Goal: Task Accomplishment & Management: Use online tool/utility

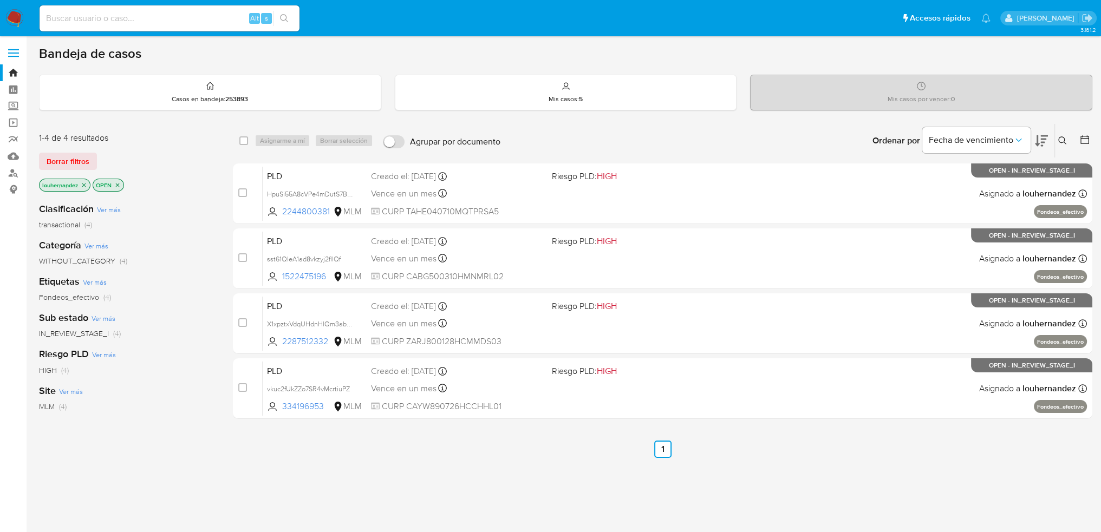
drag, startPoint x: 150, startPoint y: 27, endPoint x: 142, endPoint y: 15, distance: 13.7
click at [146, 21] on div "Alt s" at bounding box center [170, 18] width 260 height 26
click at [138, 19] on input at bounding box center [170, 18] width 260 height 14
paste input "604737156"
type input "604737156"
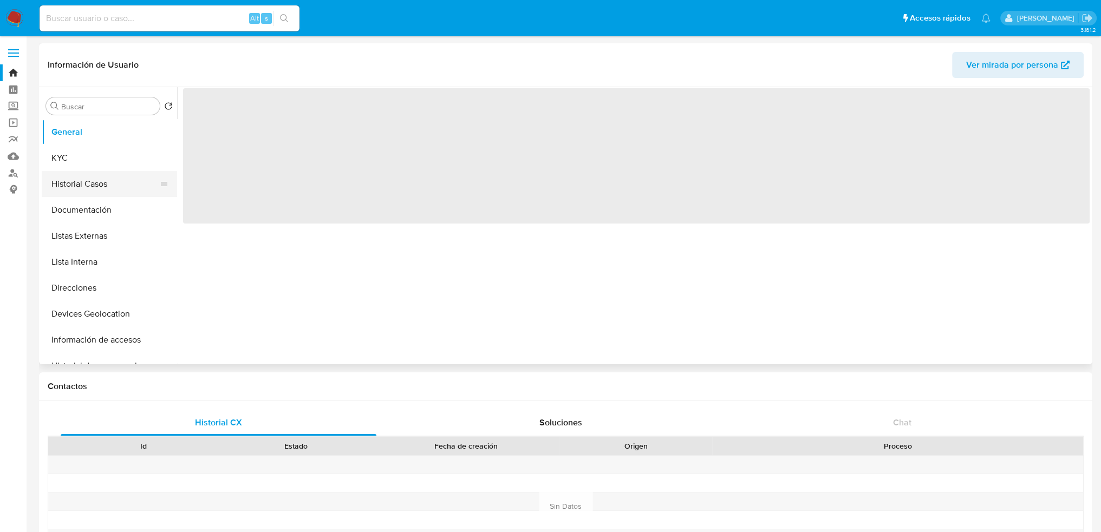
click at [104, 180] on button "Historial Casos" at bounding box center [105, 184] width 127 height 26
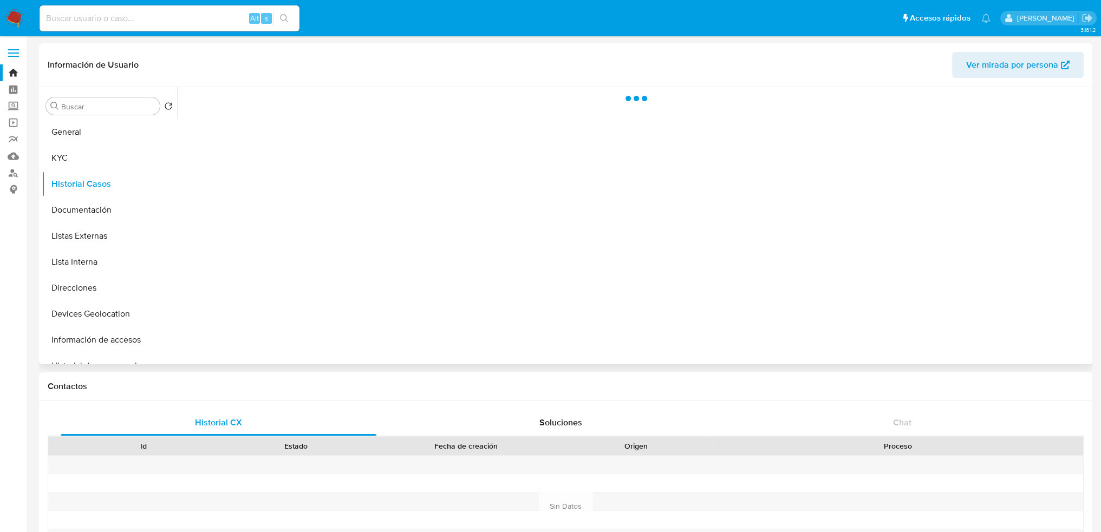
select select "10"
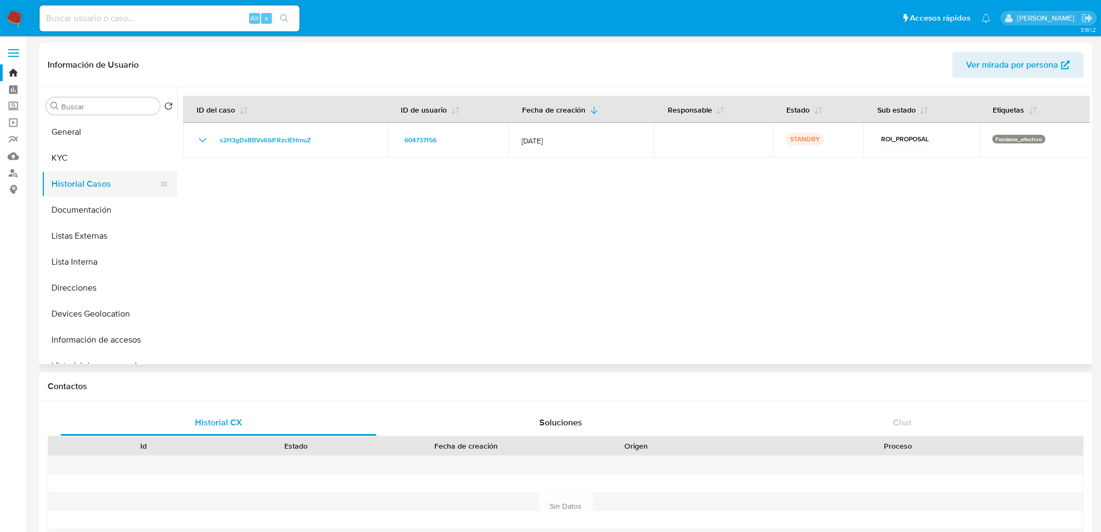
click at [106, 182] on button "Historial Casos" at bounding box center [105, 184] width 127 height 26
click at [99, 160] on button "KYC" at bounding box center [105, 158] width 127 height 26
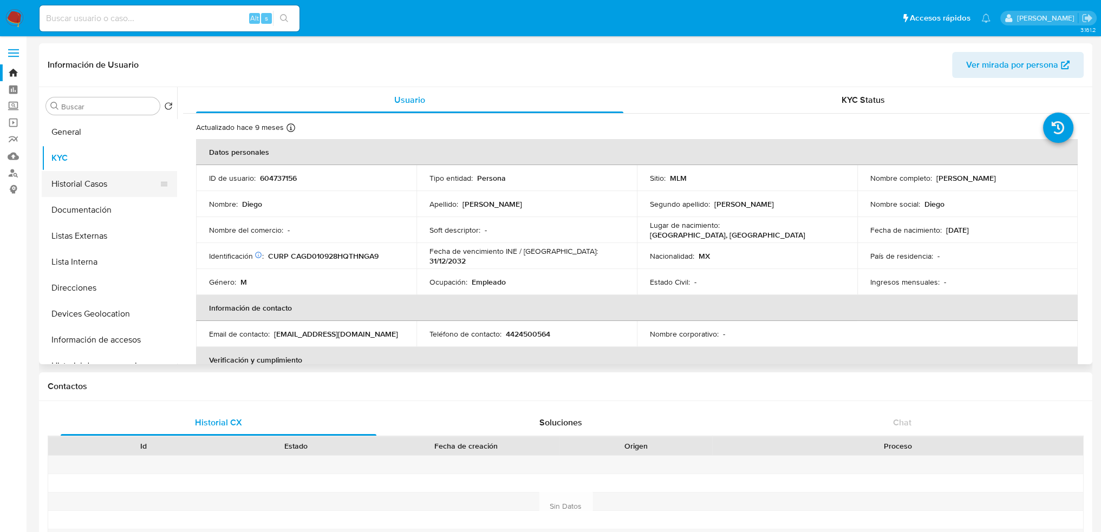
click at [95, 193] on button "Historial Casos" at bounding box center [105, 184] width 127 height 26
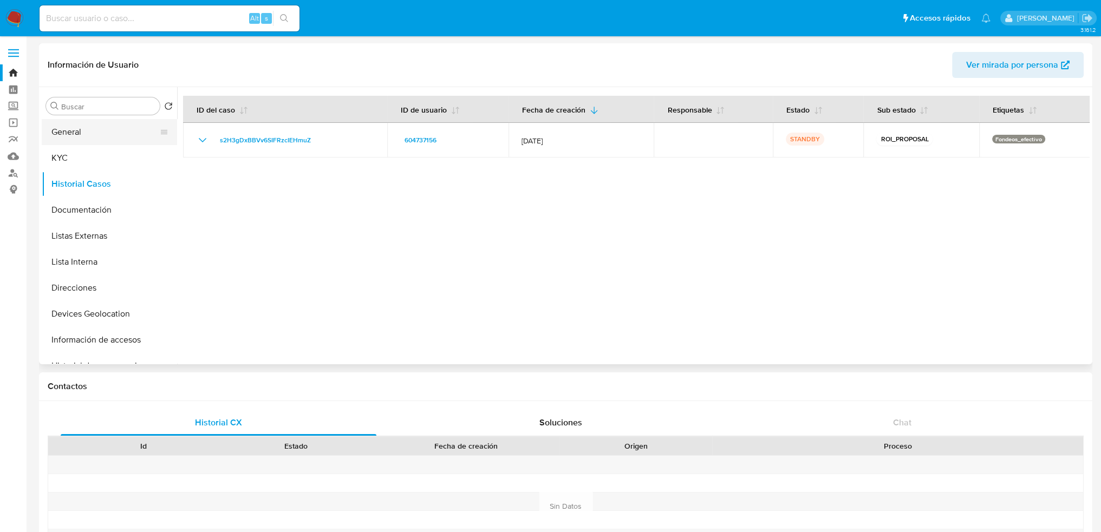
click at [65, 135] on button "General" at bounding box center [105, 132] width 127 height 26
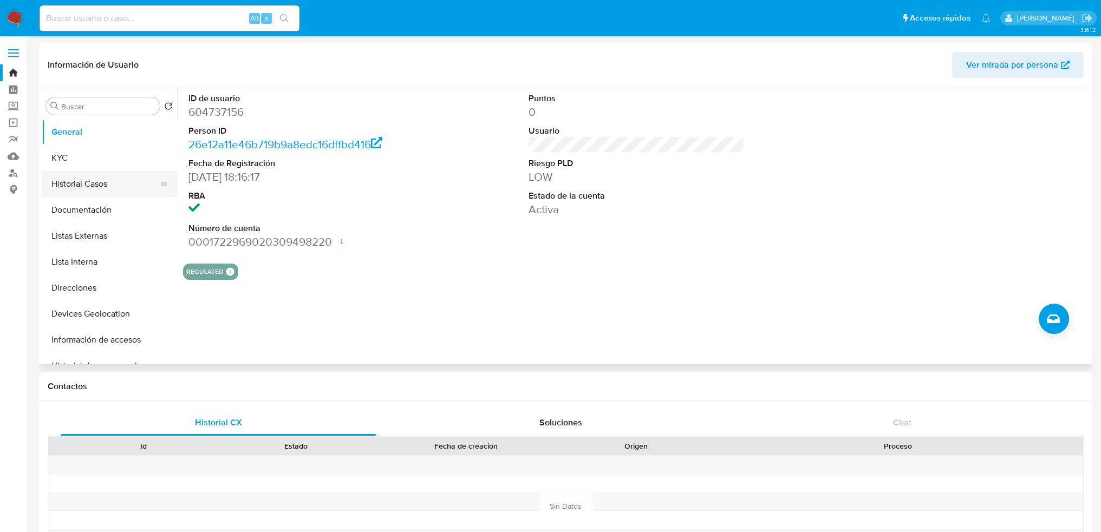
click at [98, 186] on button "Historial Casos" at bounding box center [105, 184] width 127 height 26
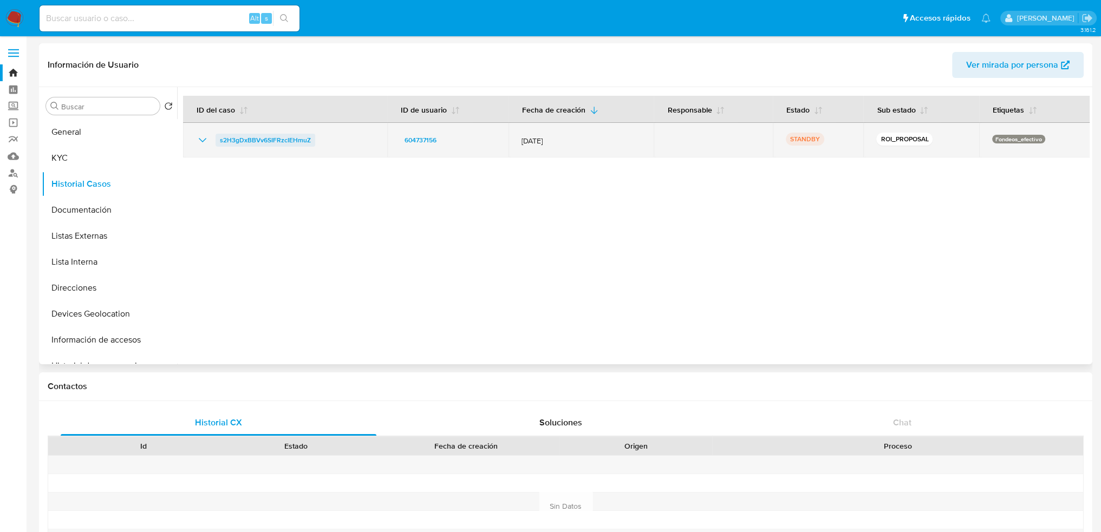
click at [285, 140] on span "s2H3gDxBBVv6SIFRzcIEHmuZ" at bounding box center [265, 140] width 91 height 13
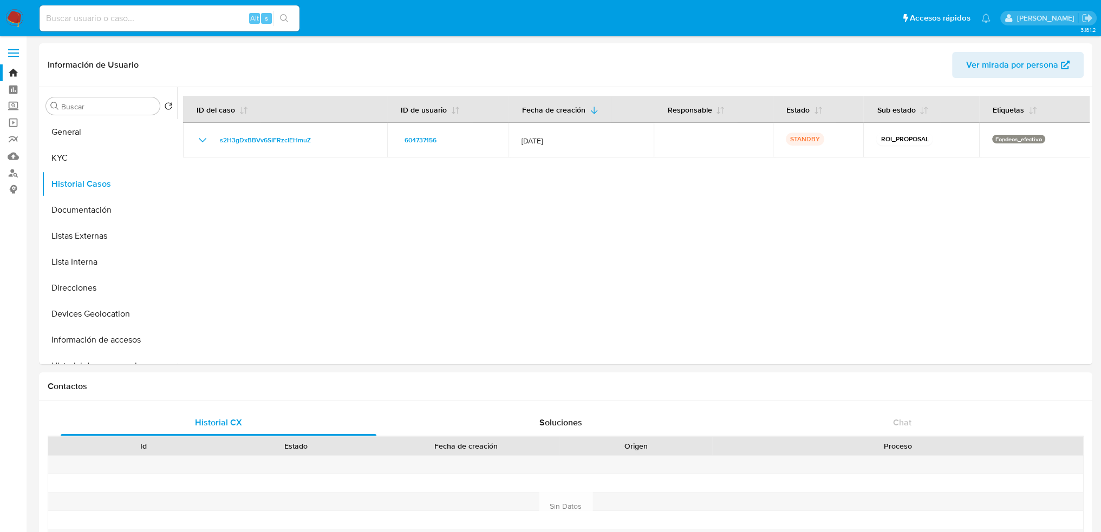
click at [134, 23] on input at bounding box center [170, 18] width 260 height 14
paste input "334196953"
type input "334196953"
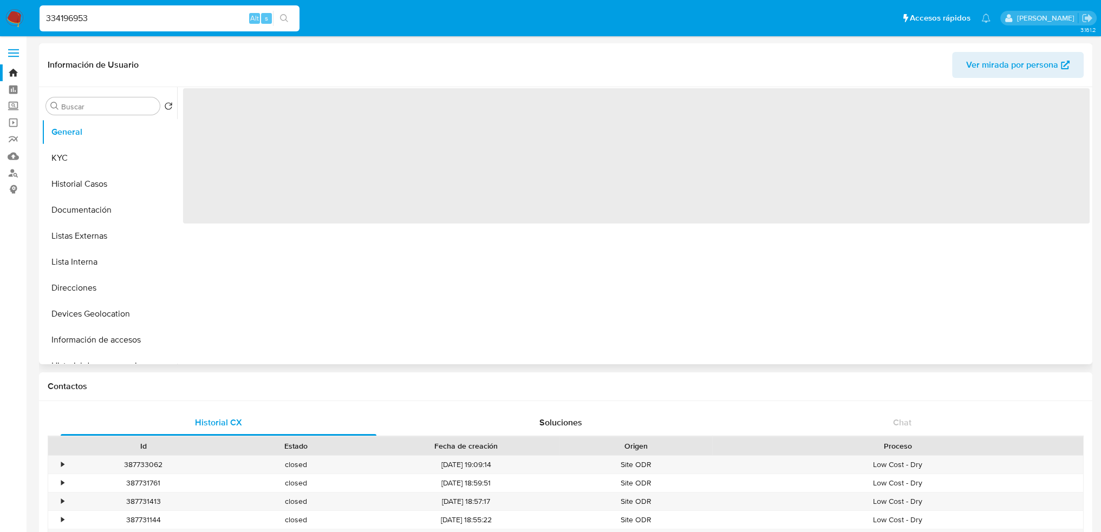
select select "10"
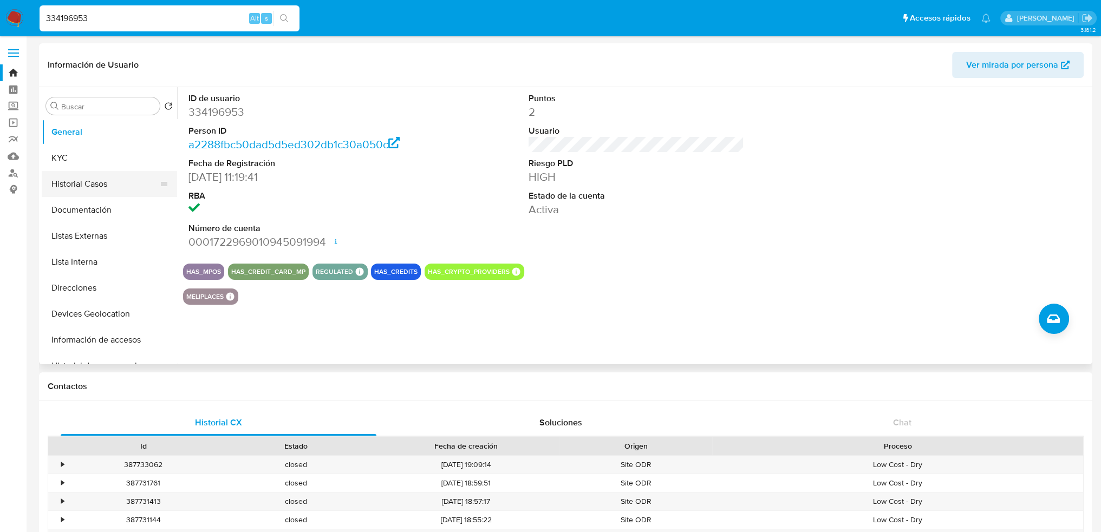
click at [111, 184] on button "Historial Casos" at bounding box center [105, 184] width 127 height 26
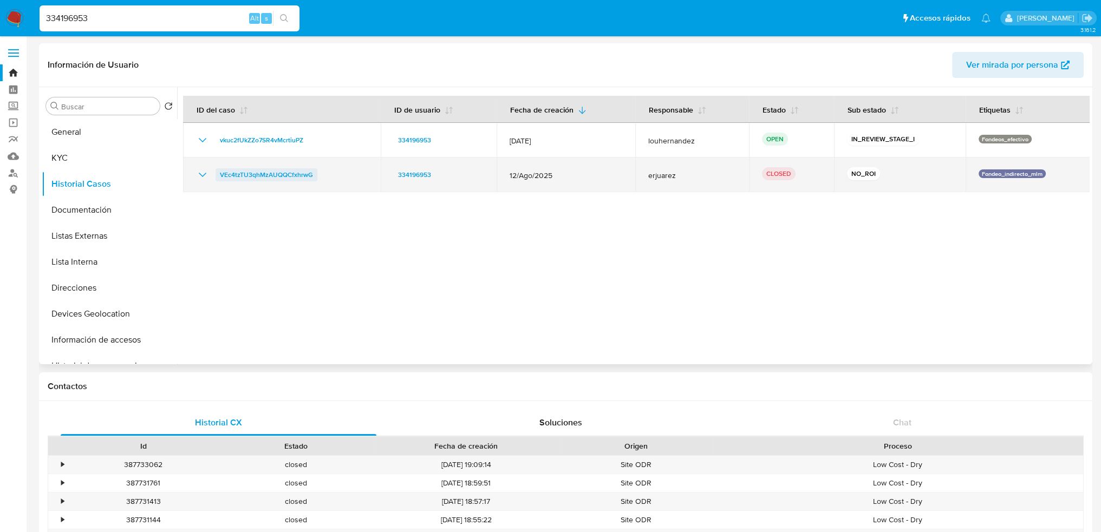
click at [274, 172] on span "VEc4tzTU3qhMzAUQQCfxhrwG" at bounding box center [266, 174] width 93 height 13
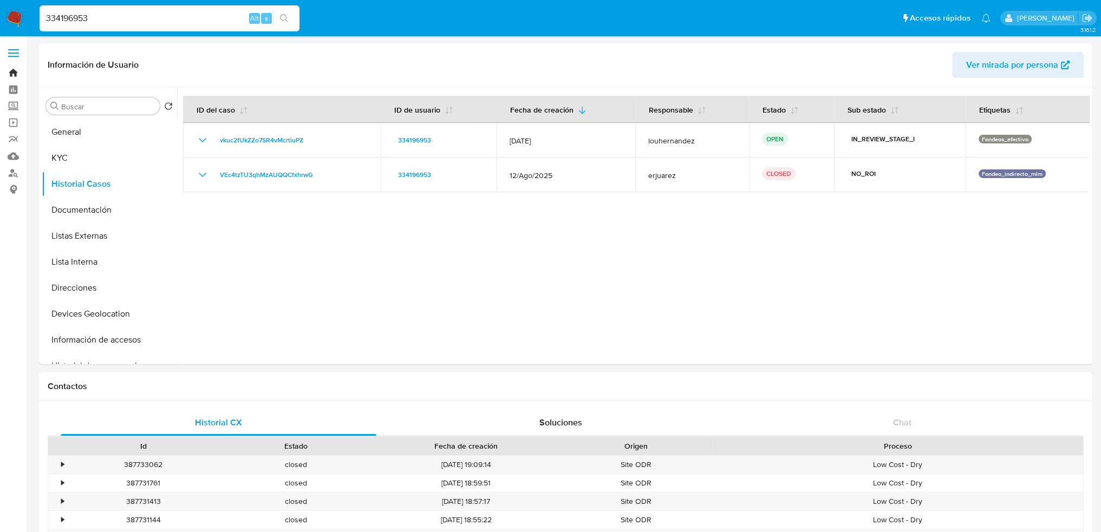
click at [16, 73] on link "Bandeja" at bounding box center [64, 72] width 129 height 17
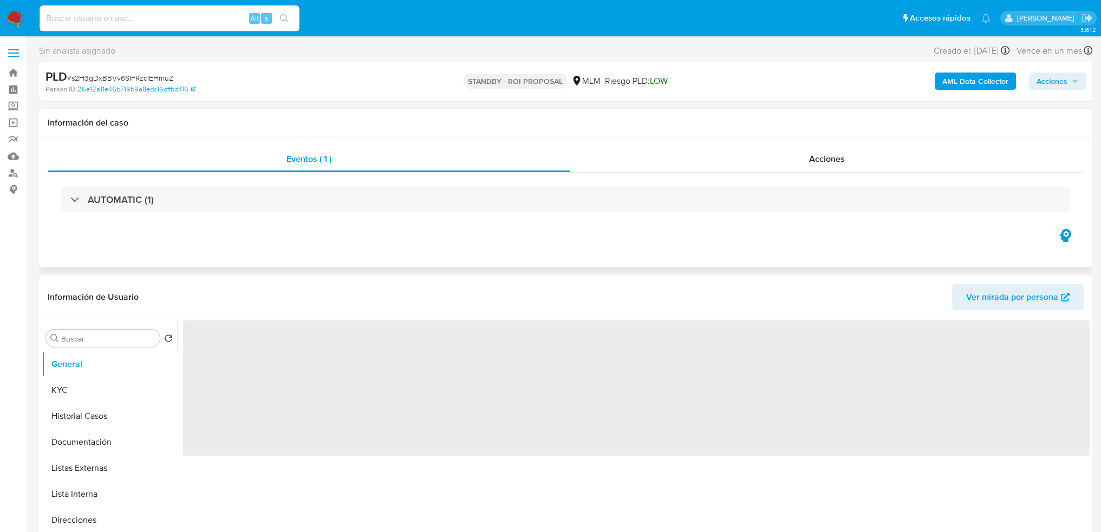
select select "10"
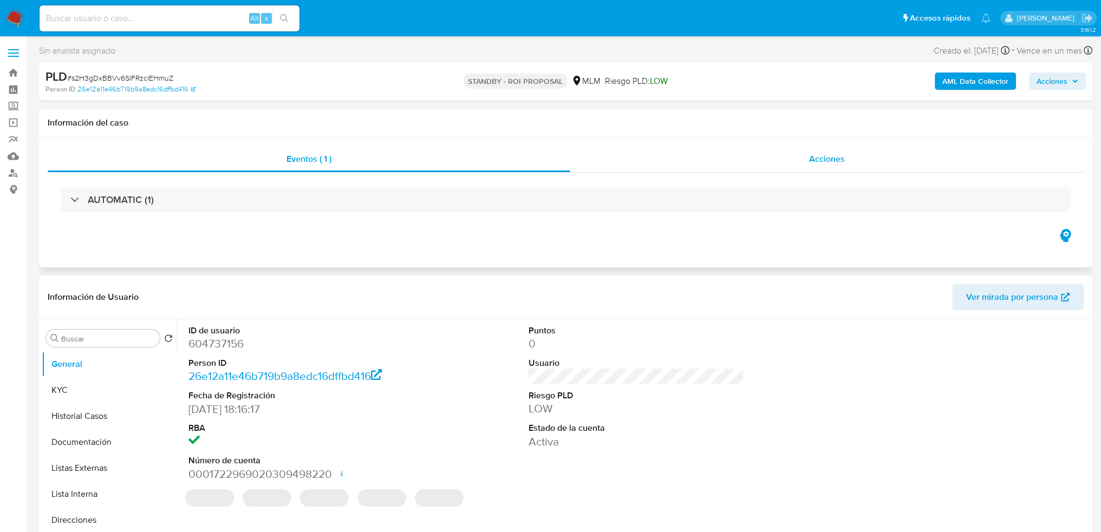
click at [821, 150] on div "Acciones" at bounding box center [827, 159] width 514 height 26
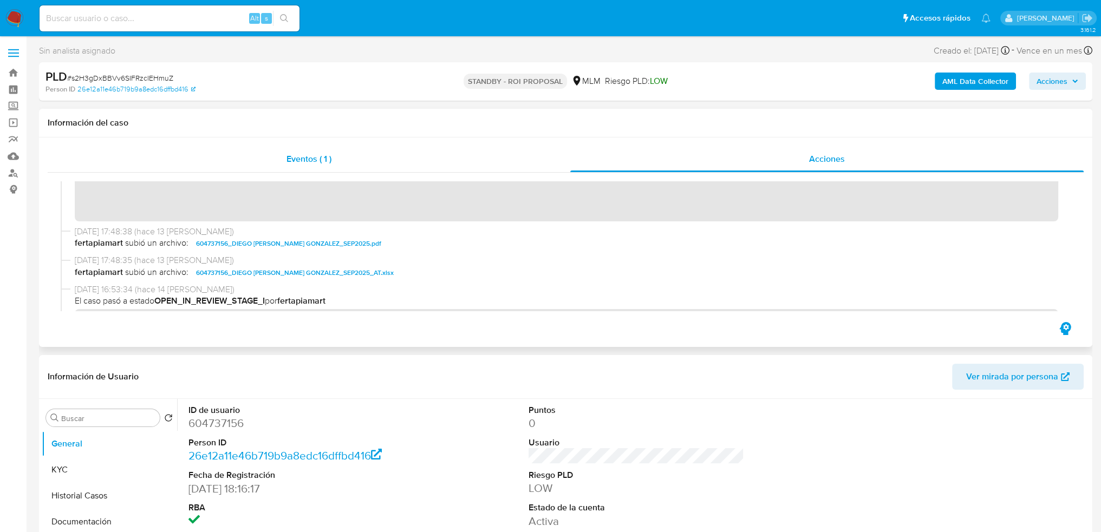
click at [307, 165] on span "Eventos ( 1 )" at bounding box center [309, 159] width 45 height 12
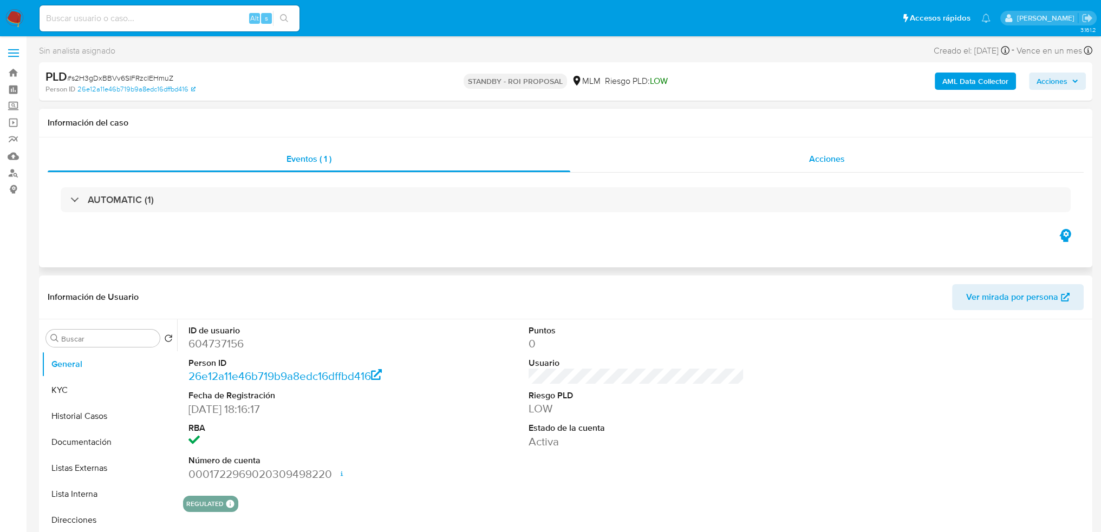
click at [820, 160] on span "Acciones" at bounding box center [827, 159] width 36 height 12
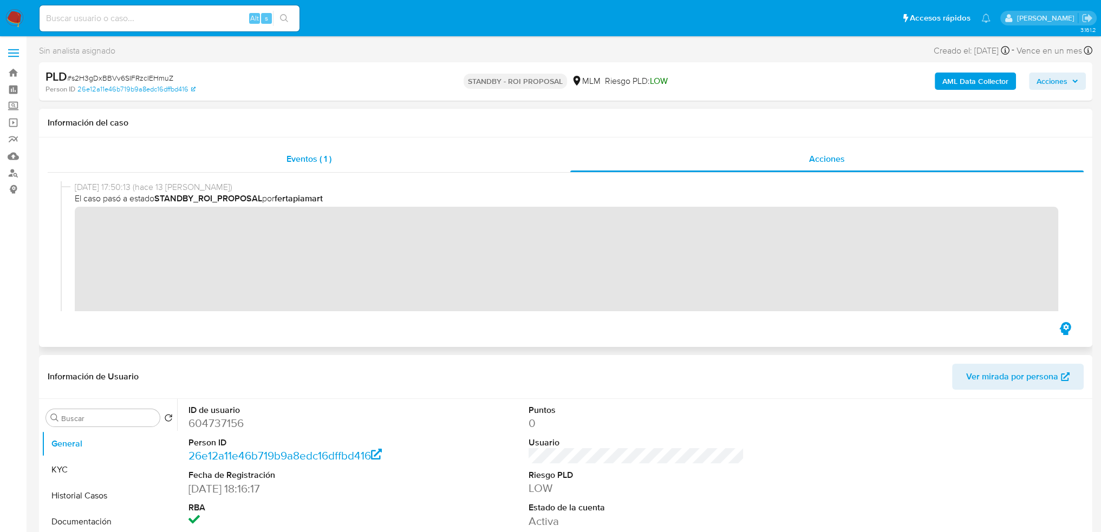
click at [319, 158] on span "Eventos ( 1 )" at bounding box center [309, 159] width 45 height 12
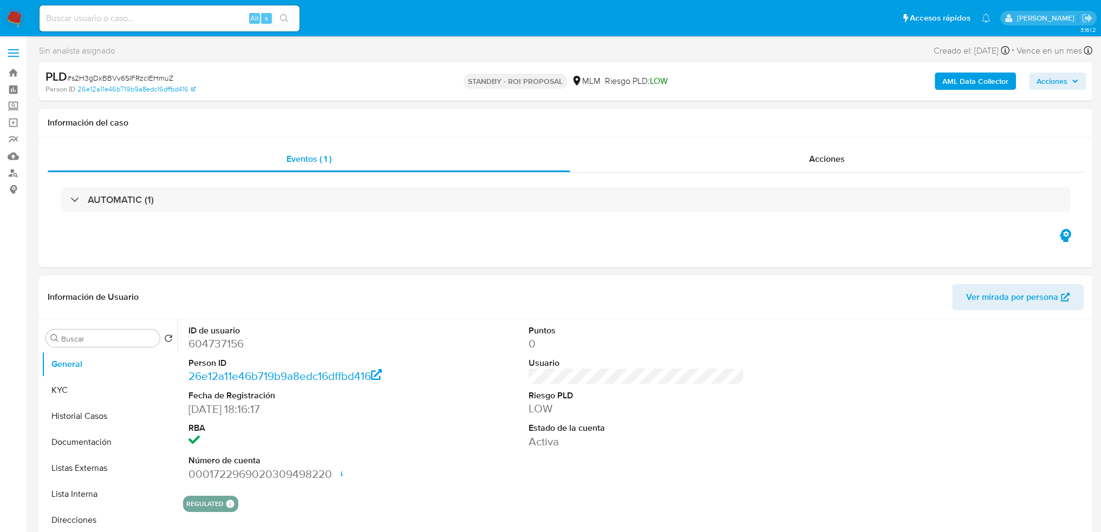
scroll to position [54, 0]
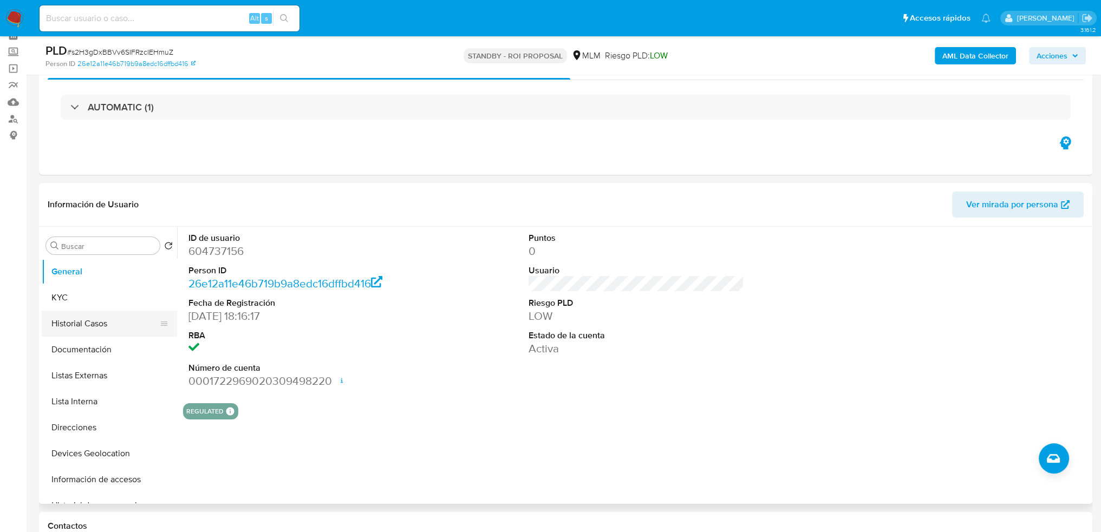
click at [98, 333] on button "Historial Casos" at bounding box center [105, 324] width 127 height 26
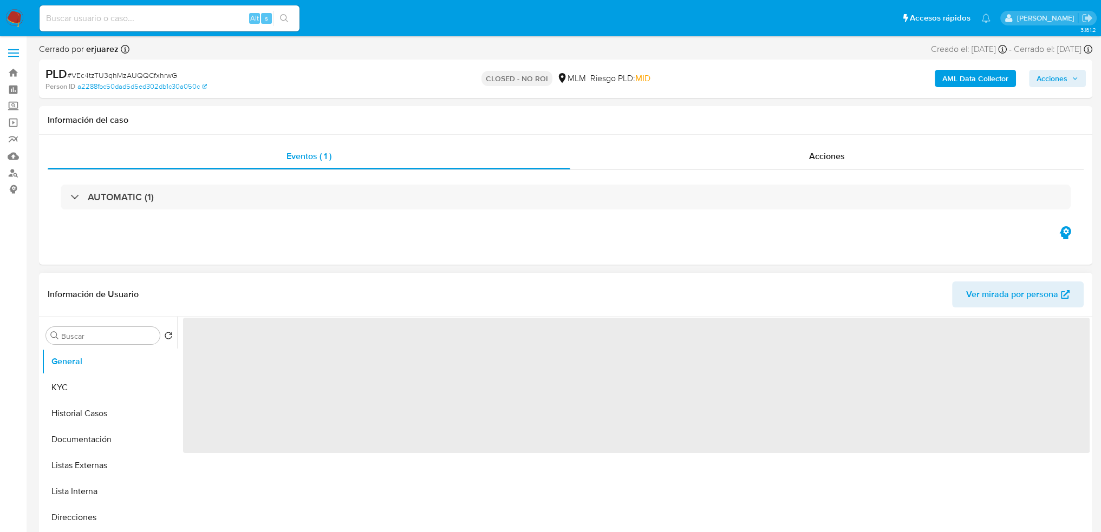
select select "10"
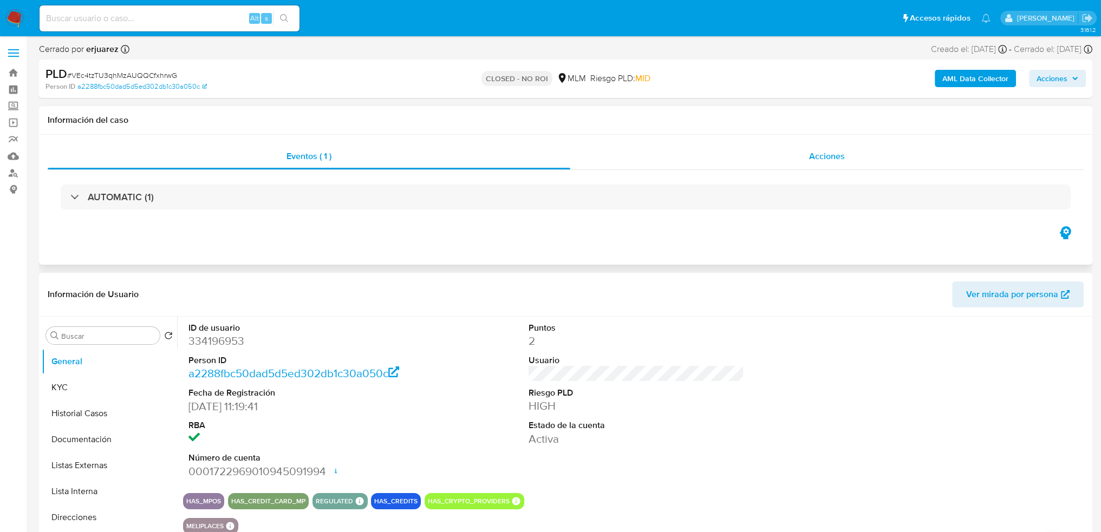
click at [854, 158] on div "Acciones" at bounding box center [827, 157] width 514 height 26
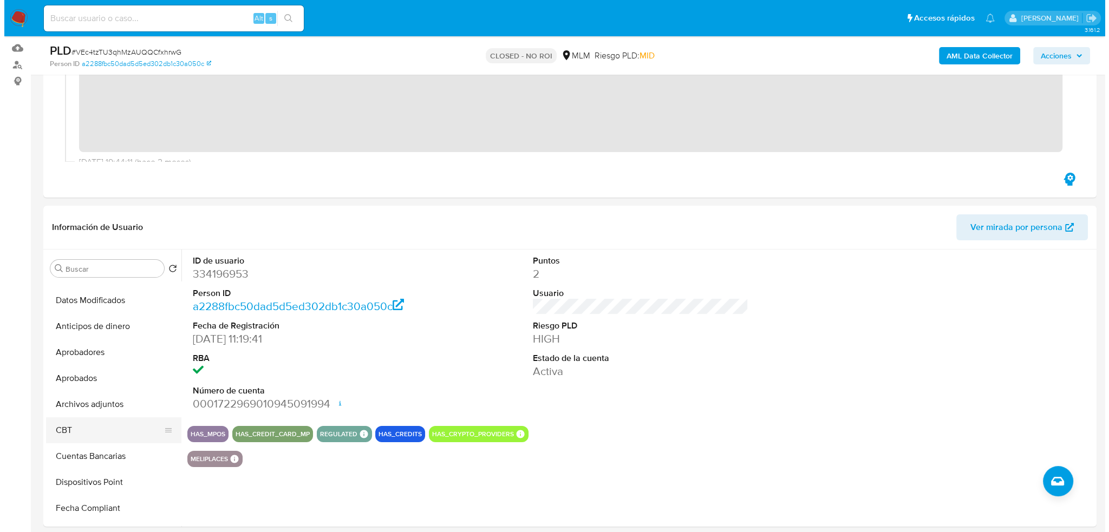
scroll to position [325, 0]
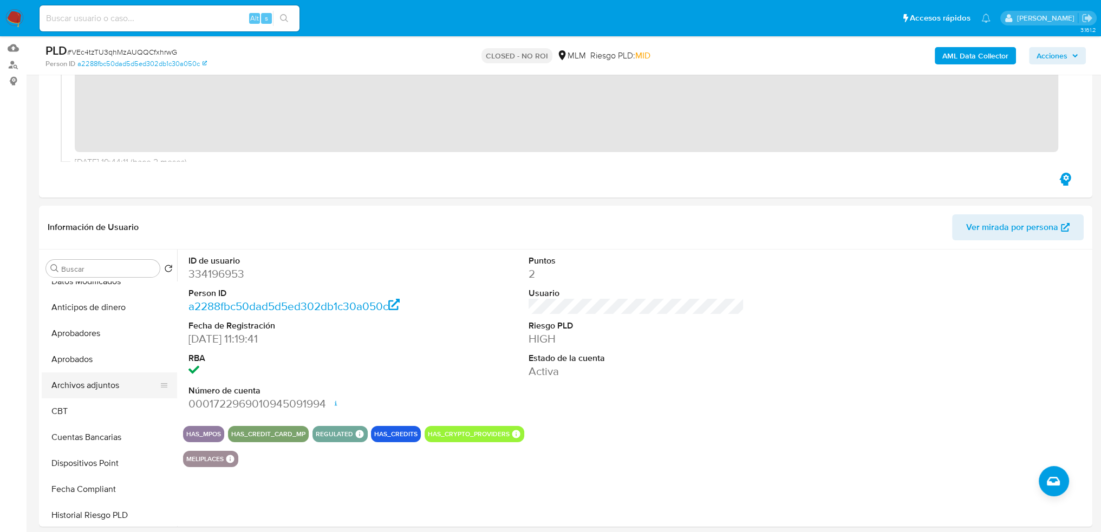
click at [103, 384] on button "Archivos adjuntos" at bounding box center [105, 386] width 127 height 26
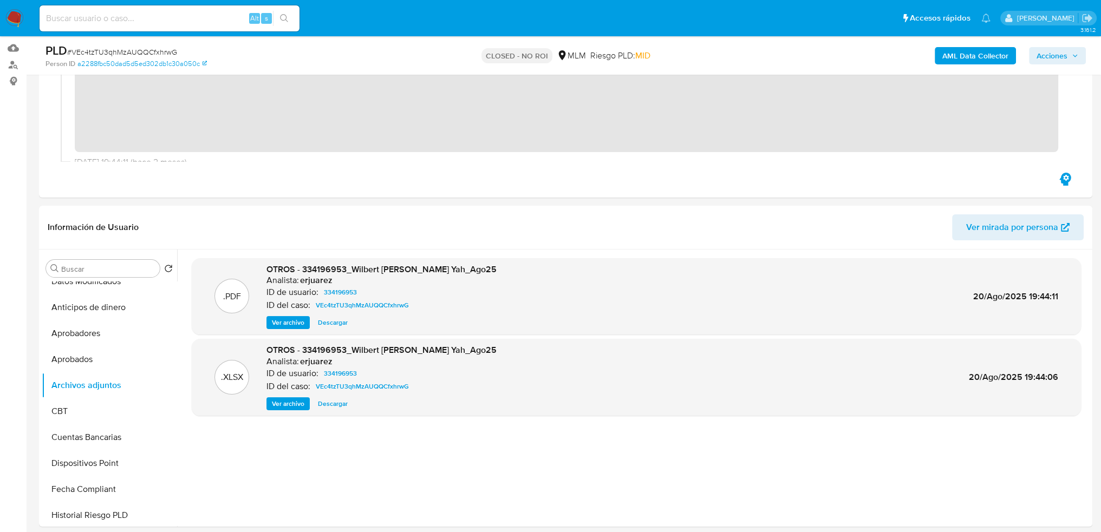
click at [292, 322] on span "Ver archivo" at bounding box center [288, 322] width 33 height 11
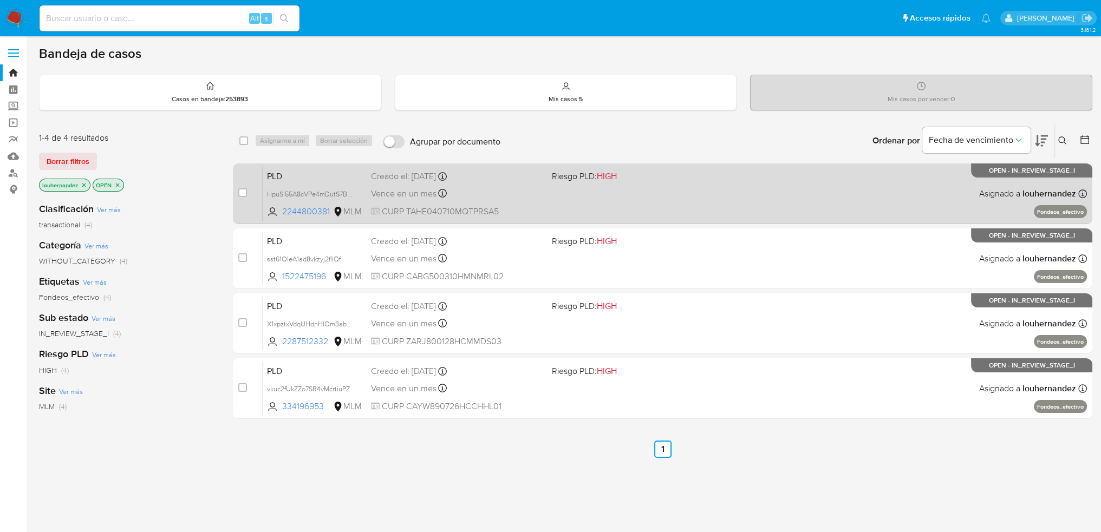
click at [482, 195] on div "Vence en un mes Vence el 11/11/2025 02:12:26" at bounding box center [457, 193] width 173 height 15
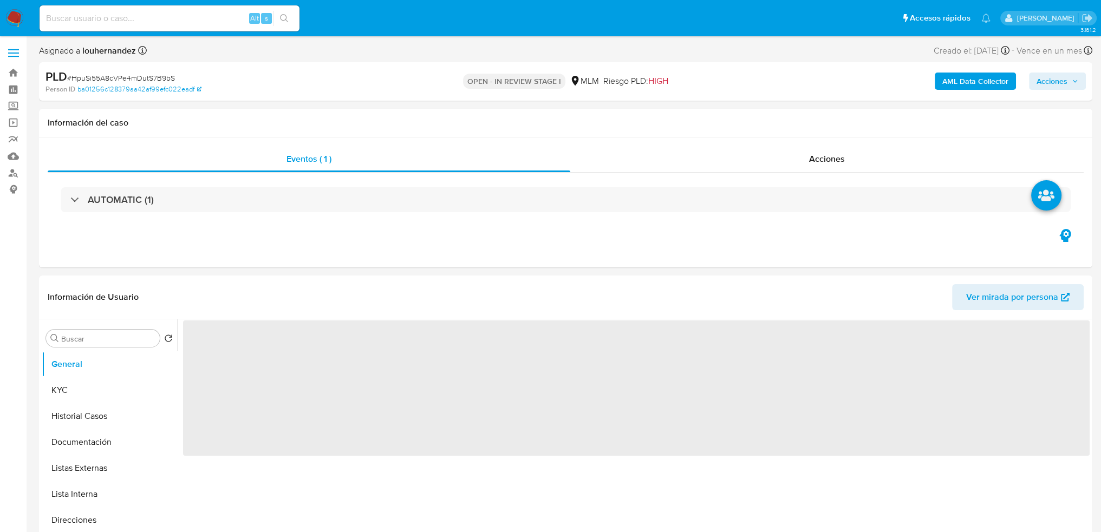
select select "10"
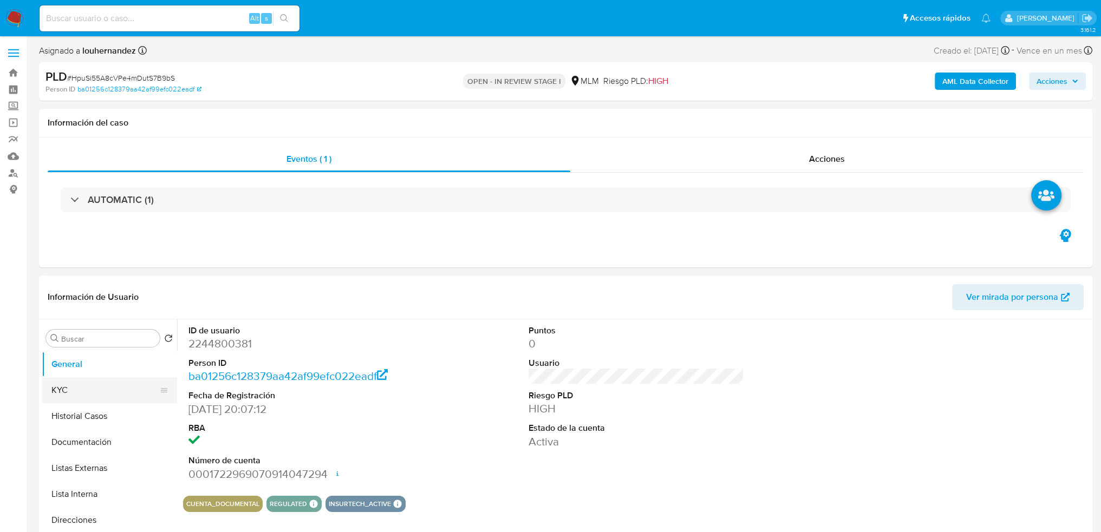
click at [78, 385] on button "KYC" at bounding box center [105, 391] width 127 height 26
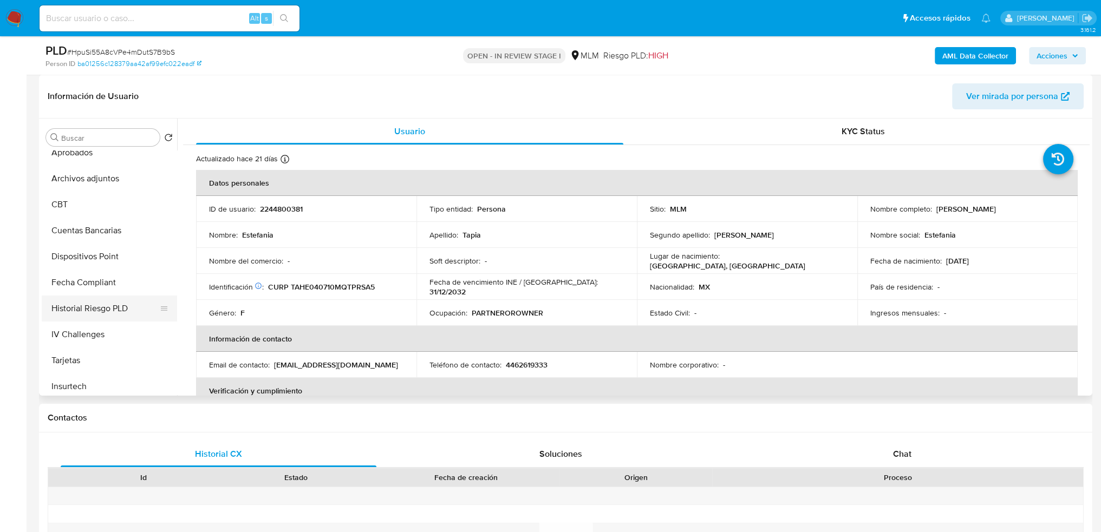
scroll to position [347, 0]
click at [104, 237] on button "Archivos adjuntos" at bounding box center [105, 233] width 127 height 26
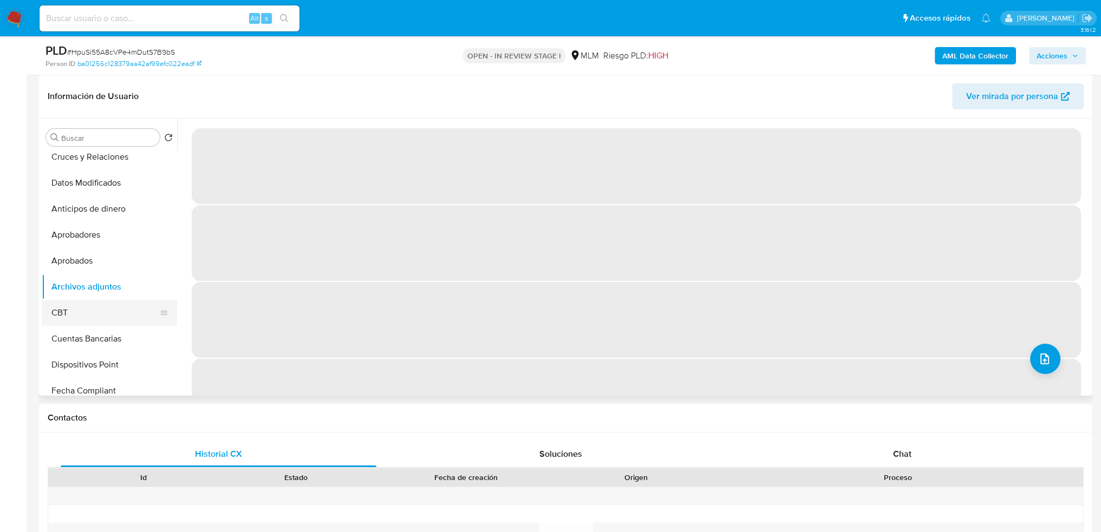
scroll to position [238, 0]
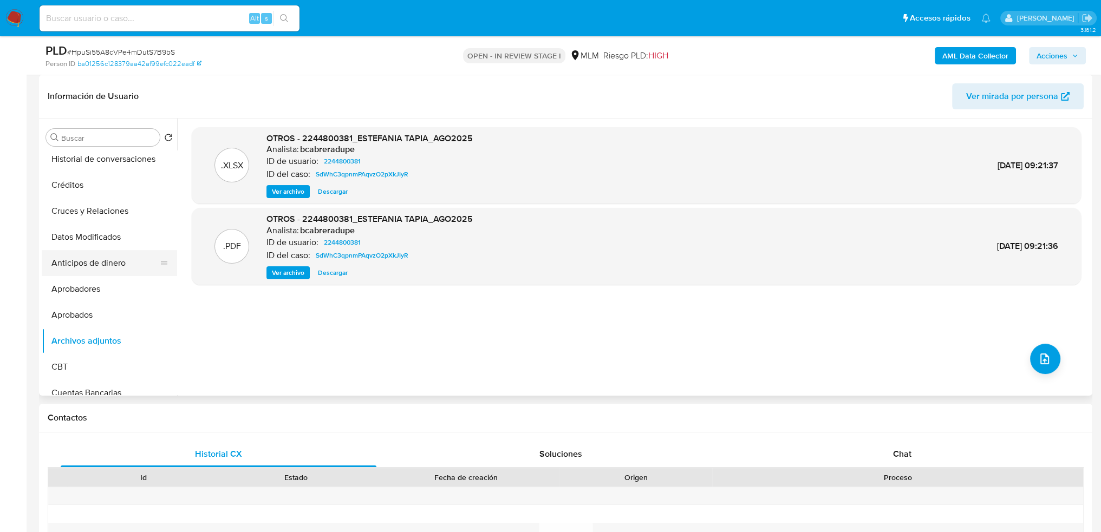
drag, startPoint x: 106, startPoint y: 341, endPoint x: 128, endPoint y: 257, distance: 86.7
click at [128, 257] on ul "General KYC Historial Casos Documentación Listas Externas Lista Interna Direcci…" at bounding box center [109, 273] width 135 height 244
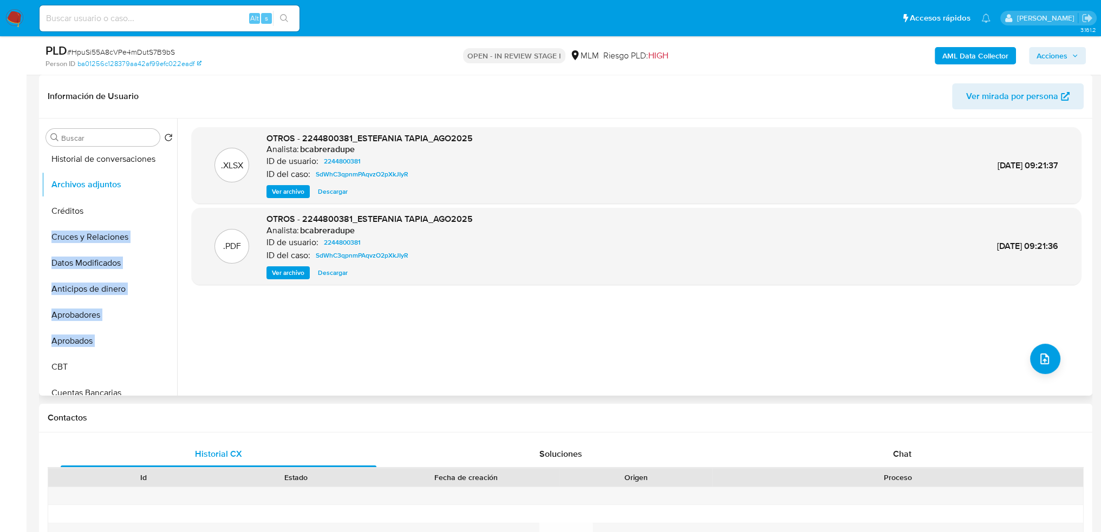
drag, startPoint x: 161, startPoint y: 340, endPoint x: 161, endPoint y: 184, distance: 156.0
click at [161, 184] on ul "General KYC Historial Casos Documentación Listas Externas Lista Interna Direcci…" at bounding box center [109, 273] width 135 height 244
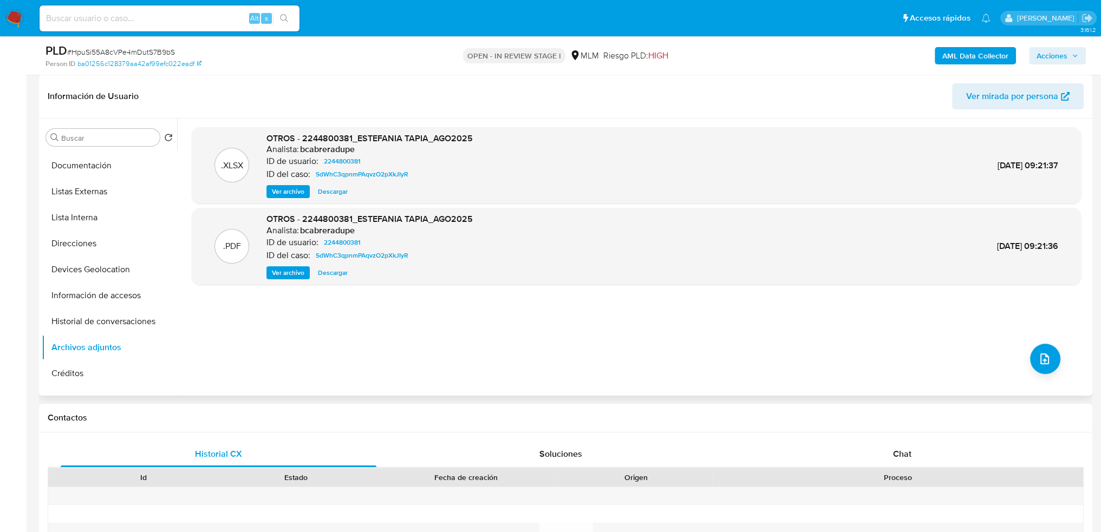
click at [223, 351] on div ".XLSX OTROS - 2244800381_ESTEFANIA TAPIA_AGO2025 Analista: bcabreradupe ID de u…" at bounding box center [636, 257] width 889 height 260
click at [288, 273] on span "Ver archivo" at bounding box center [288, 273] width 33 height 11
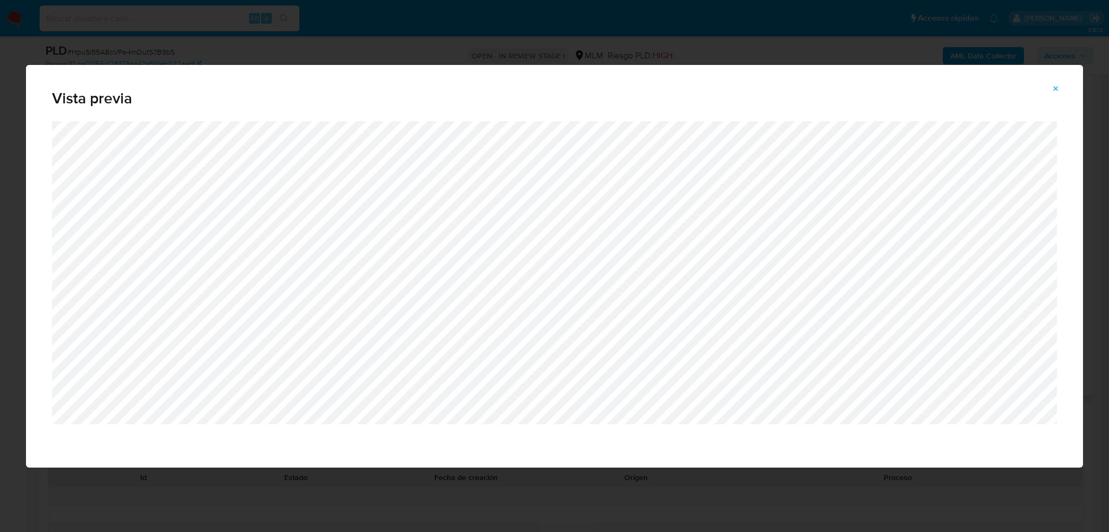
click at [1054, 90] on icon "Attachment preview" at bounding box center [1056, 89] width 9 height 9
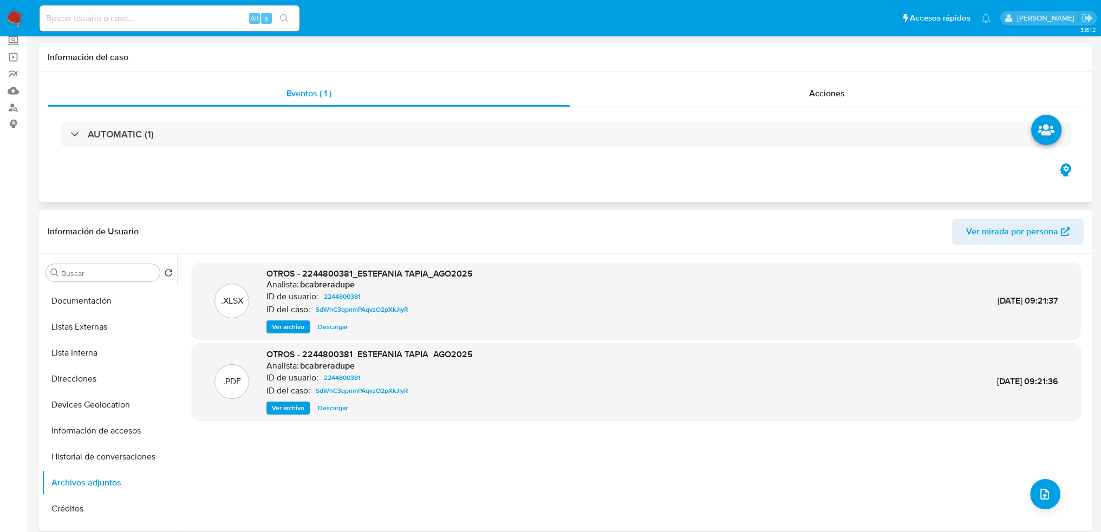
scroll to position [0, 0]
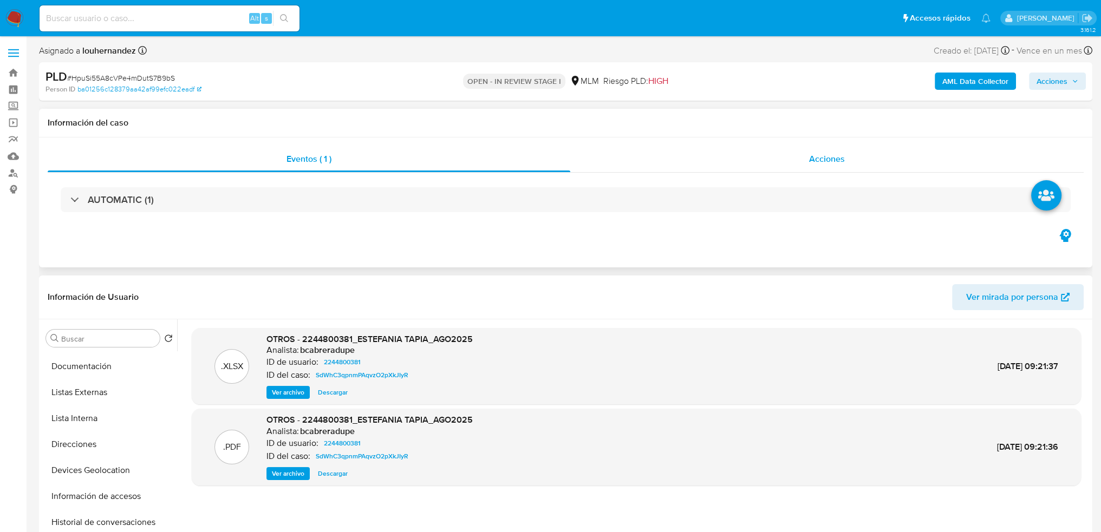
click at [814, 164] on span "Acciones" at bounding box center [827, 159] width 36 height 12
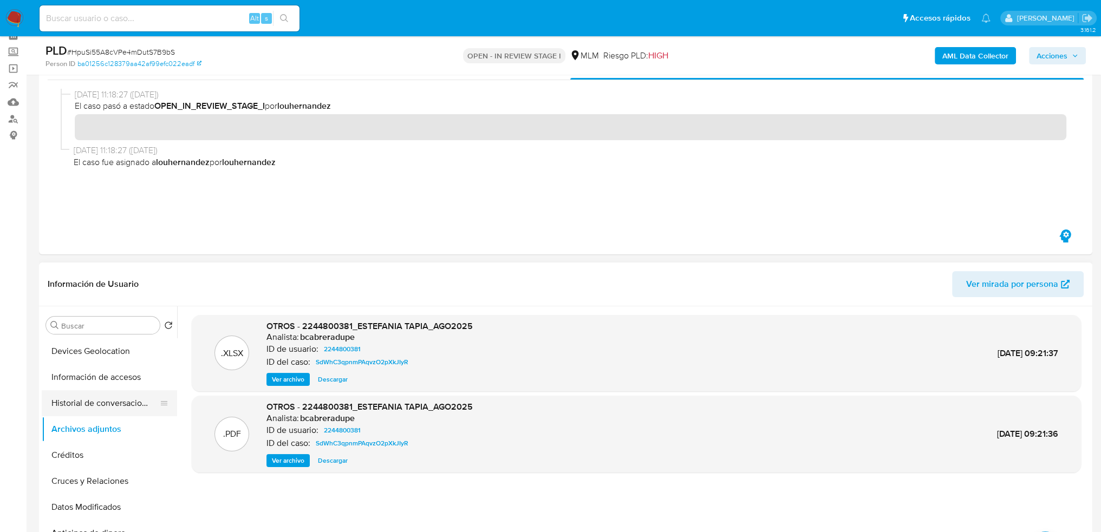
scroll to position [184, 0]
click at [103, 401] on button "Historial de conversaciones" at bounding box center [105, 401] width 127 height 26
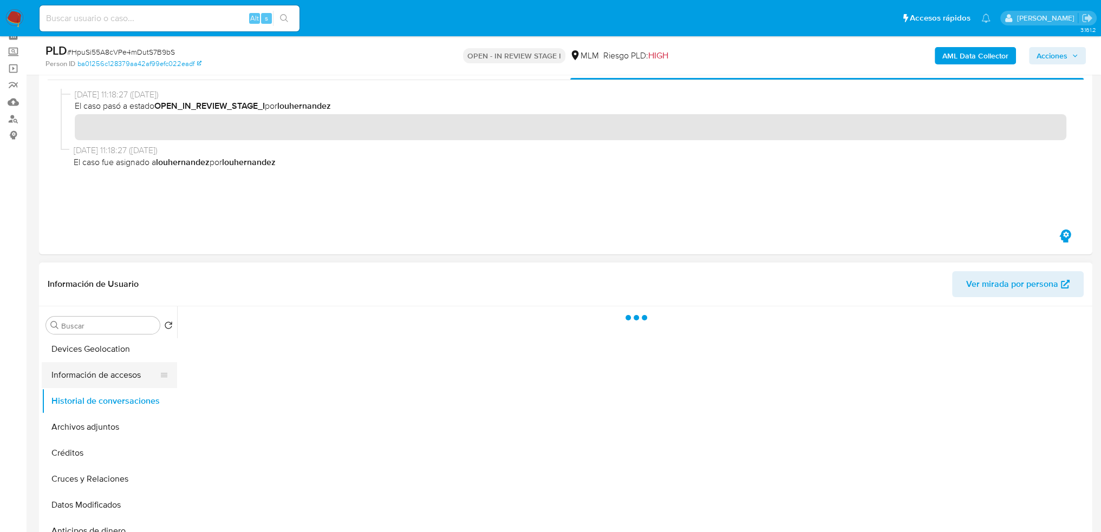
click at [105, 374] on button "Información de accesos" at bounding box center [105, 375] width 127 height 26
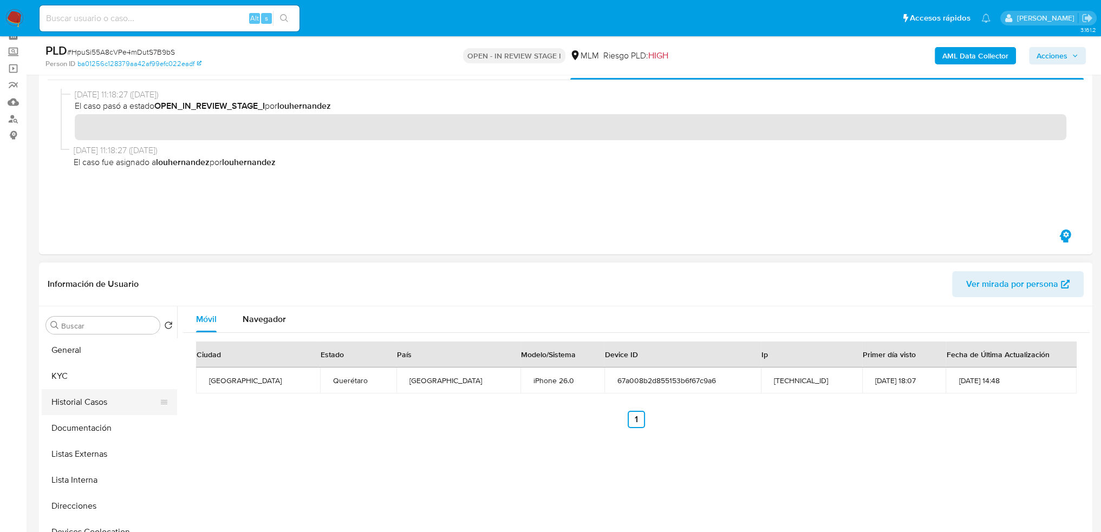
scroll to position [0, 0]
click at [98, 393] on button "Historial Casos" at bounding box center [105, 404] width 127 height 26
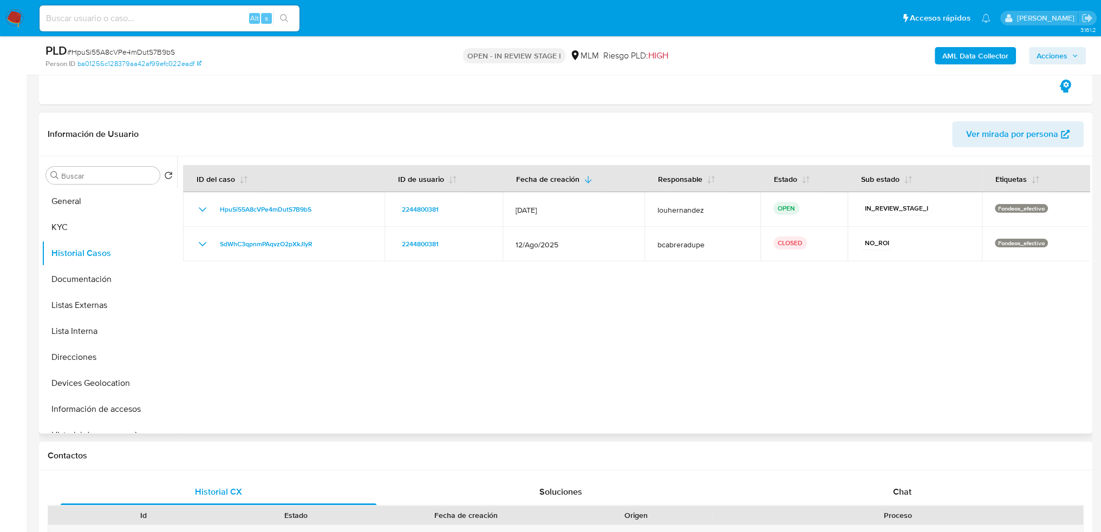
scroll to position [217, 0]
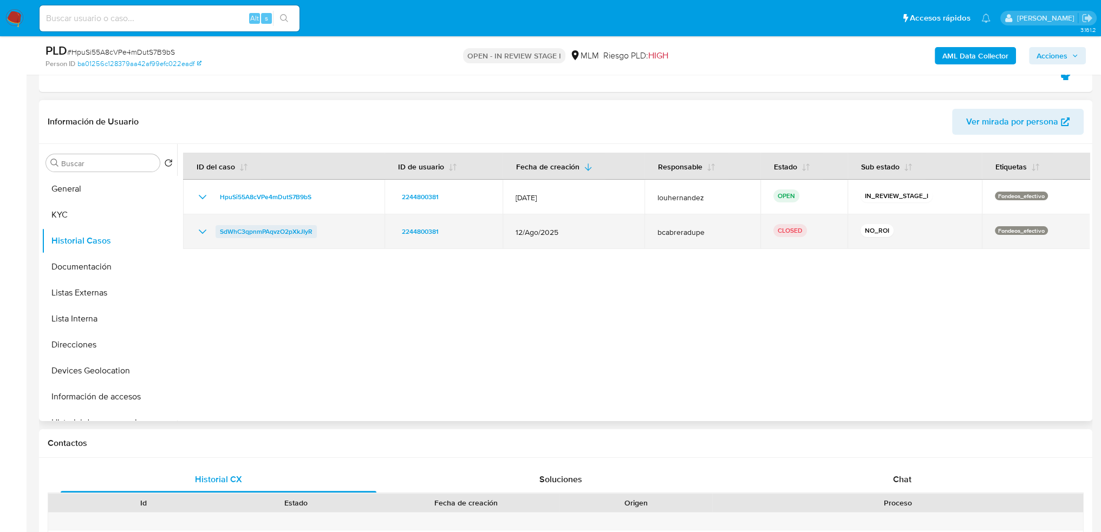
click at [303, 232] on span "SdWhC3qpnmPAqvzO2pXkJIyR" at bounding box center [266, 231] width 93 height 13
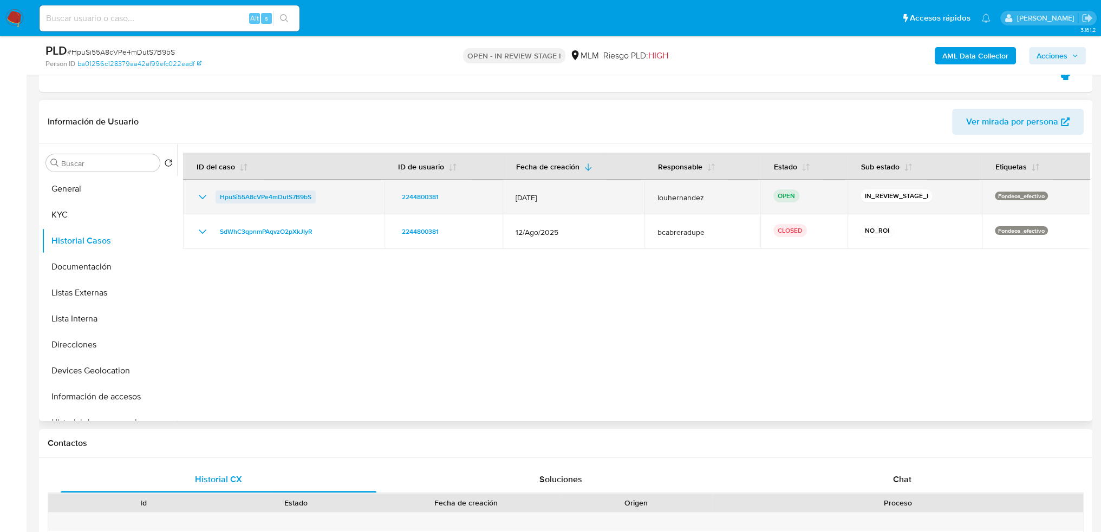
click at [261, 197] on span "HpuSi55A8cVPe4mDutS7B9bS" at bounding box center [266, 197] width 92 height 13
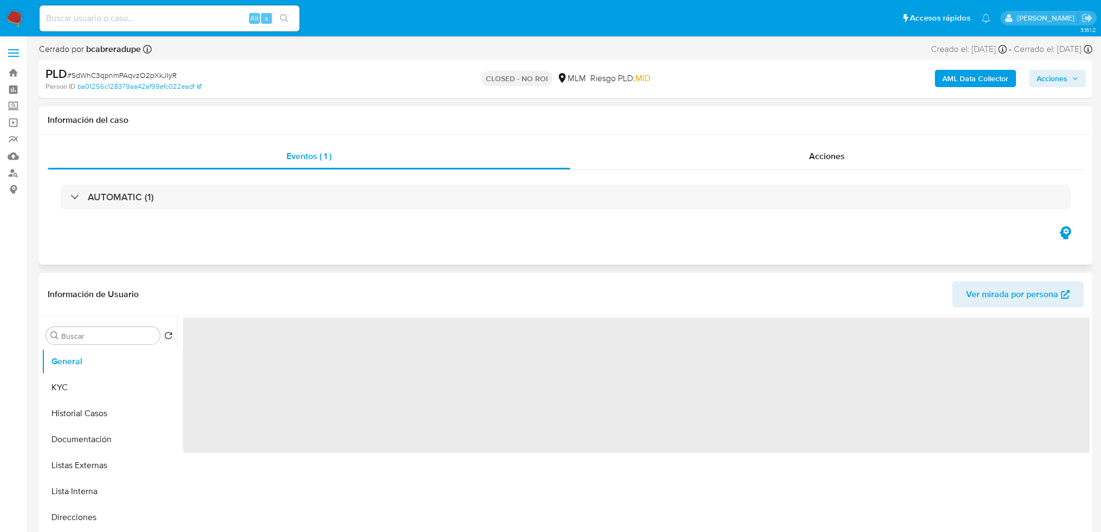
select select "10"
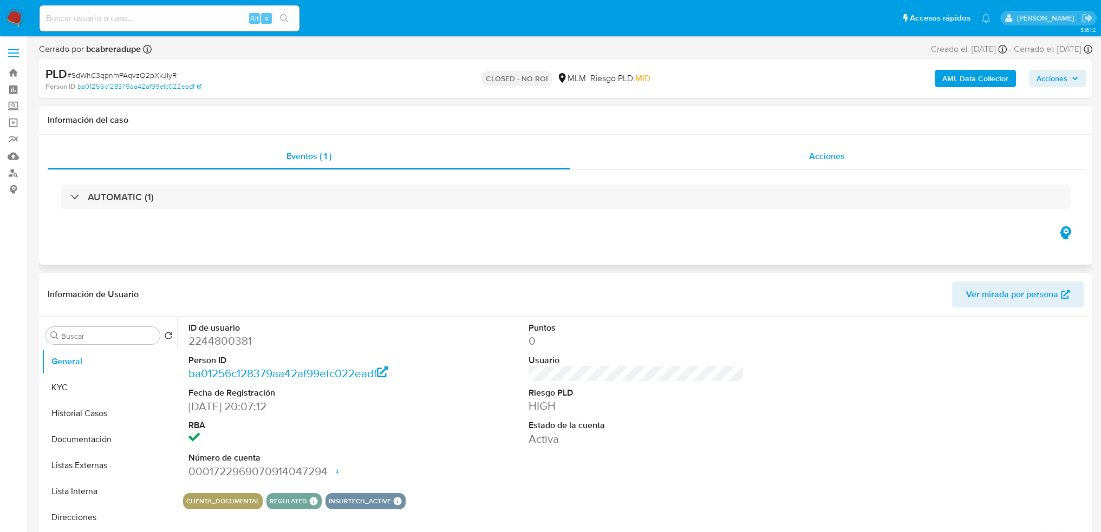
click at [821, 166] on div "Acciones" at bounding box center [827, 157] width 514 height 26
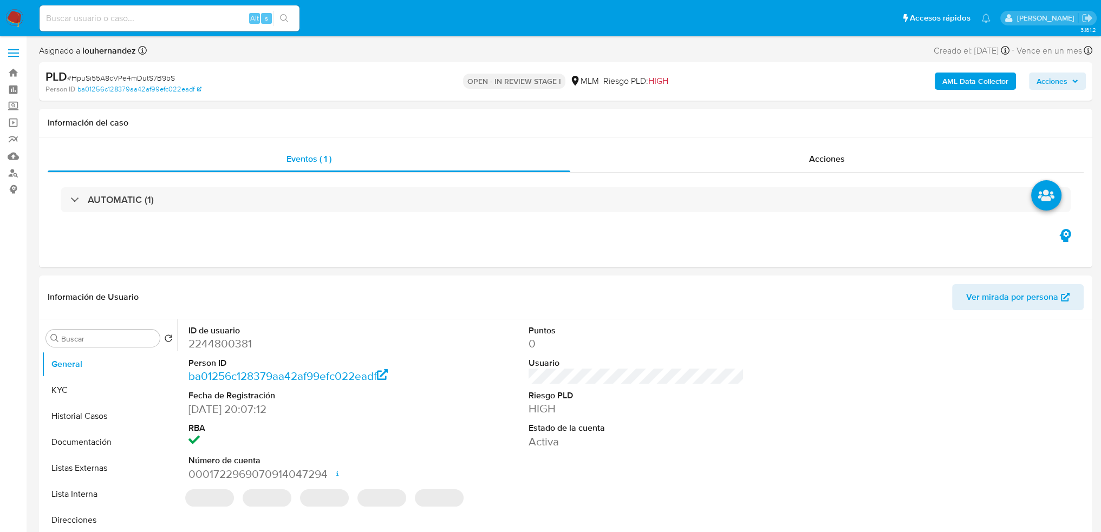
select select "10"
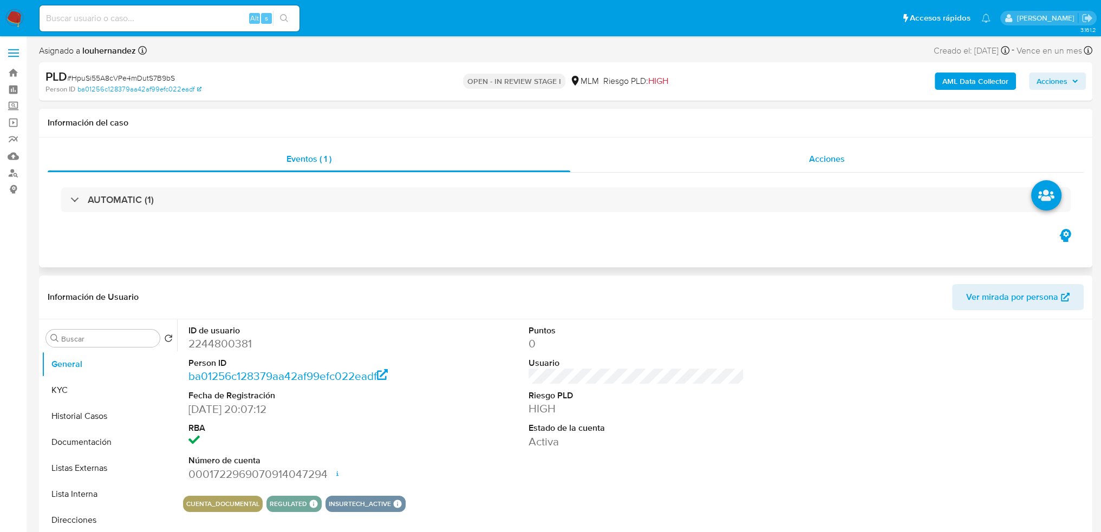
click at [854, 155] on div "Acciones" at bounding box center [827, 159] width 514 height 26
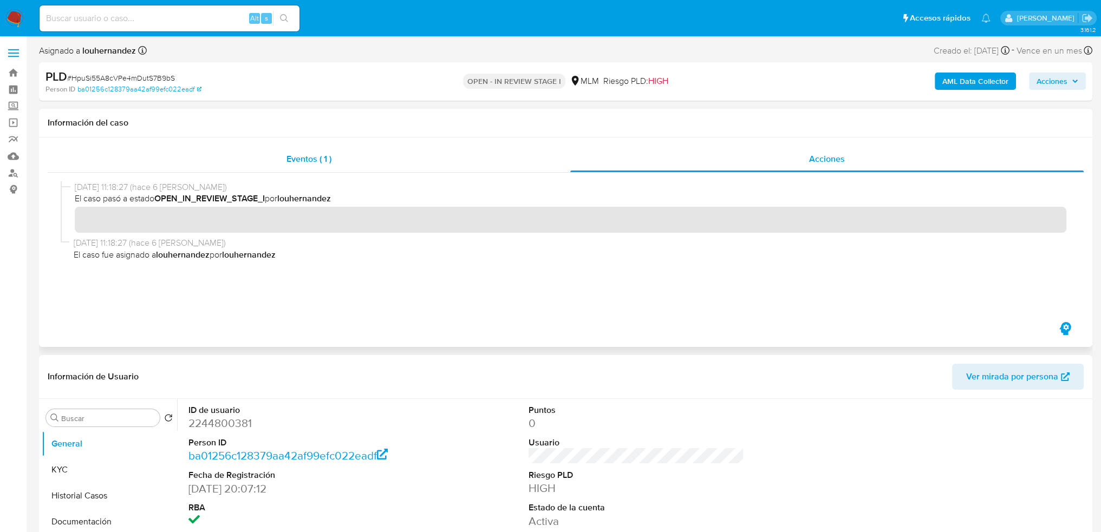
click at [358, 157] on div "Eventos ( 1 )" at bounding box center [309, 159] width 523 height 26
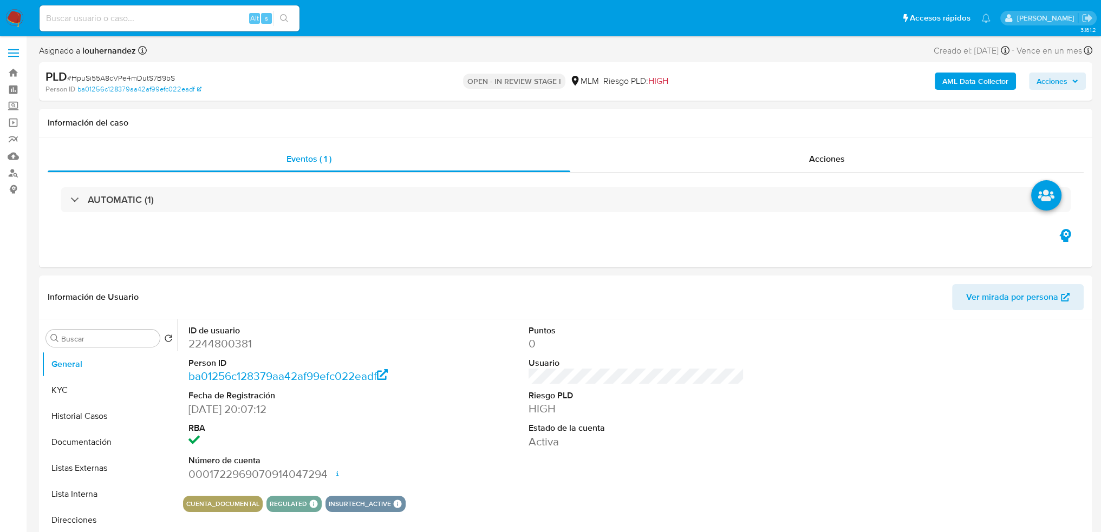
click at [1045, 82] on span "Acciones" at bounding box center [1052, 81] width 31 height 17
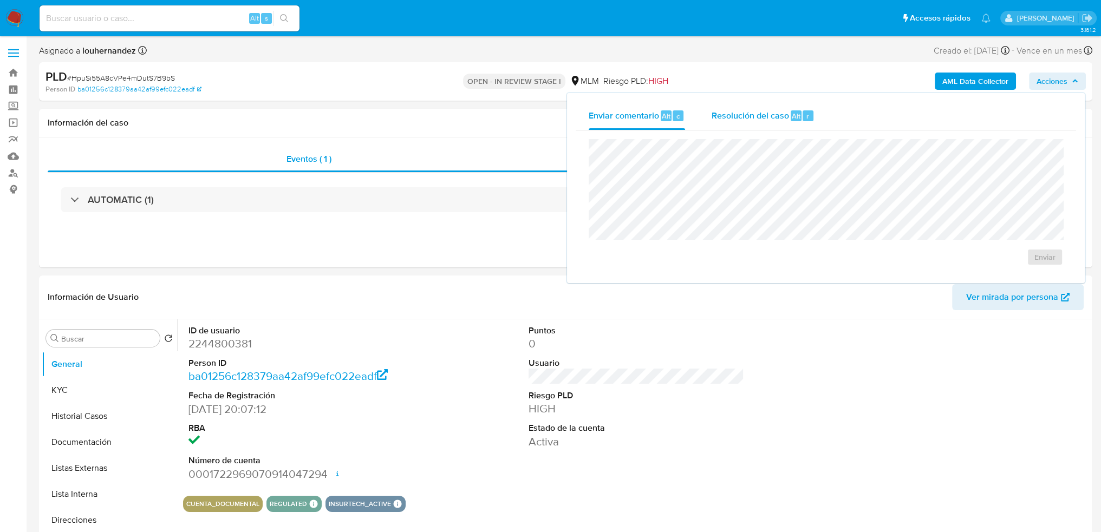
click at [745, 119] on span "Resolución del caso" at bounding box center [749, 115] width 77 height 12
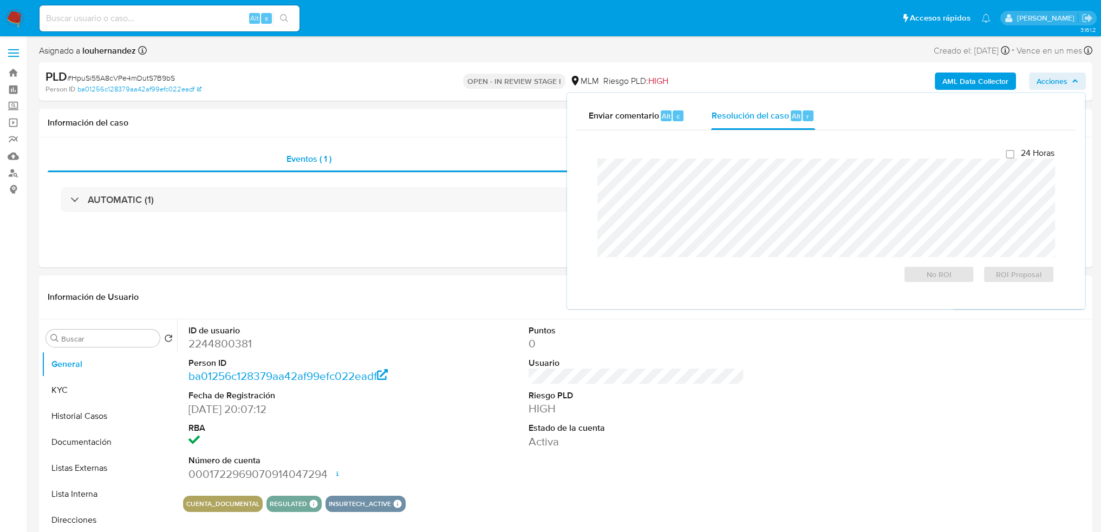
click at [1054, 81] on span "Acciones" at bounding box center [1052, 81] width 31 height 17
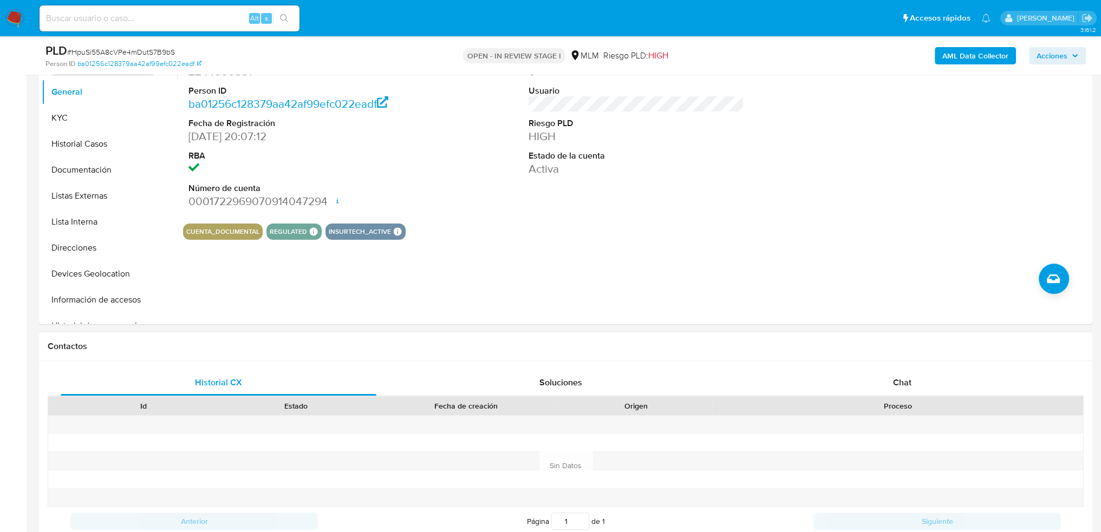
scroll to position [180, 0]
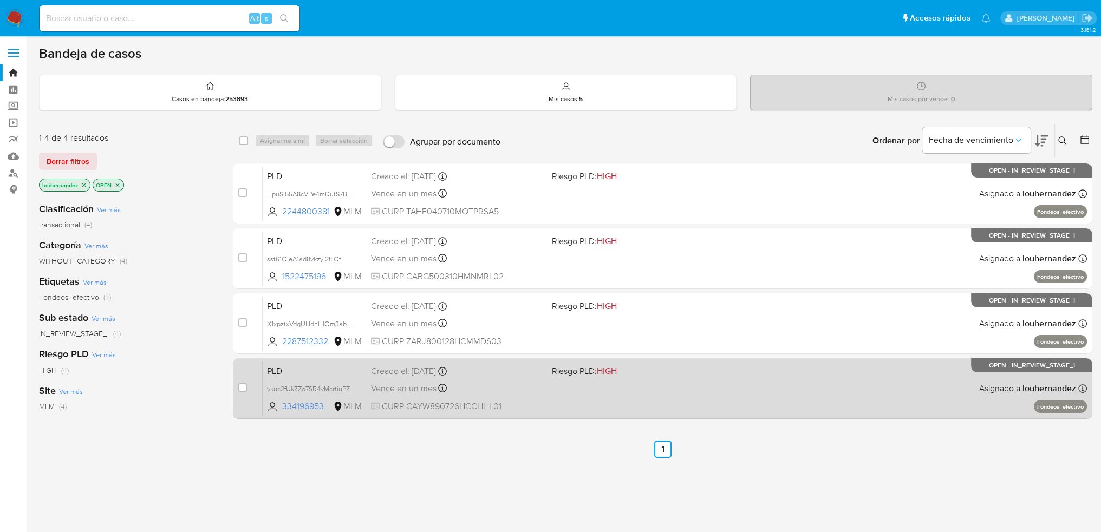
click at [379, 396] on div "PLD vkuc2fUkZZo7SR4vMcrtiuPZ 334196953 MLM Riesgo PLD: HIGH Creado el: [DATE] C…" at bounding box center [675, 388] width 825 height 55
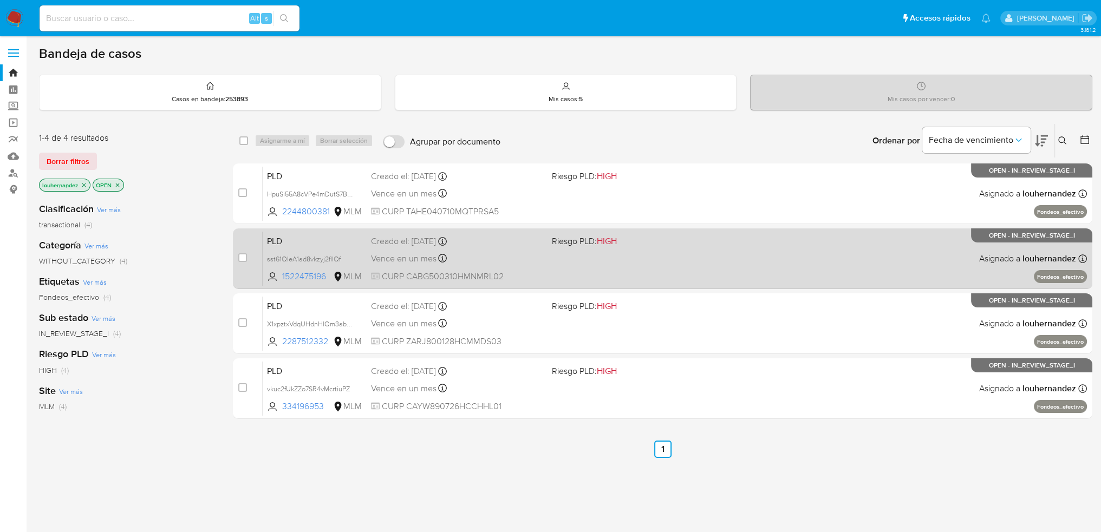
click at [521, 240] on div "Creado el: [DATE] Creado el: [DATE] 02:12:14" at bounding box center [457, 242] width 173 height 12
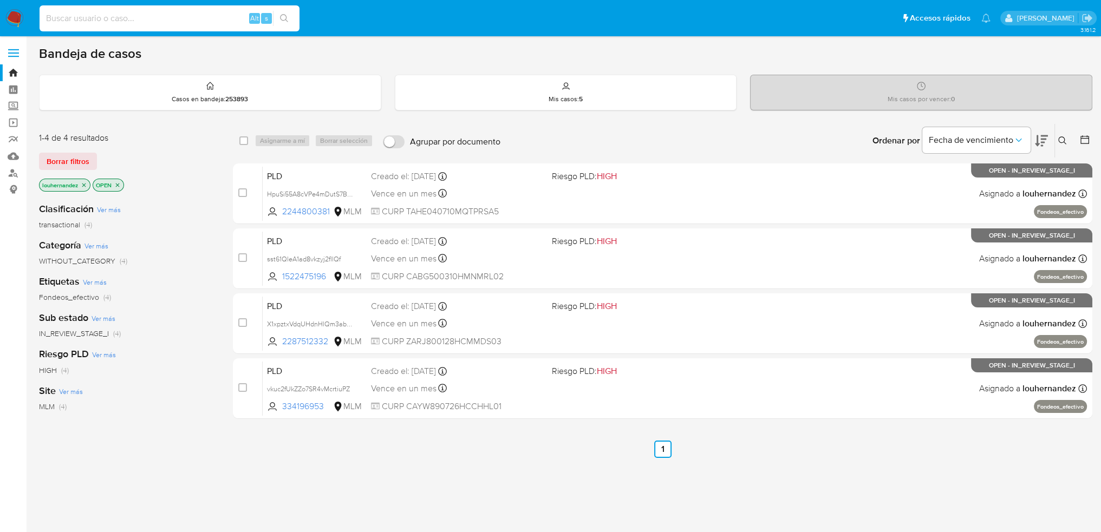
drag, startPoint x: 169, startPoint y: 23, endPoint x: 57, endPoint y: 13, distance: 112.0
click at [57, 13] on input at bounding box center [170, 18] width 260 height 14
paste input "164589311"
type input "164589311"
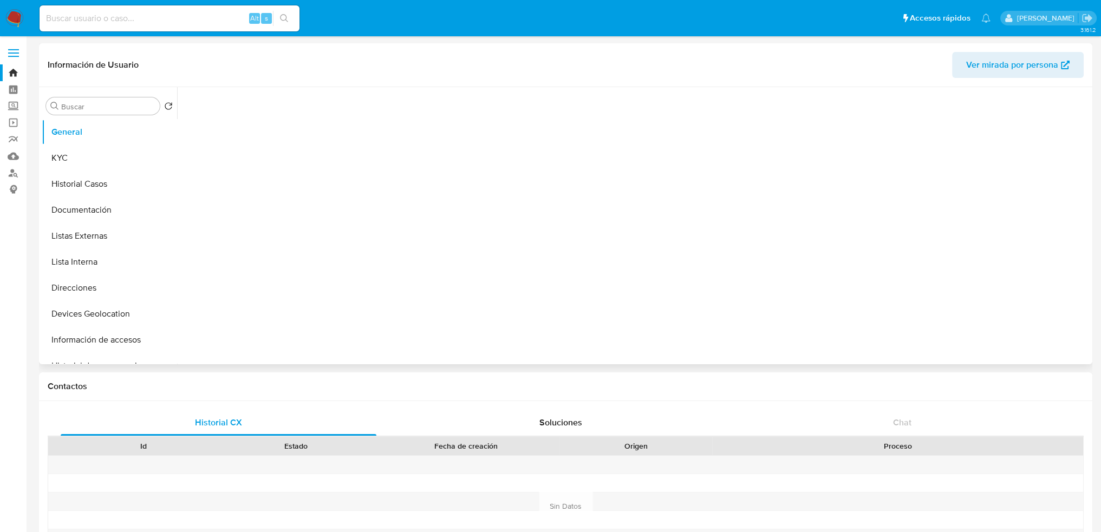
select select "10"
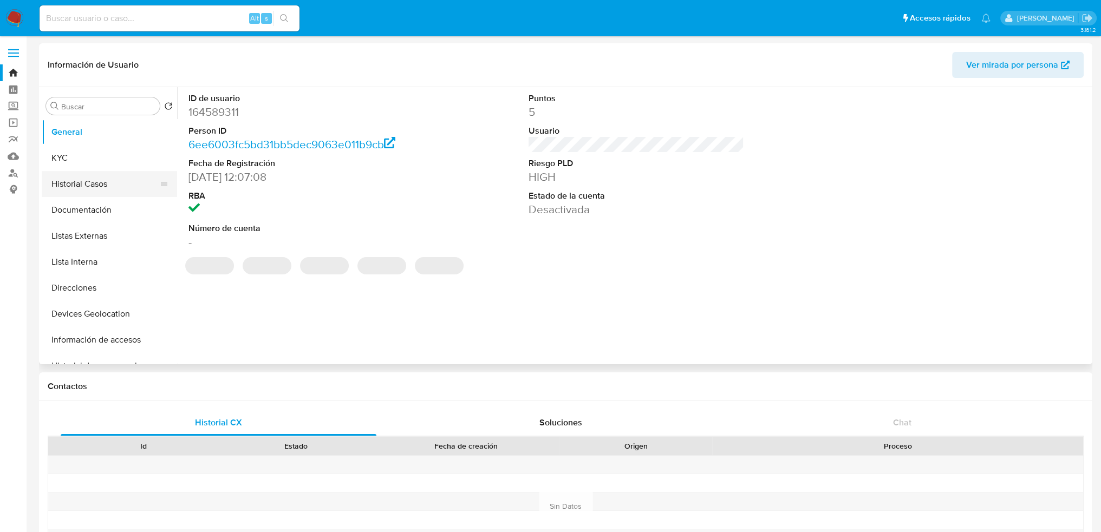
click at [113, 192] on button "Historial Casos" at bounding box center [105, 184] width 127 height 26
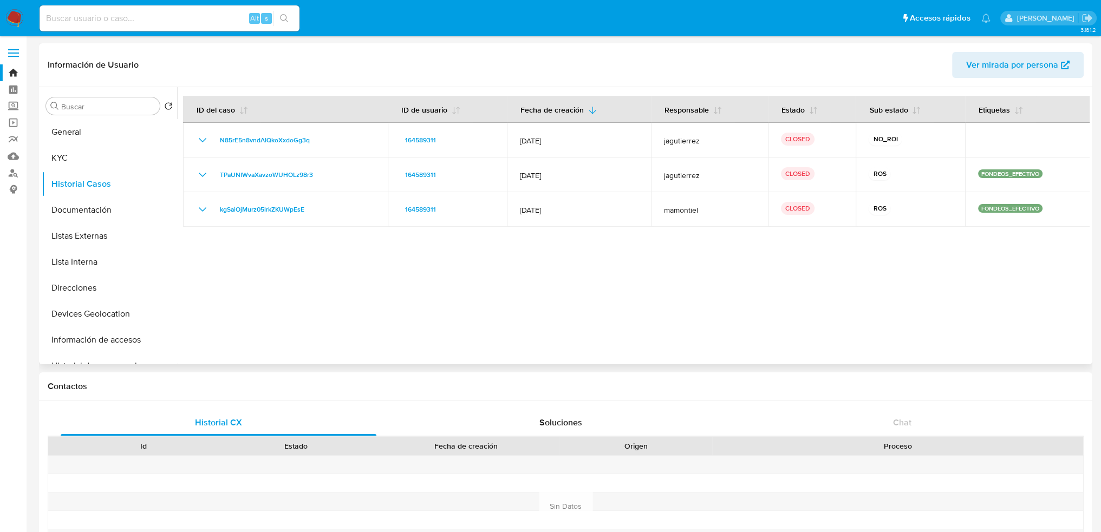
drag, startPoint x: 1087, startPoint y: 0, endPoint x: 809, endPoint y: 322, distance: 425.5
click at [809, 322] on div at bounding box center [633, 225] width 913 height 277
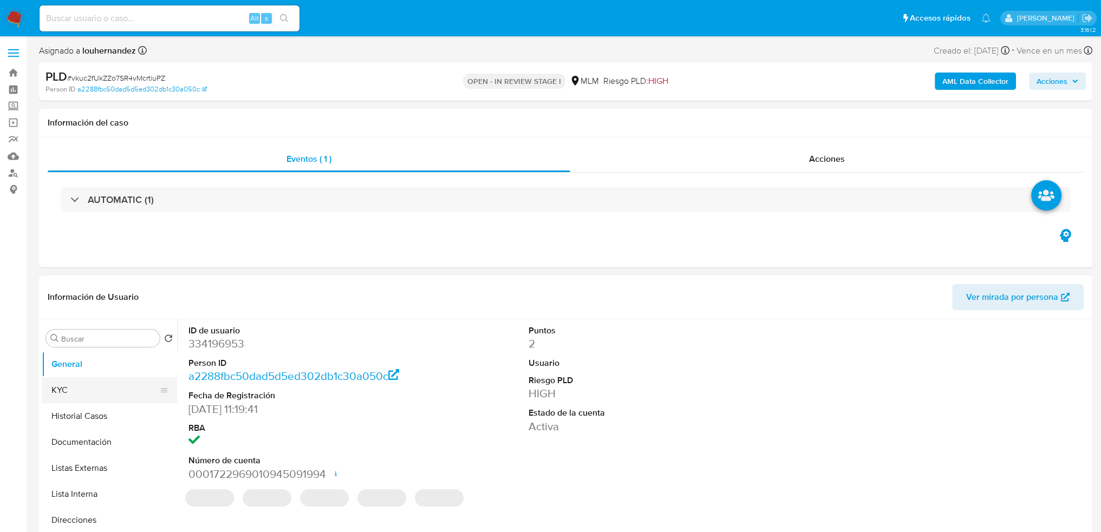
click at [104, 385] on button "KYC" at bounding box center [105, 391] width 127 height 26
select select "10"
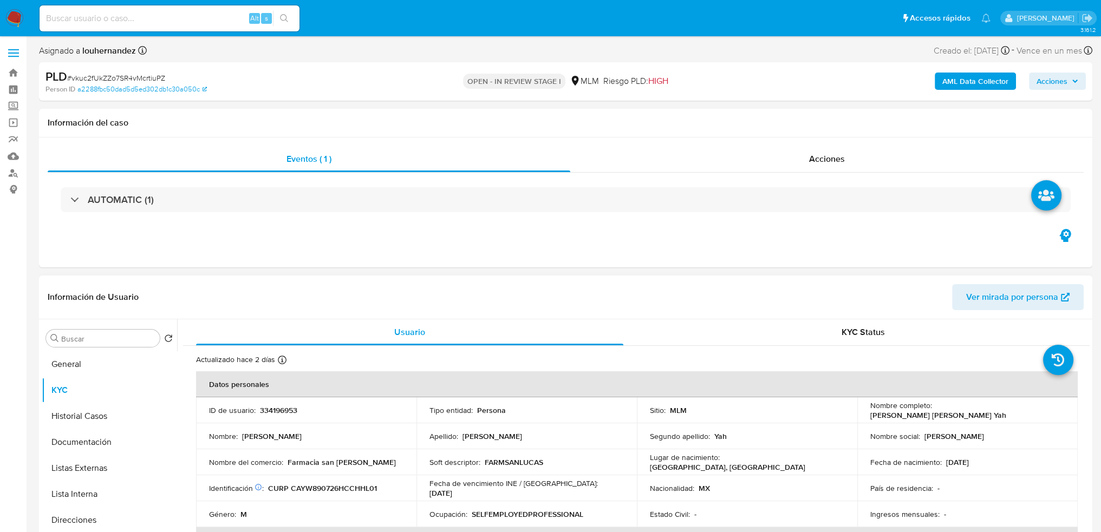
scroll to position [54, 0]
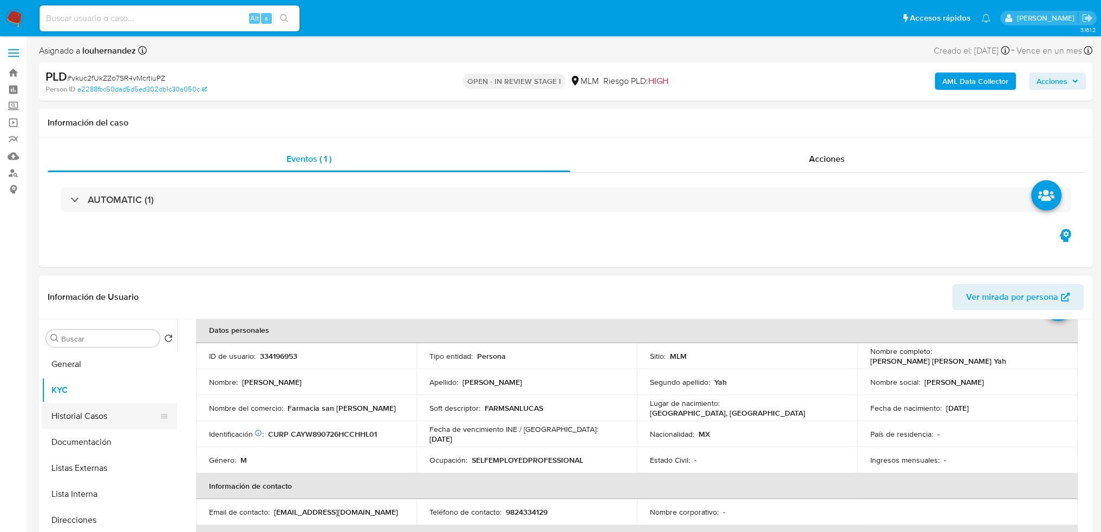
click at [106, 420] on button "Historial Casos" at bounding box center [105, 417] width 127 height 26
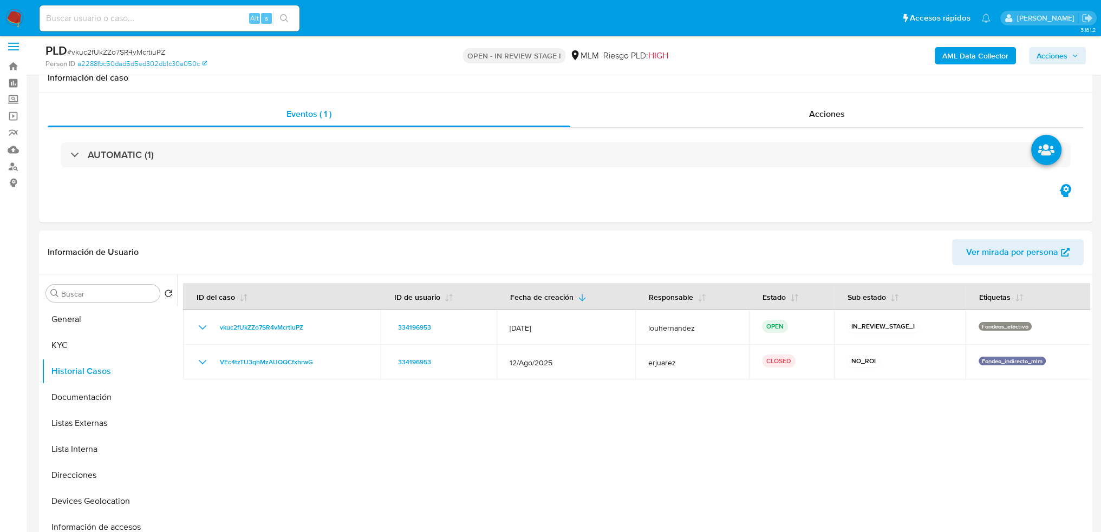
scroll to position [0, 0]
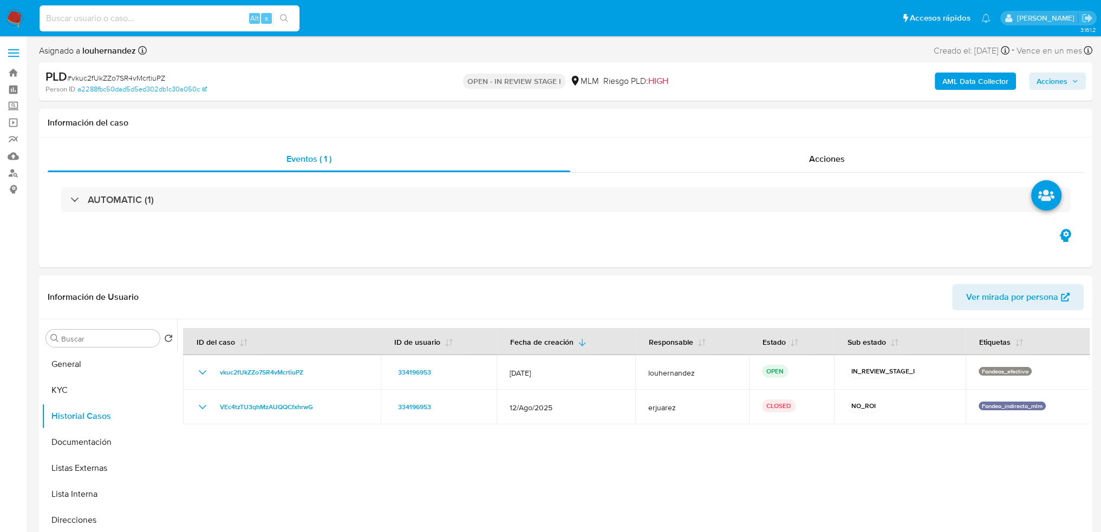
click at [162, 21] on input at bounding box center [170, 18] width 260 height 14
paste input "305650318"
type input "305650318"
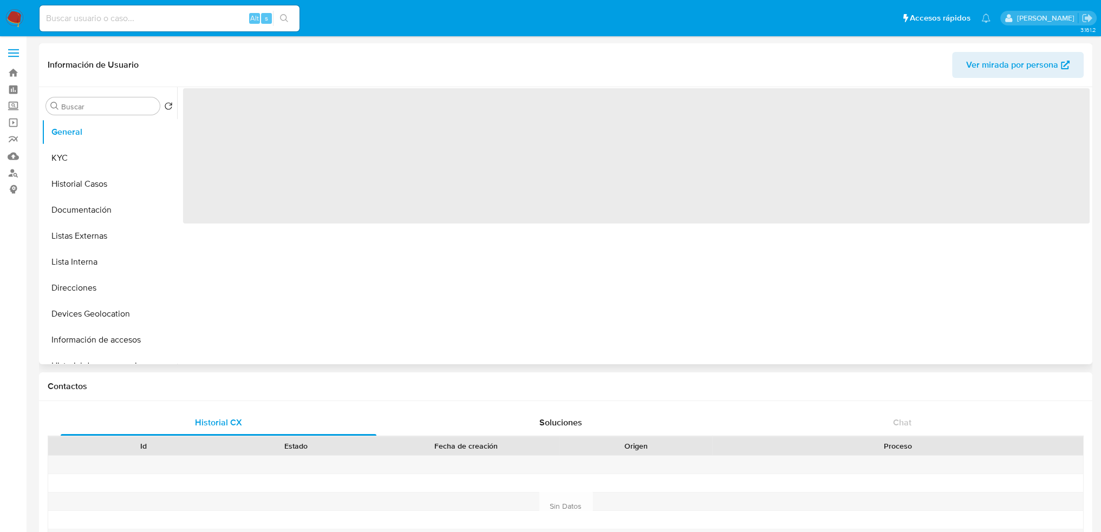
select select "10"
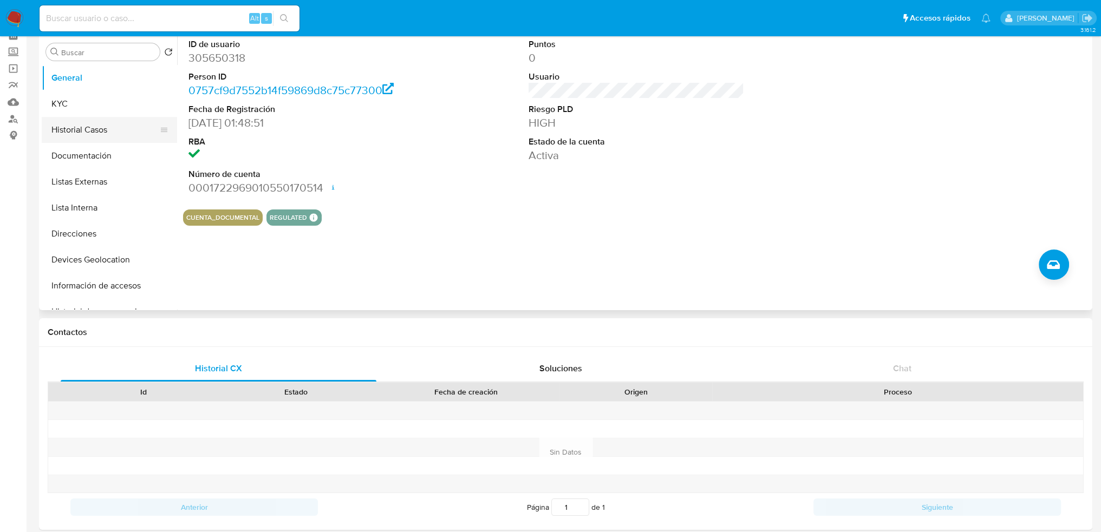
scroll to position [54, 0]
click at [90, 115] on button "KYC" at bounding box center [105, 104] width 127 height 26
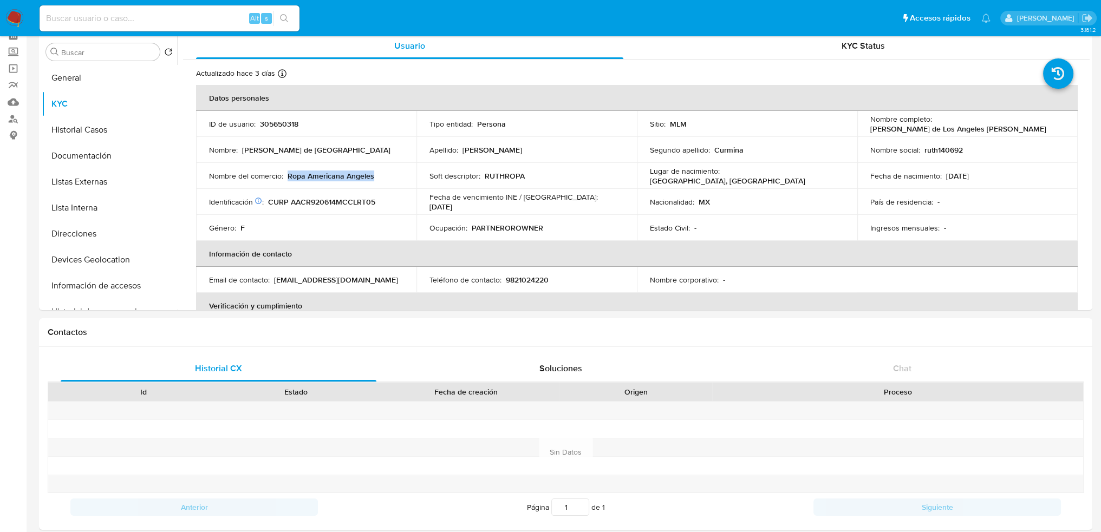
drag, startPoint x: 288, startPoint y: 177, endPoint x: 371, endPoint y: 177, distance: 83.4
click at [371, 177] on p "Ropa Americana Angeles" at bounding box center [331, 176] width 87 height 10
copy p "Ropa Americana Angeles"
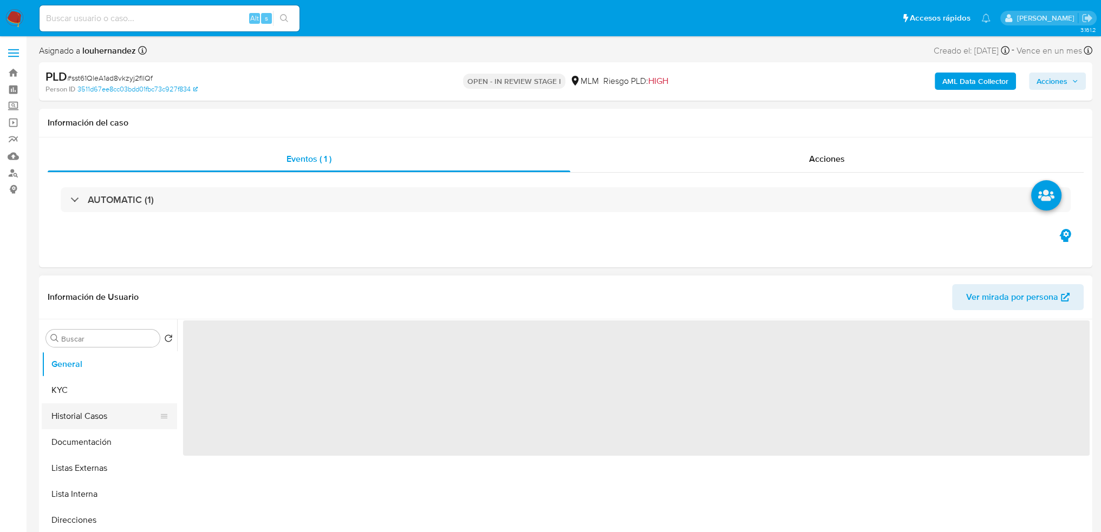
click at [104, 419] on button "Historial Casos" at bounding box center [105, 417] width 127 height 26
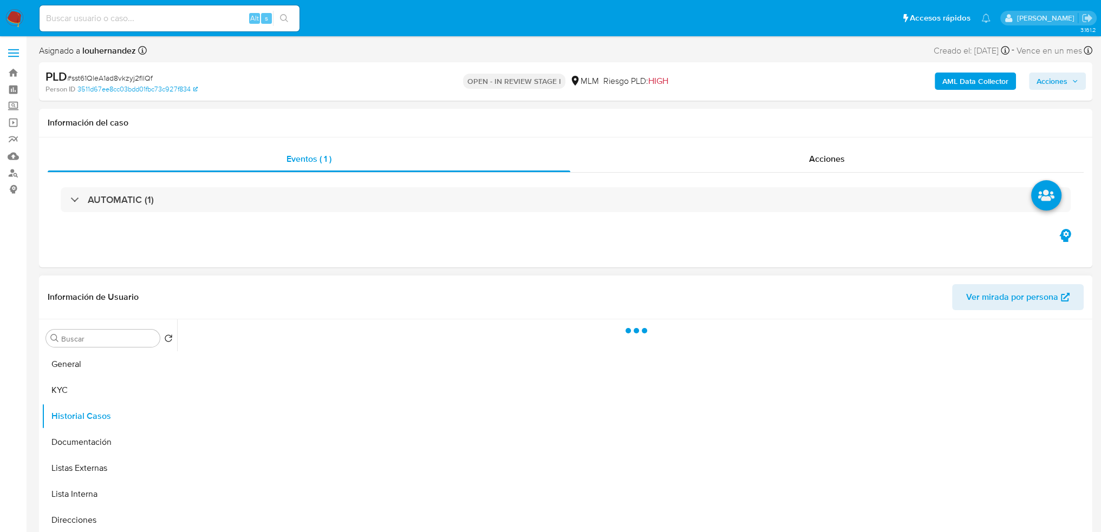
select select "10"
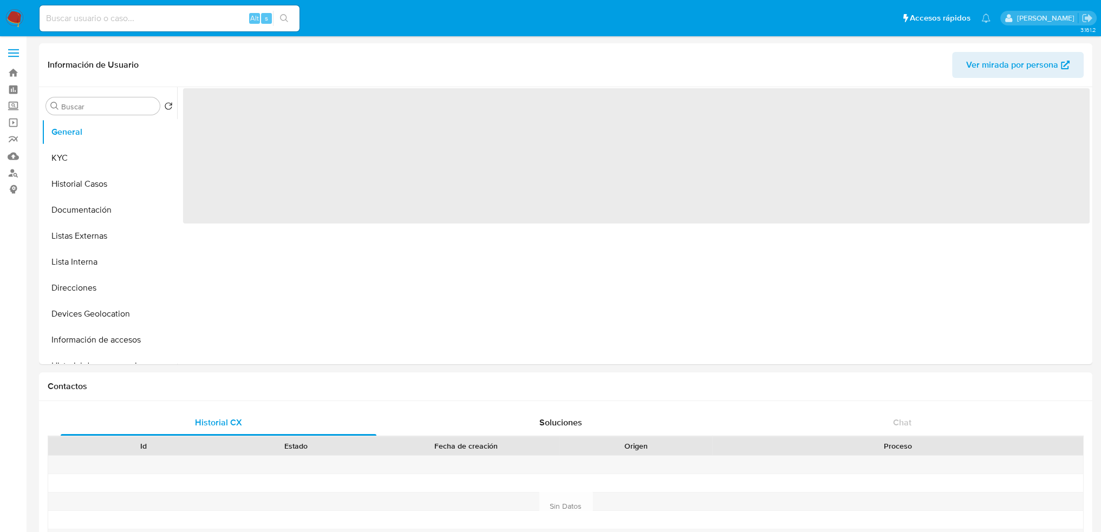
select select "10"
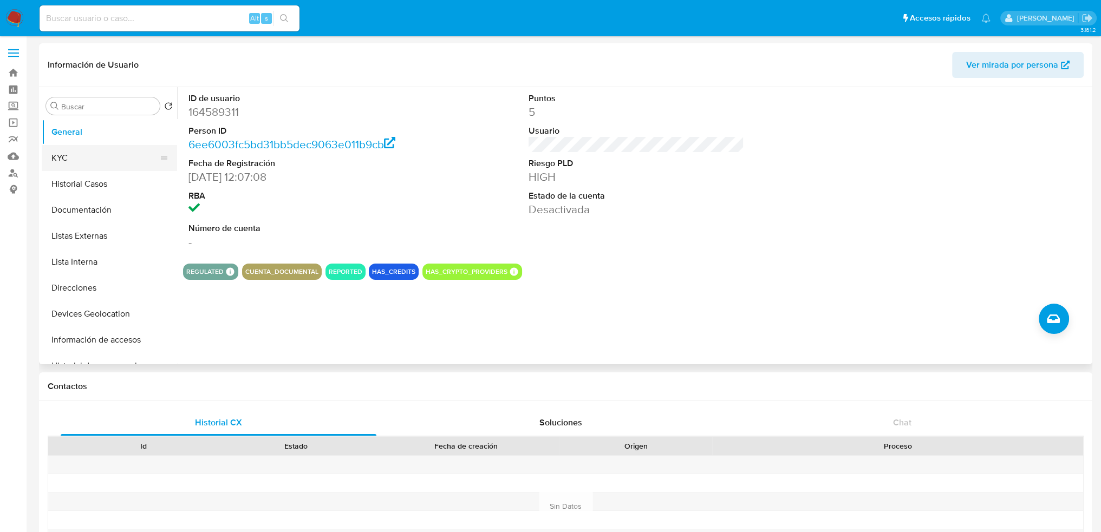
click at [94, 155] on button "KYC" at bounding box center [105, 158] width 127 height 26
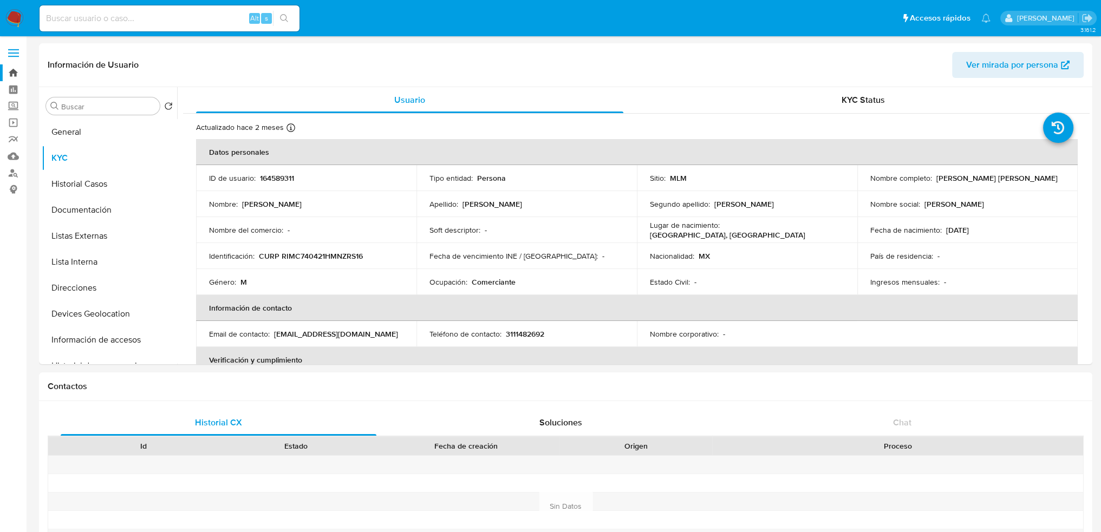
click at [10, 73] on link "Bandeja" at bounding box center [64, 72] width 129 height 17
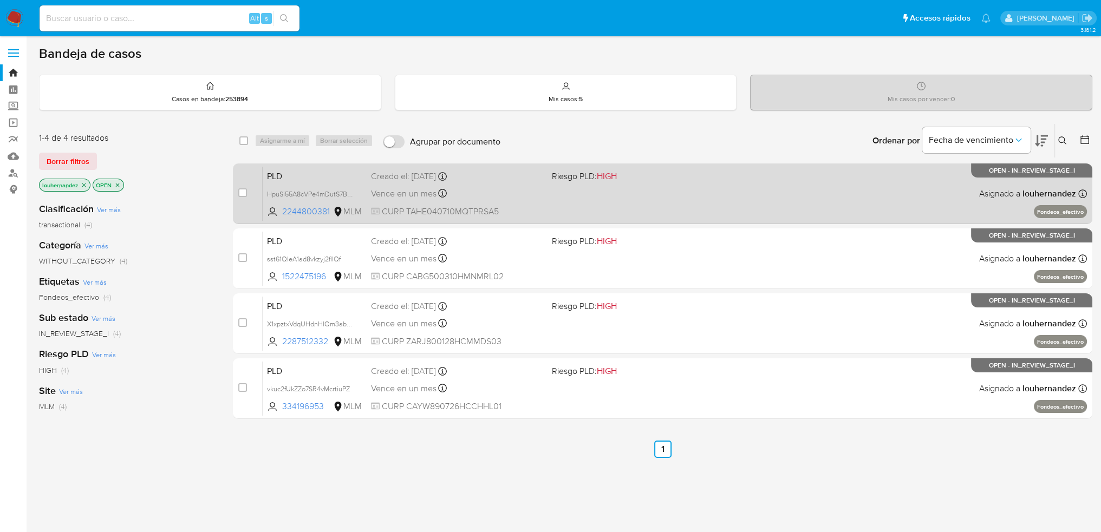
click at [494, 191] on div "Vence en un mes Vence el 11/11/2025 02:12:26" at bounding box center [457, 193] width 173 height 15
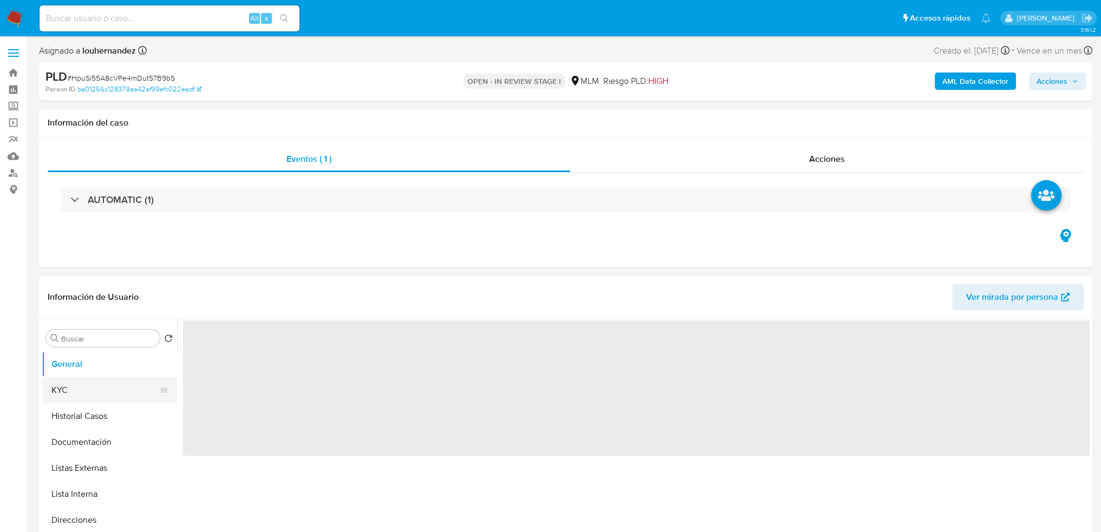
select select "10"
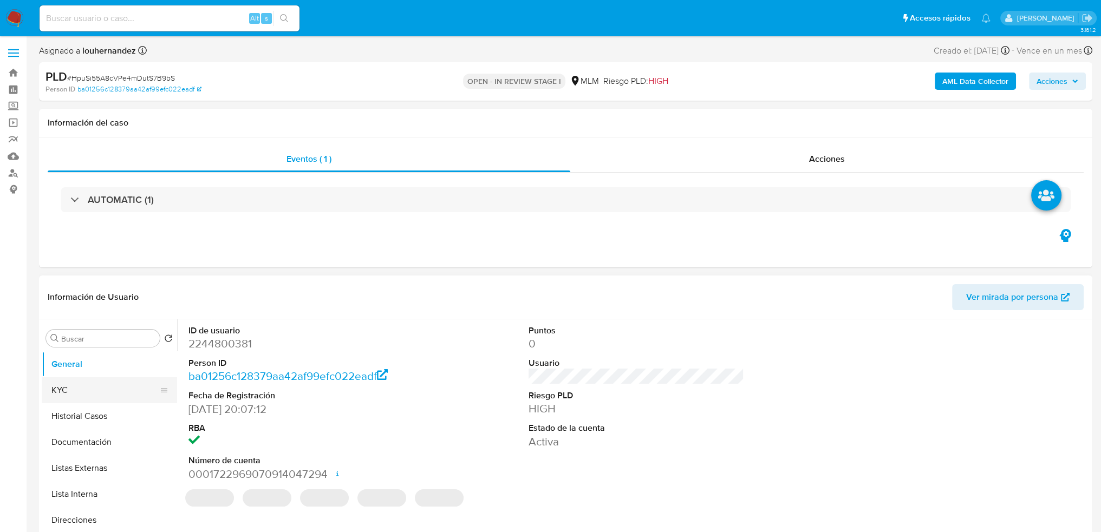
click at [65, 385] on button "KYC" at bounding box center [105, 391] width 127 height 26
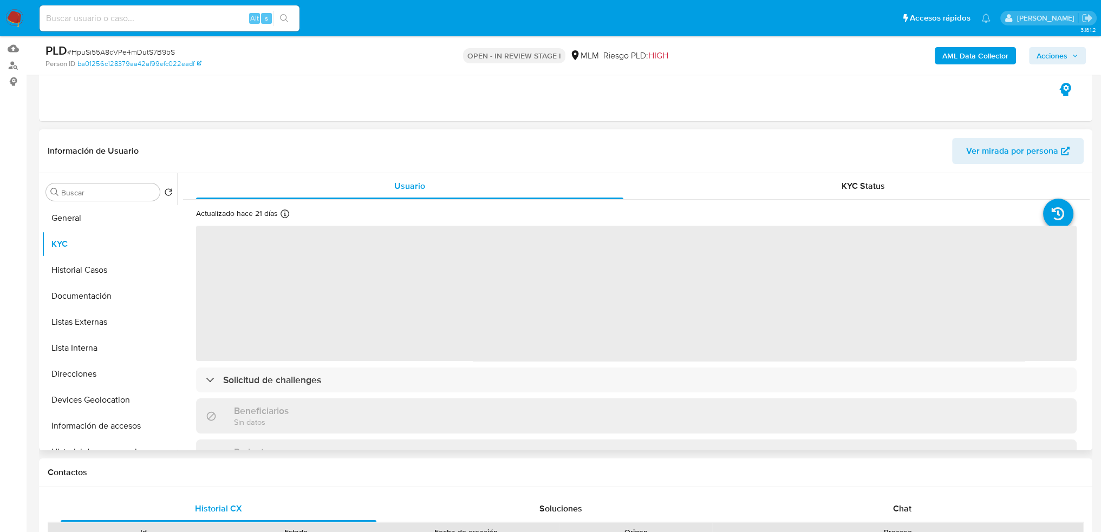
scroll to position [108, 0]
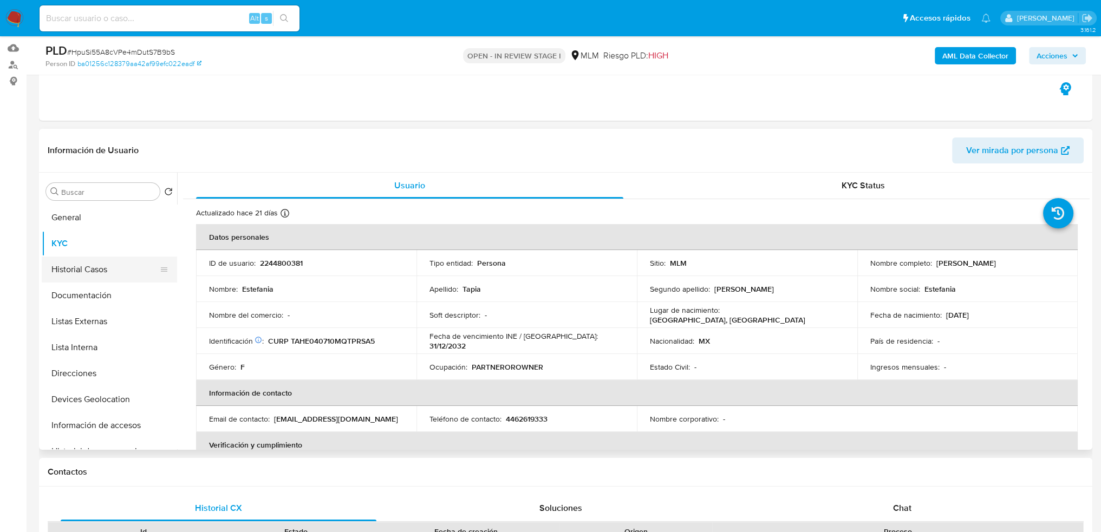
click at [98, 268] on button "Historial Casos" at bounding box center [105, 270] width 127 height 26
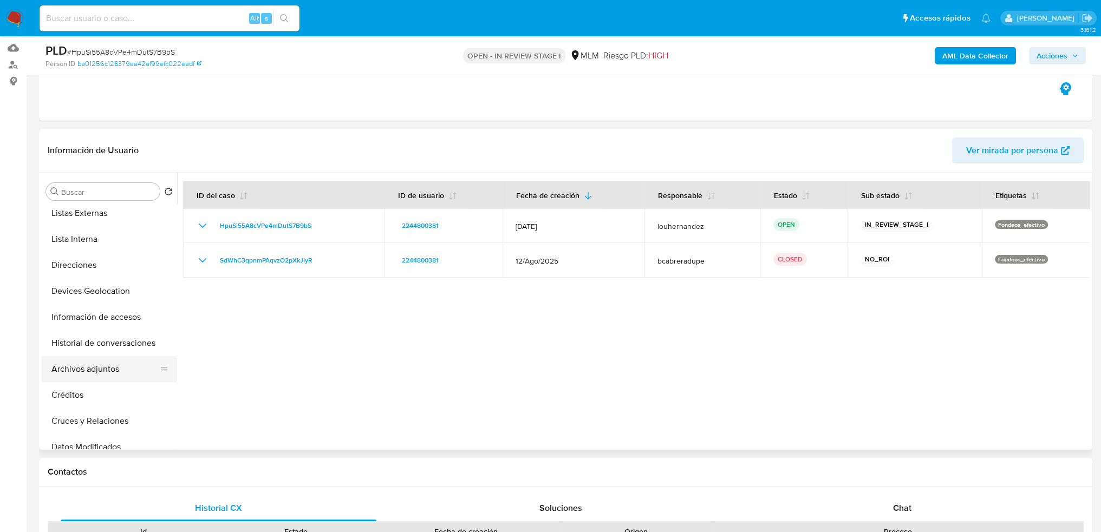
click at [93, 364] on button "Archivos adjuntos" at bounding box center [105, 369] width 127 height 26
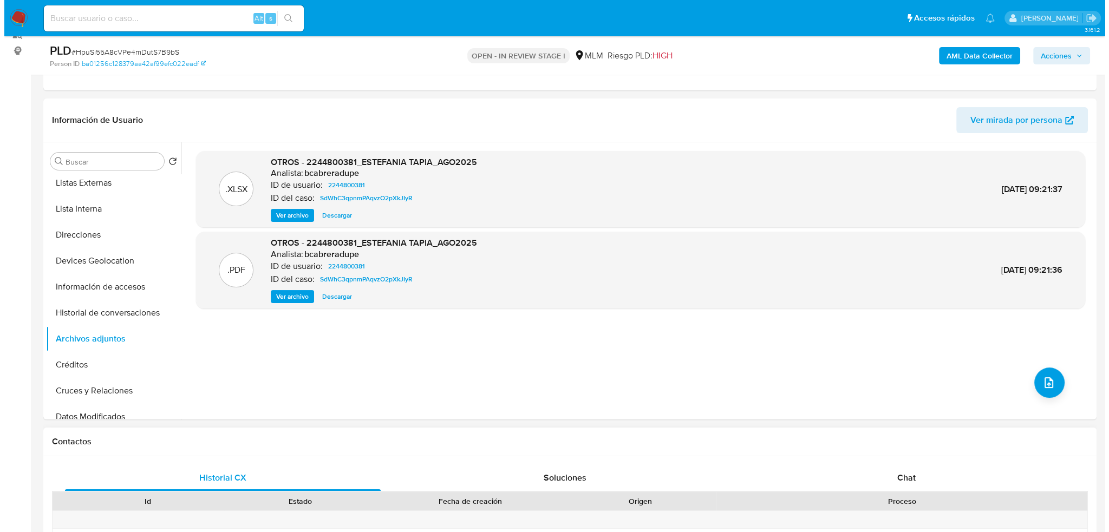
scroll to position [217, 0]
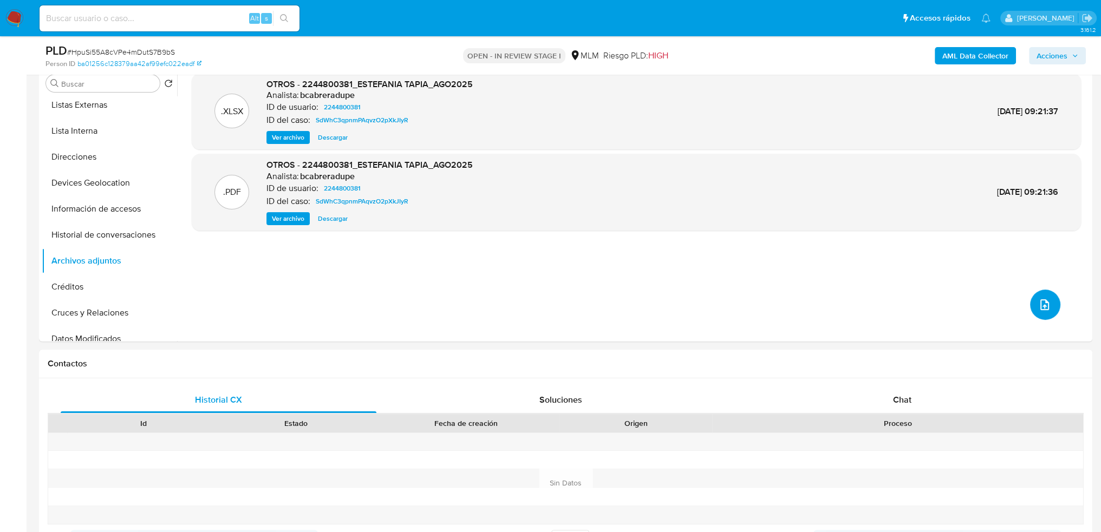
click at [1044, 313] on button "upload-file" at bounding box center [1045, 305] width 30 height 30
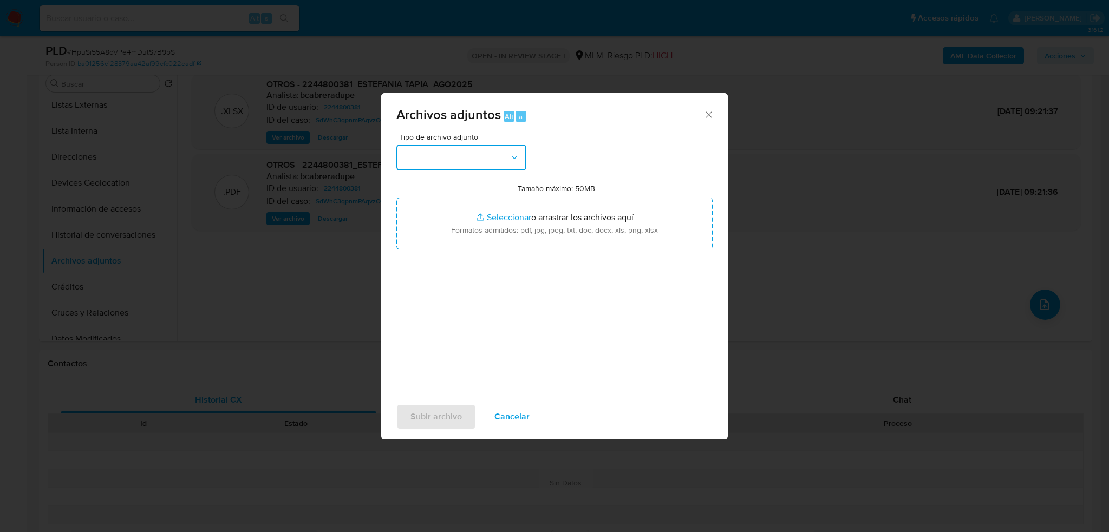
click at [482, 160] on button "button" at bounding box center [462, 158] width 130 height 26
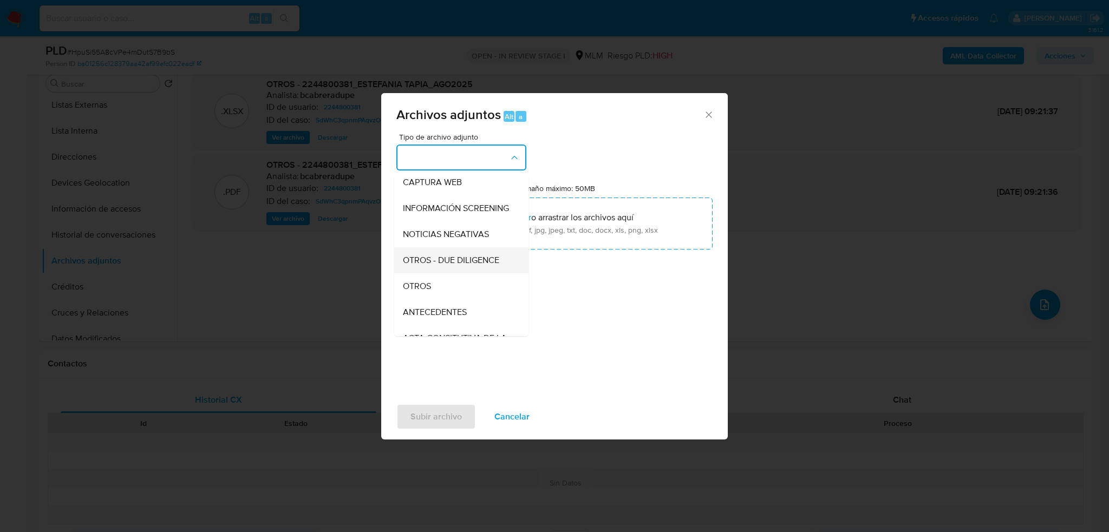
scroll to position [108, 0]
click at [450, 274] on div "OTROS" at bounding box center [458, 261] width 111 height 26
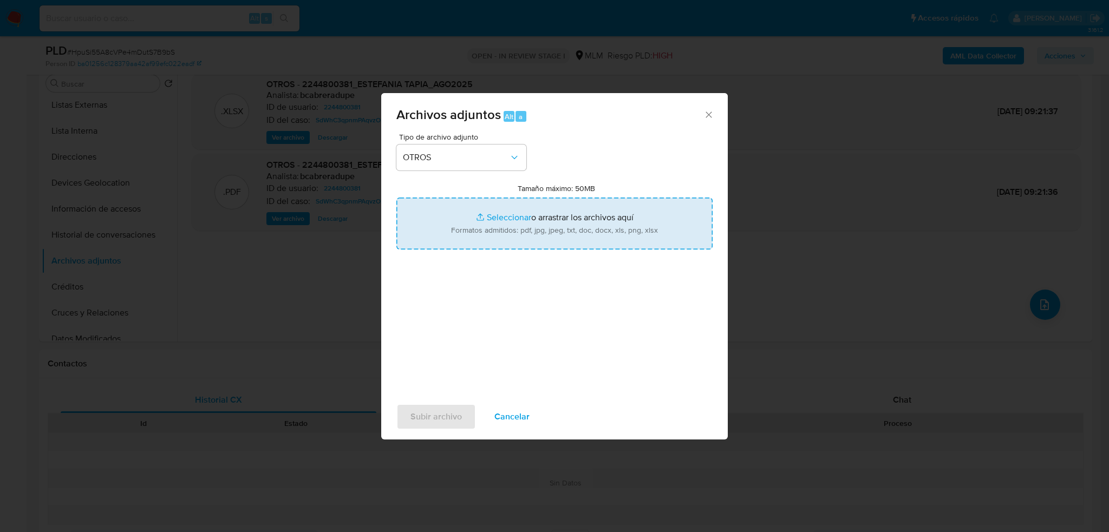
click at [500, 220] on input "Tamaño máximo: 50MB Seleccionar archivos" at bounding box center [555, 224] width 316 height 52
type input "C:\fakepath\2244800381_ESTEFANIA TAPIA HERNANDEZ_SEP2025.docx.pdf"
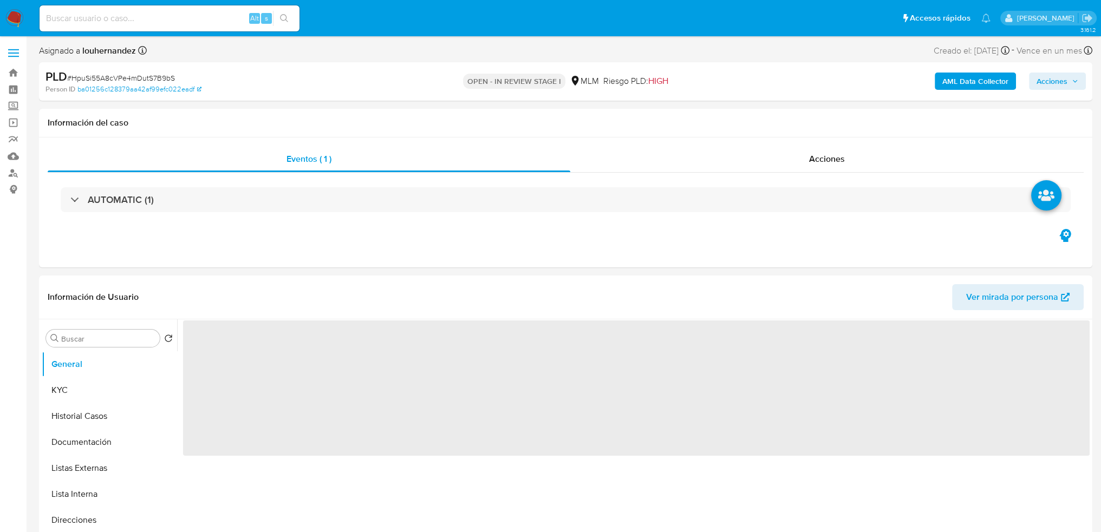
select select "10"
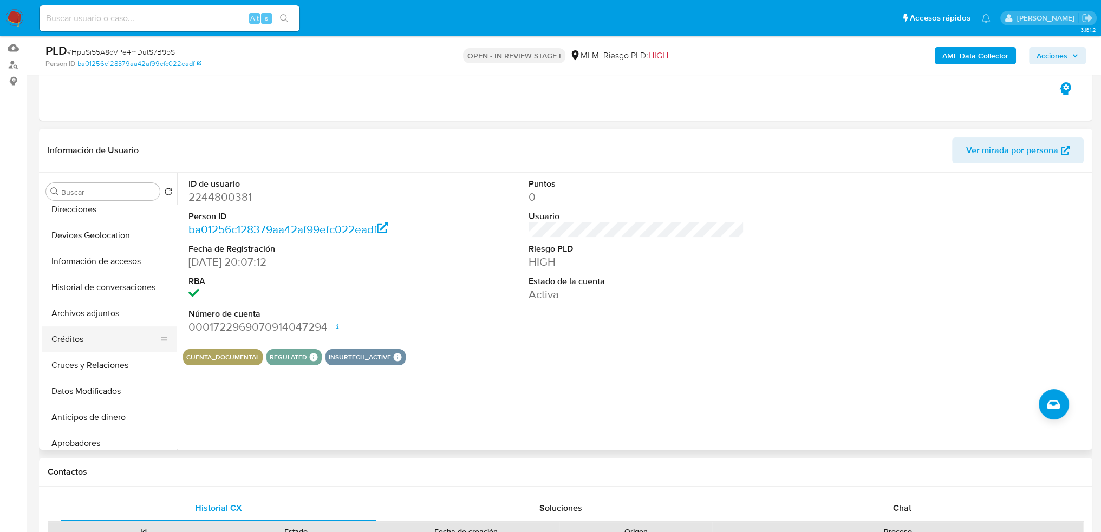
scroll to position [108, 0]
click at [89, 368] on button "Archivos adjuntos" at bounding box center [105, 369] width 127 height 26
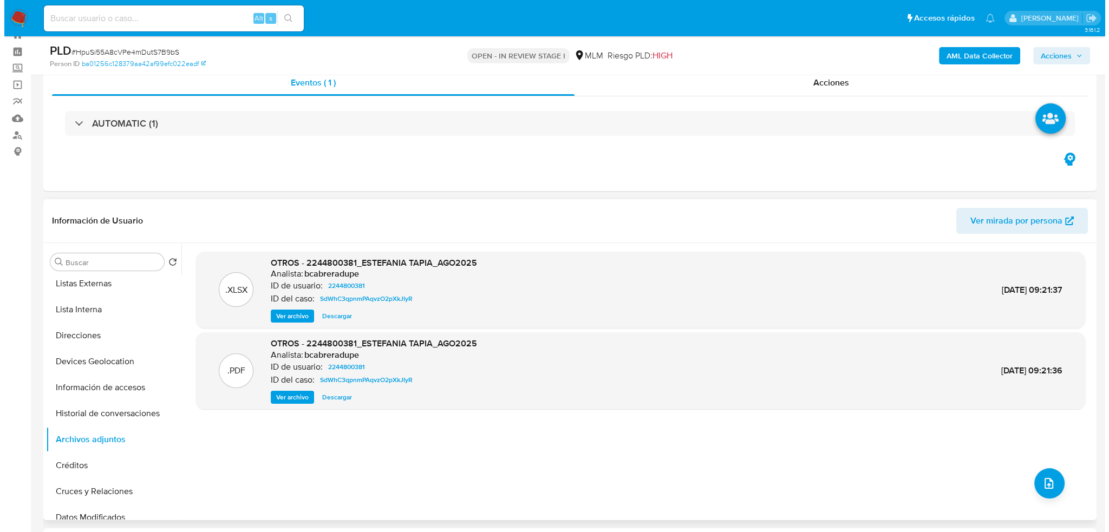
scroll to position [54, 0]
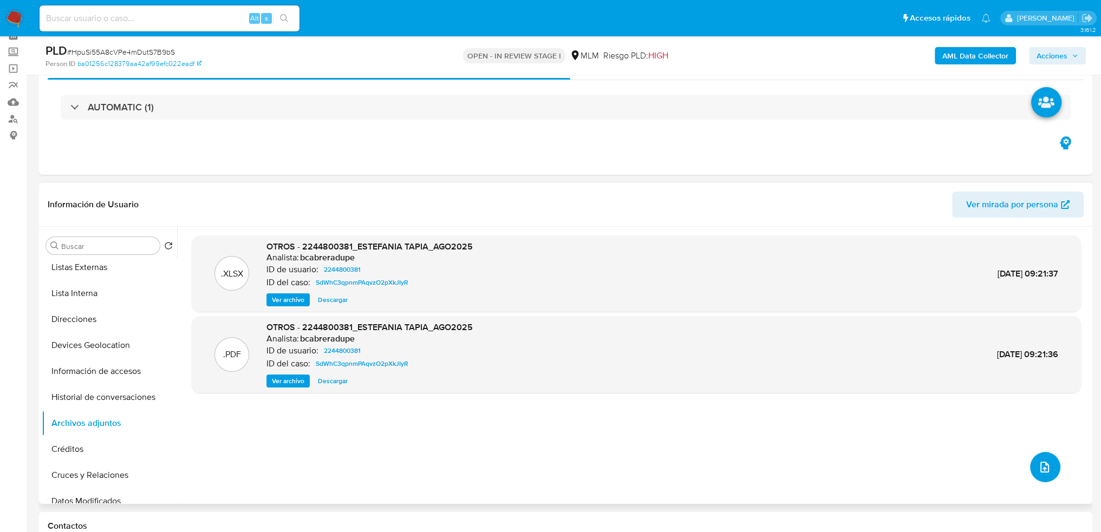
click at [1040, 454] on button "upload-file" at bounding box center [1045, 467] width 30 height 30
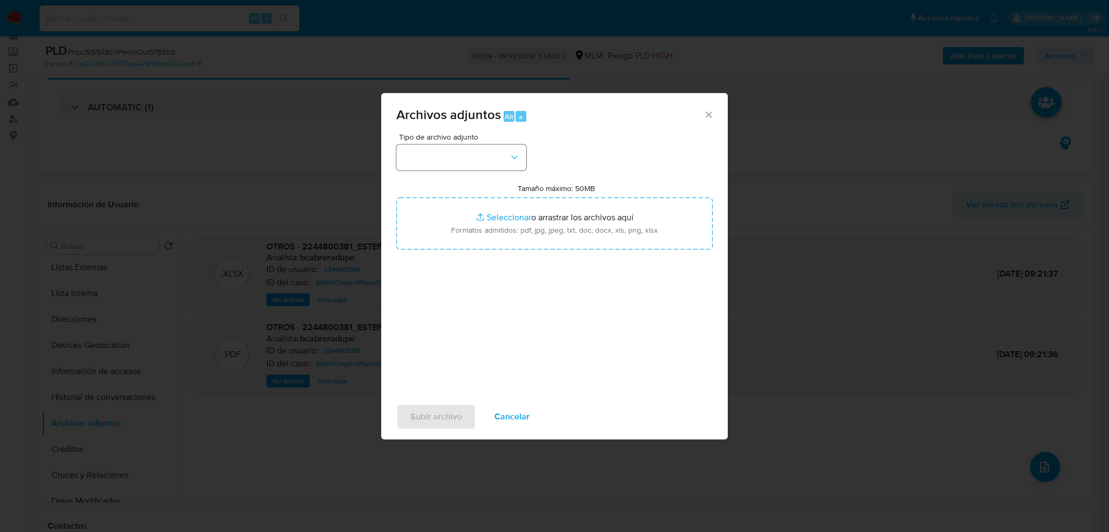
drag, startPoint x: 474, startPoint y: 172, endPoint x: 472, endPoint y: 164, distance: 7.9
click at [473, 171] on div "Tipo de archivo adjunto Tamaño máximo: 50MB Seleccionar archivos Seleccionar o …" at bounding box center [555, 261] width 316 height 256
click at [466, 152] on button "button" at bounding box center [462, 158] width 130 height 26
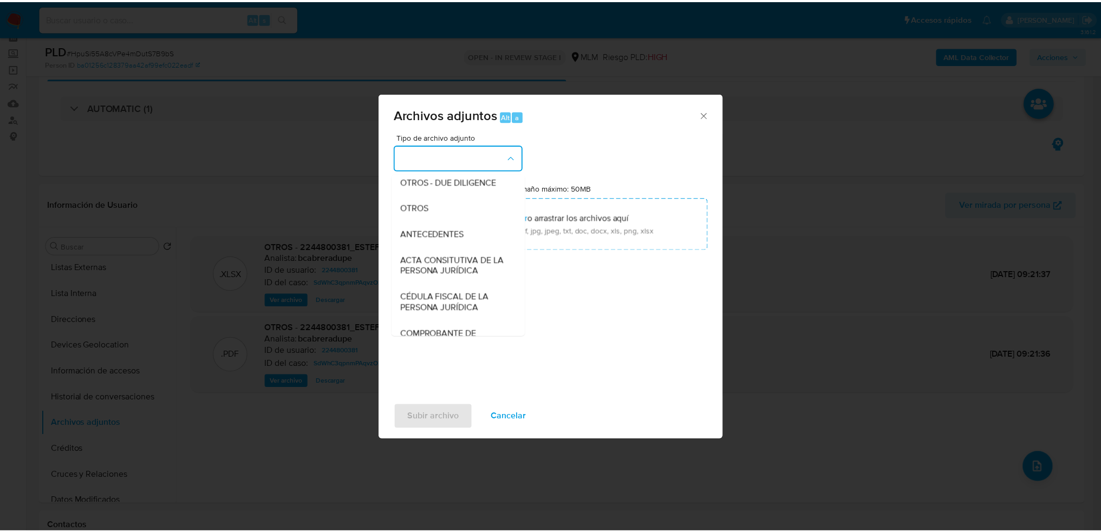
scroll to position [163, 0]
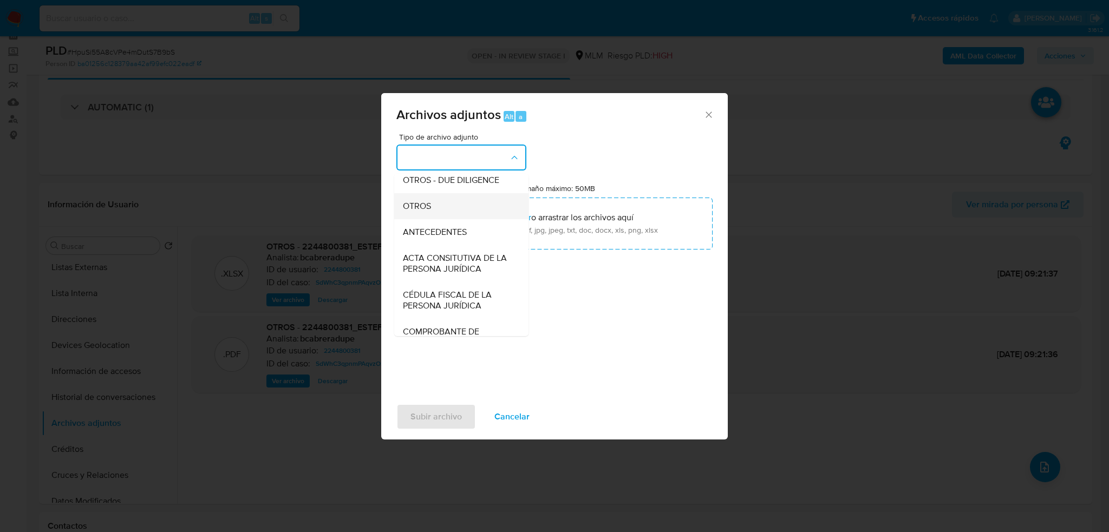
click at [445, 215] on div "OTROS" at bounding box center [458, 206] width 111 height 26
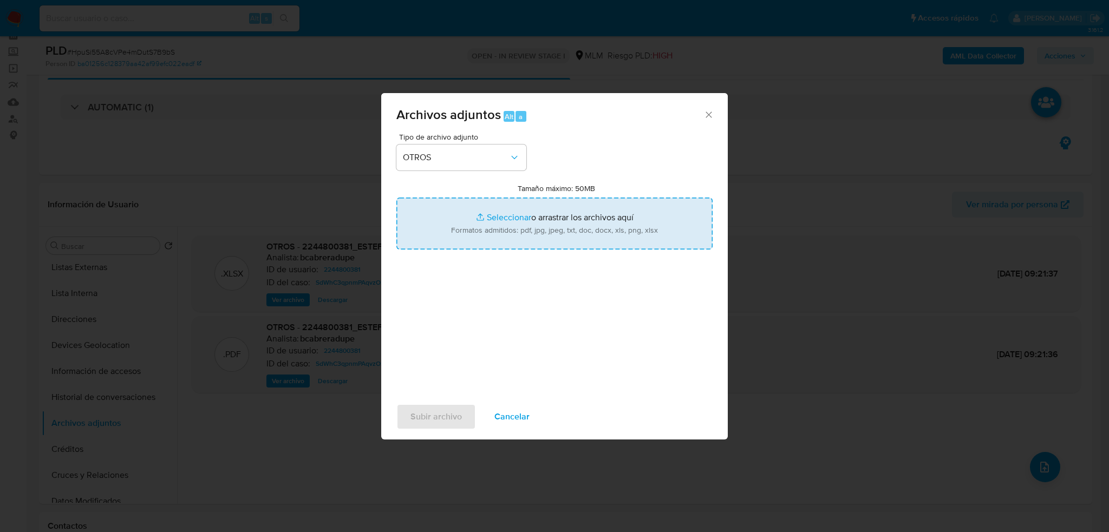
click at [511, 218] on input "Tamaño máximo: 50MB Seleccionar archivos" at bounding box center [555, 224] width 316 height 52
type input "C:\fakepath\2244800381_ESTEFANIA TAPIA HERNANDEZ_SEP2025.docx.pdf"
click at [498, 218] on input "Tamaño máximo: 50MB Seleccionar archivos" at bounding box center [555, 224] width 316 height 52
type input "C:\fakepath\2244800381_ESTEFANIA TAPIA HERNANDEZ_SEP25.xlsx"
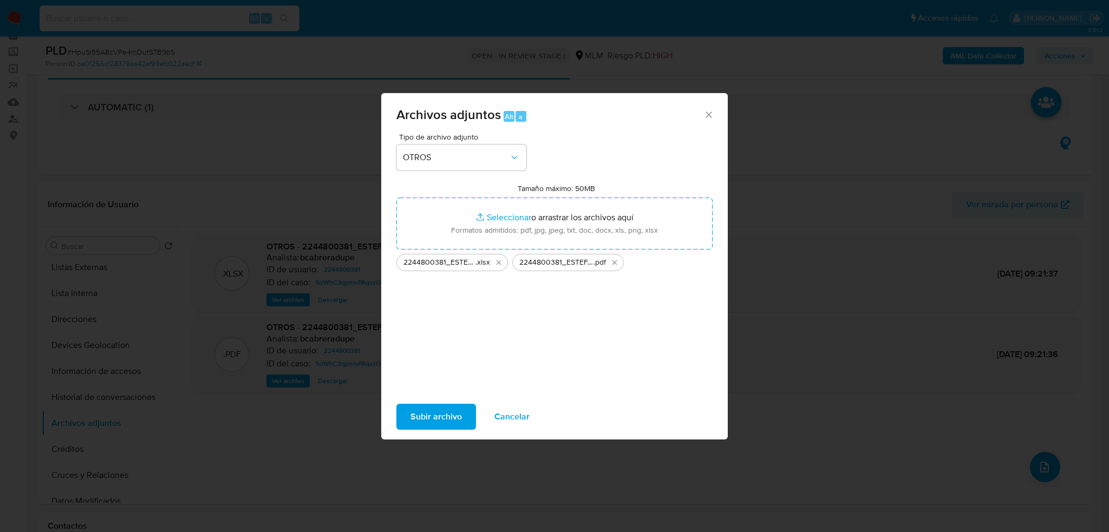
click at [442, 415] on span "Subir archivo" at bounding box center [436, 417] width 51 height 24
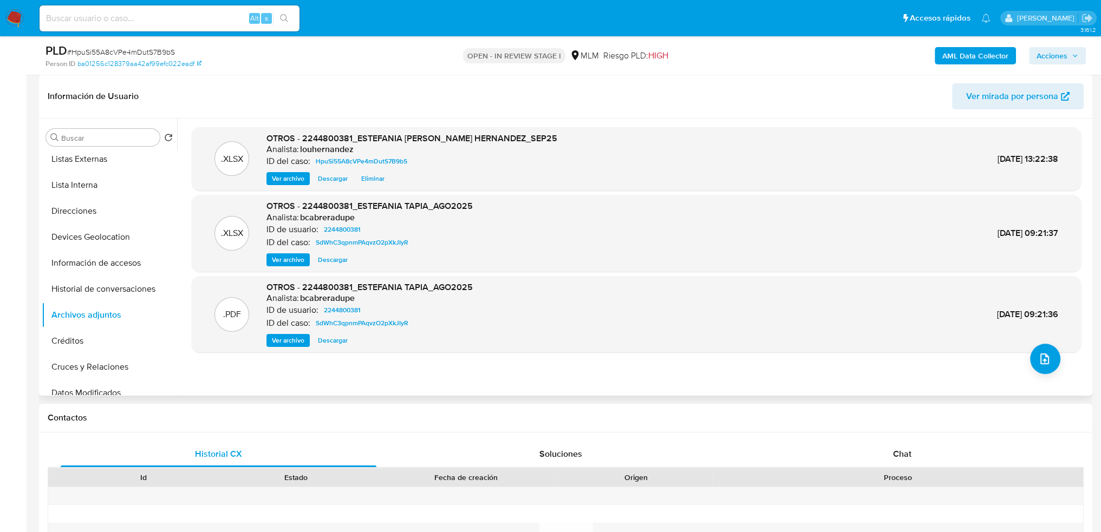
click at [291, 178] on span "Ver archivo" at bounding box center [288, 178] width 33 height 11
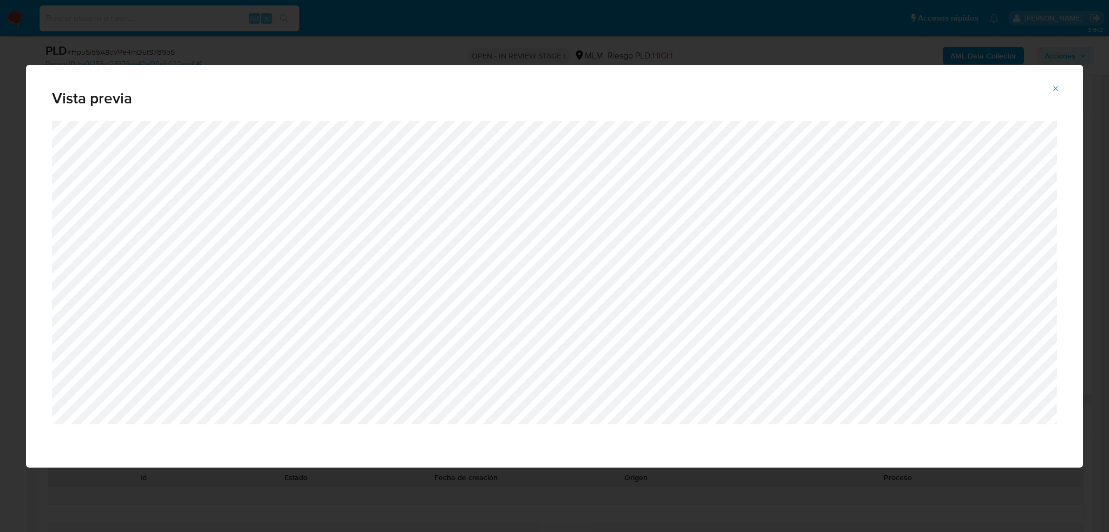
click at [1053, 90] on icon "Attachment preview" at bounding box center [1056, 89] width 9 height 9
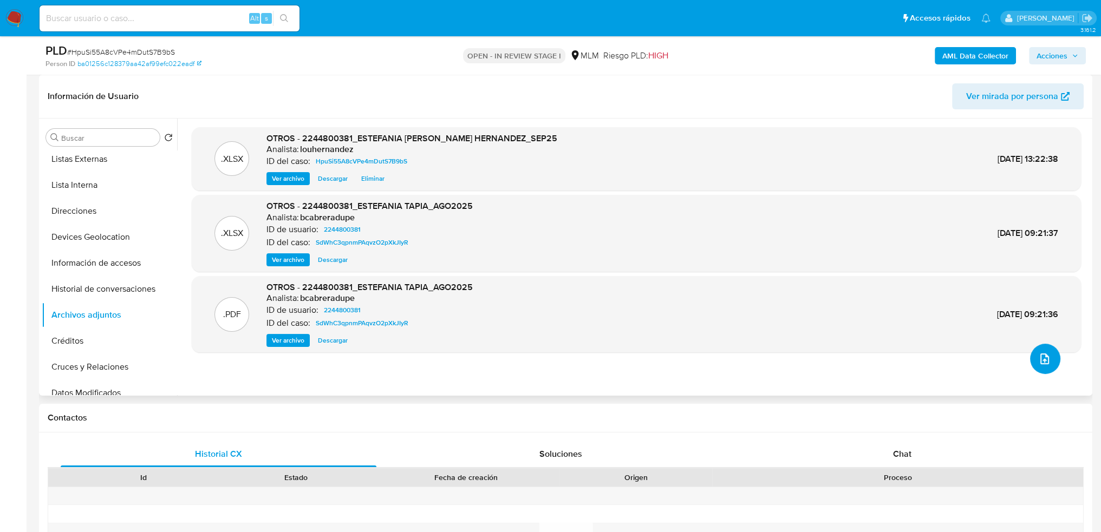
click at [1046, 368] on button "upload-file" at bounding box center [1045, 359] width 30 height 30
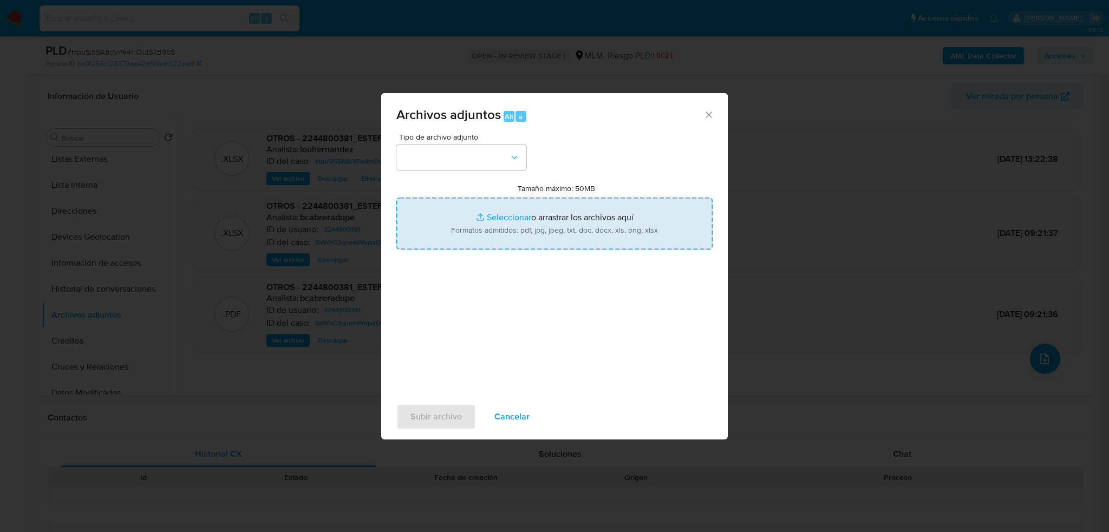
click at [514, 217] on input "Tamaño máximo: 50MB Seleccionar archivos" at bounding box center [555, 224] width 316 height 52
type input "C:\fakepath\2244800381_ESTEFANIA TAPIA HERNANDEZ_SEP2025.docx.pdf"
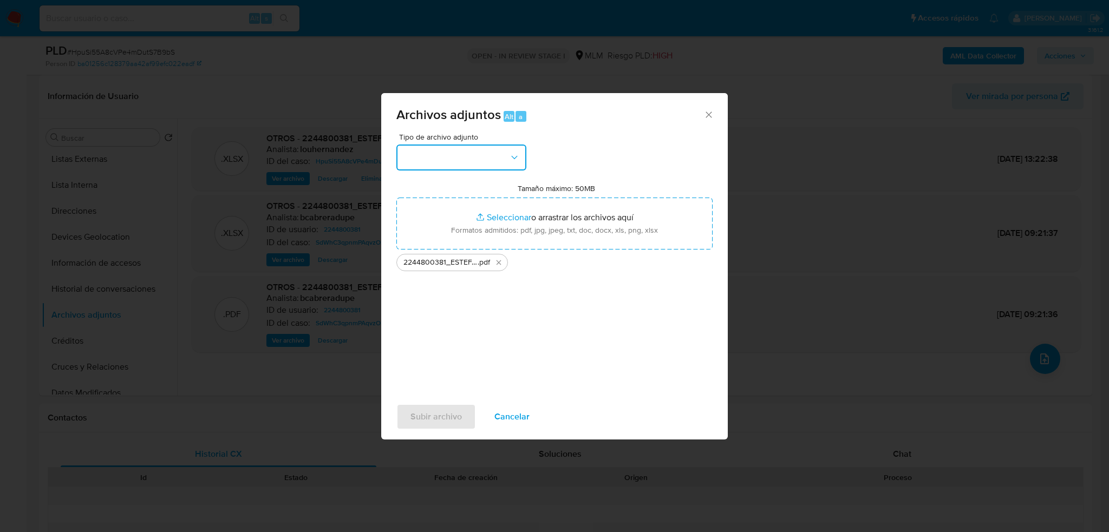
click at [491, 147] on button "button" at bounding box center [462, 158] width 130 height 26
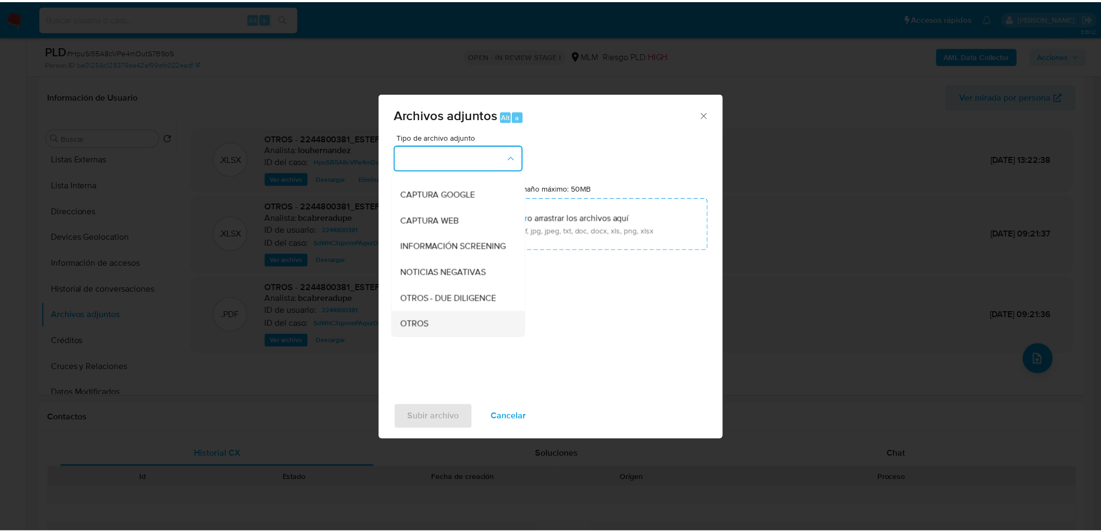
scroll to position [108, 0]
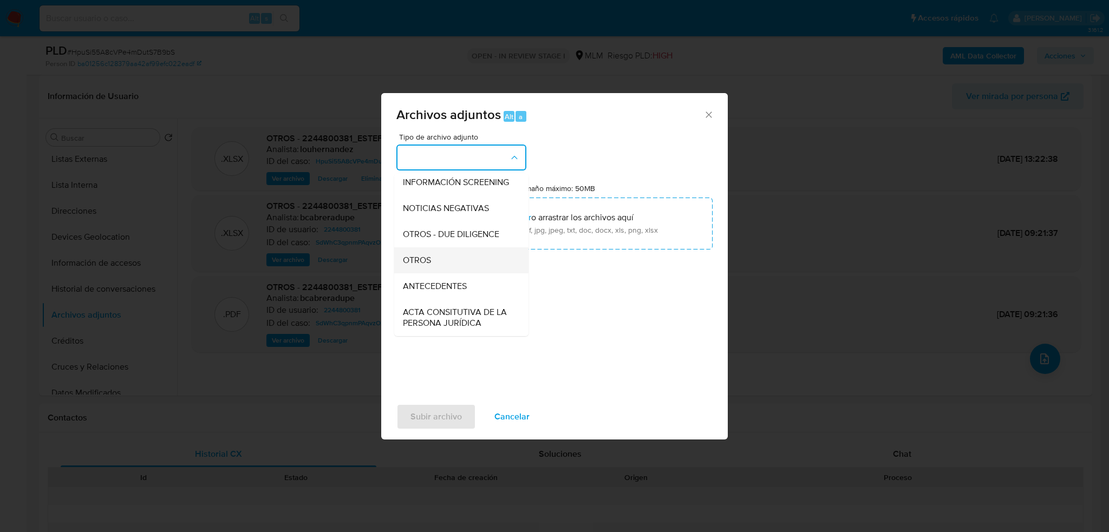
click at [444, 274] on div "OTROS" at bounding box center [458, 261] width 111 height 26
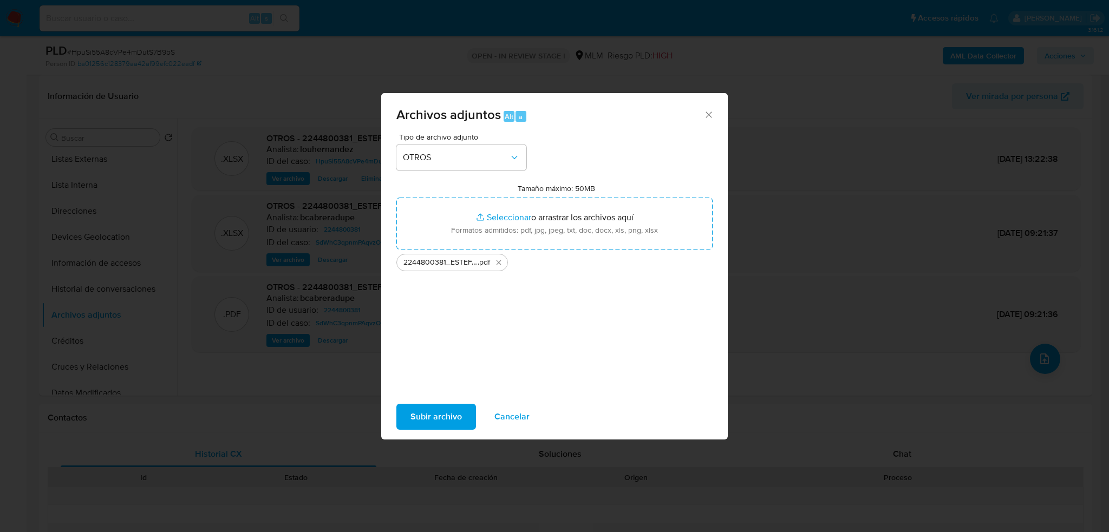
click at [444, 407] on span "Subir archivo" at bounding box center [436, 417] width 51 height 24
click at [439, 416] on span "Subir archivo" at bounding box center [436, 417] width 51 height 24
click at [447, 416] on span "Subir archivo" at bounding box center [436, 417] width 51 height 24
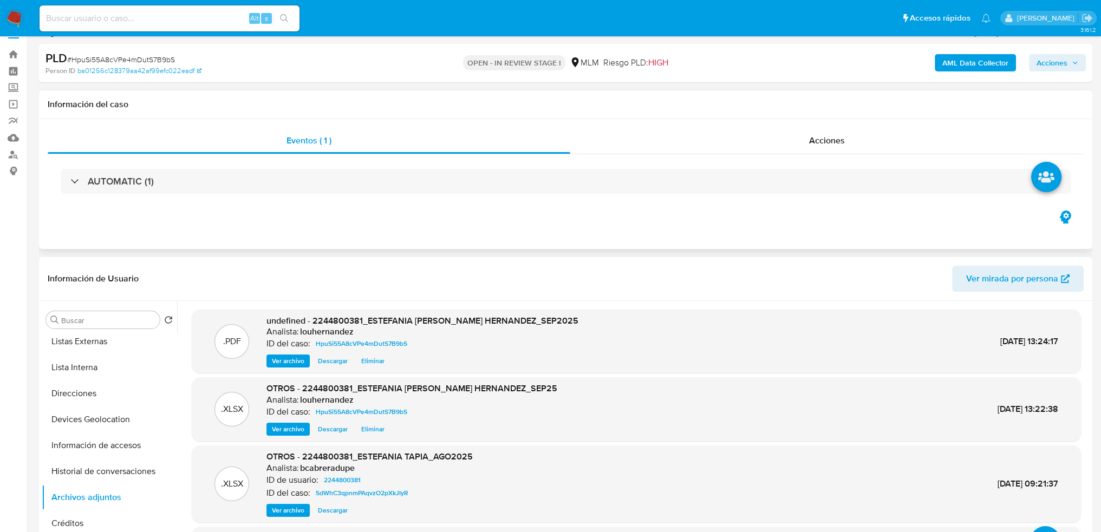
scroll to position [0, 0]
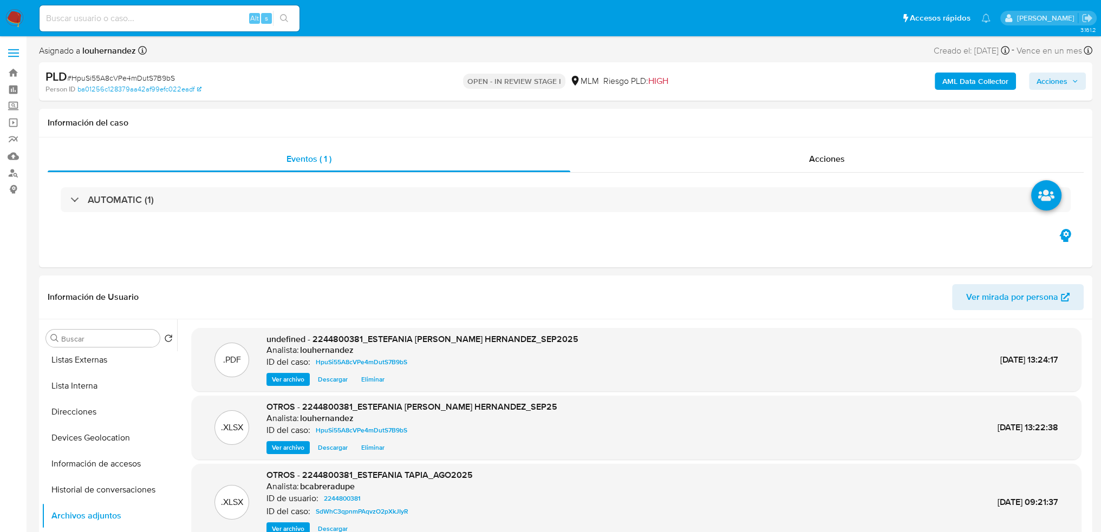
click at [1061, 82] on span "Acciones" at bounding box center [1052, 81] width 31 height 17
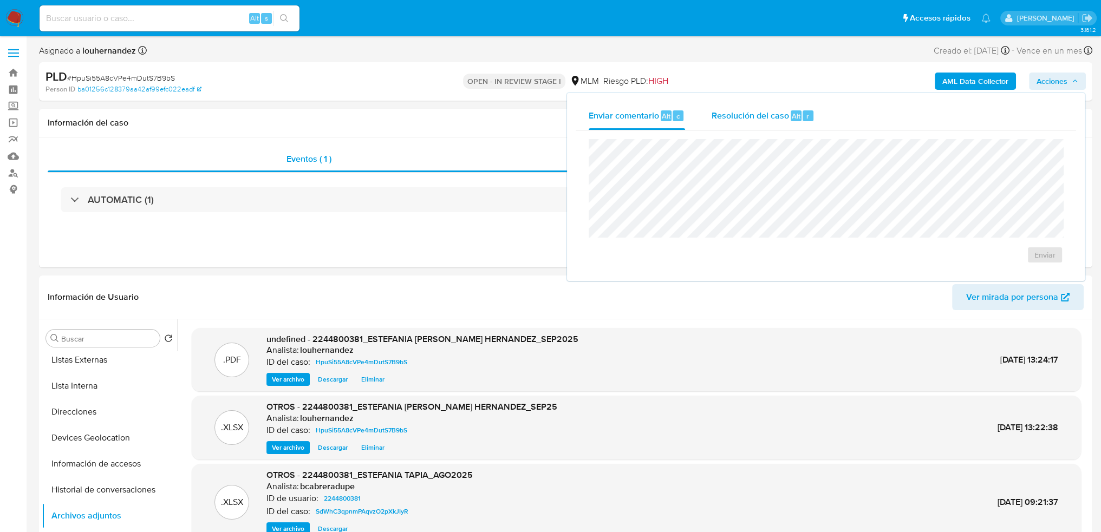
click at [741, 114] on span "Resolución del caso" at bounding box center [749, 115] width 77 height 12
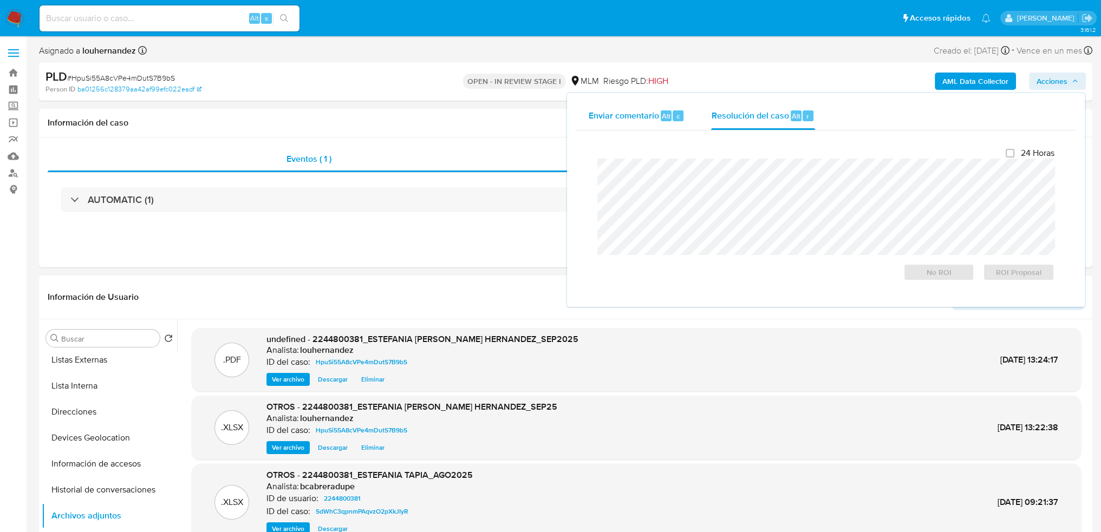
click at [609, 120] on span "Enviar comentario" at bounding box center [624, 115] width 70 height 12
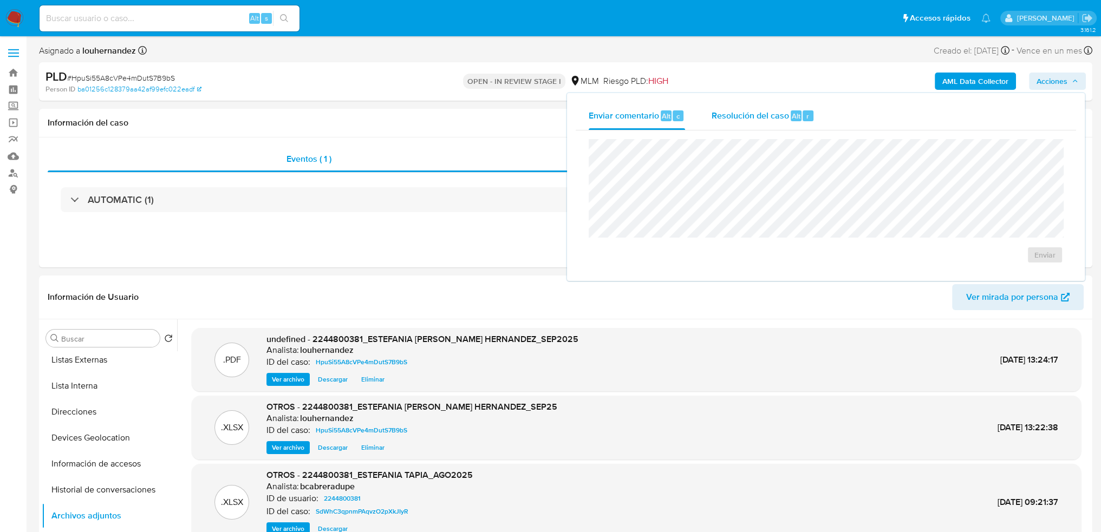
click at [764, 114] on span "Resolución del caso" at bounding box center [749, 115] width 77 height 12
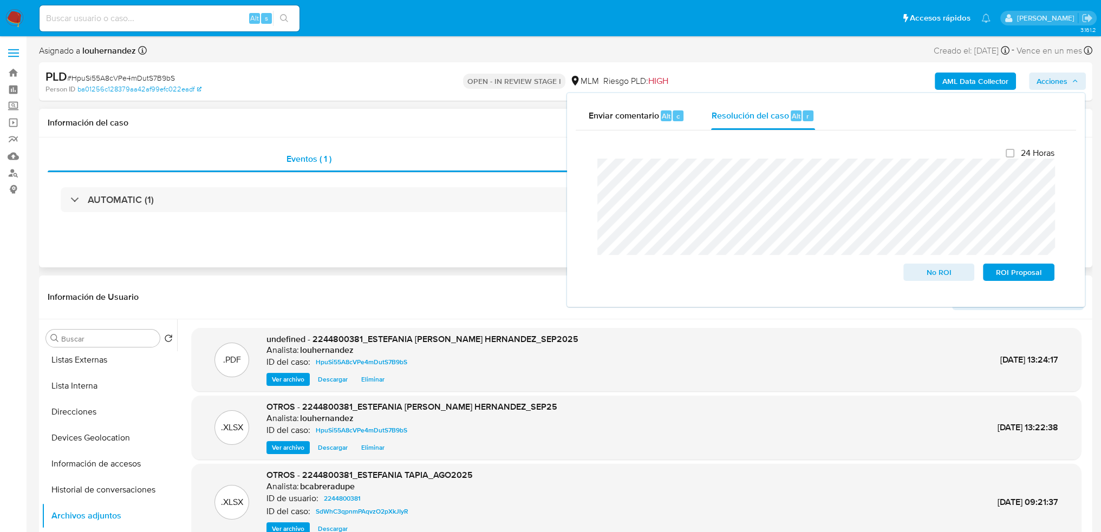
click at [433, 247] on div "Eventos ( 1 ) Acciones AUTOMATIC (1)" at bounding box center [566, 203] width 1054 height 130
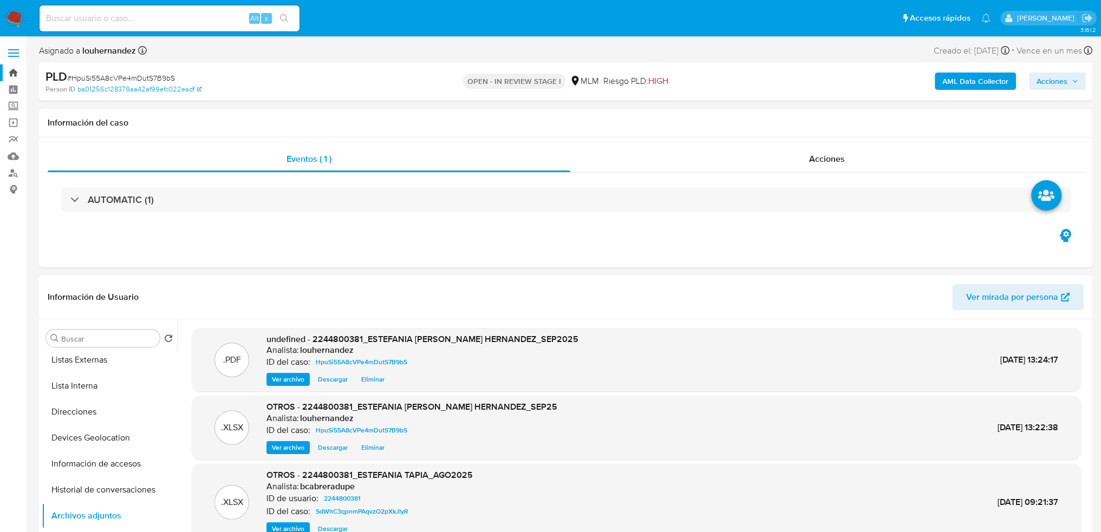
click at [13, 74] on link "Bandeja" at bounding box center [64, 72] width 129 height 17
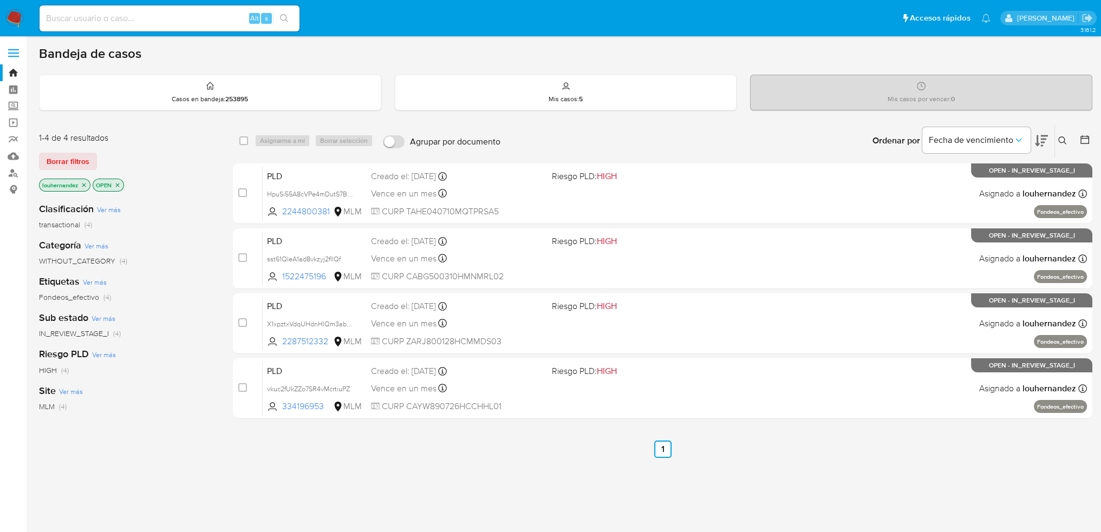
drag, startPoint x: 316, startPoint y: 332, endPoint x: 269, endPoint y: 227, distance: 114.9
click at [288, 259] on div "case-item-checkbox No es posible asignar el caso PLD HpuSi55A8cVPe4mDutS7B9bS 2…" at bounding box center [663, 292] width 860 height 256
click at [154, 19] on input at bounding box center [170, 18] width 260 height 14
paste input "eA1ad8vkzyj2fllQf 1522475196 MLM Riesgo PLD: HIGH Creado el: [DATE] Creado el: …"
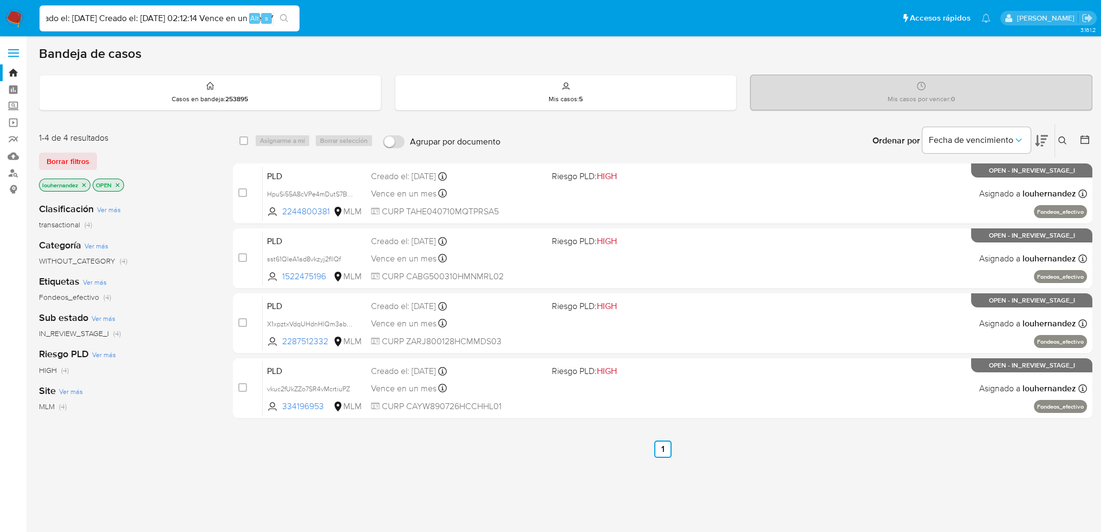
type input "eA1ad8vkzyj2fllQf 1522475196 MLM Riesgo PLD: HIGH Creado el: [DATE] Creado el: …"
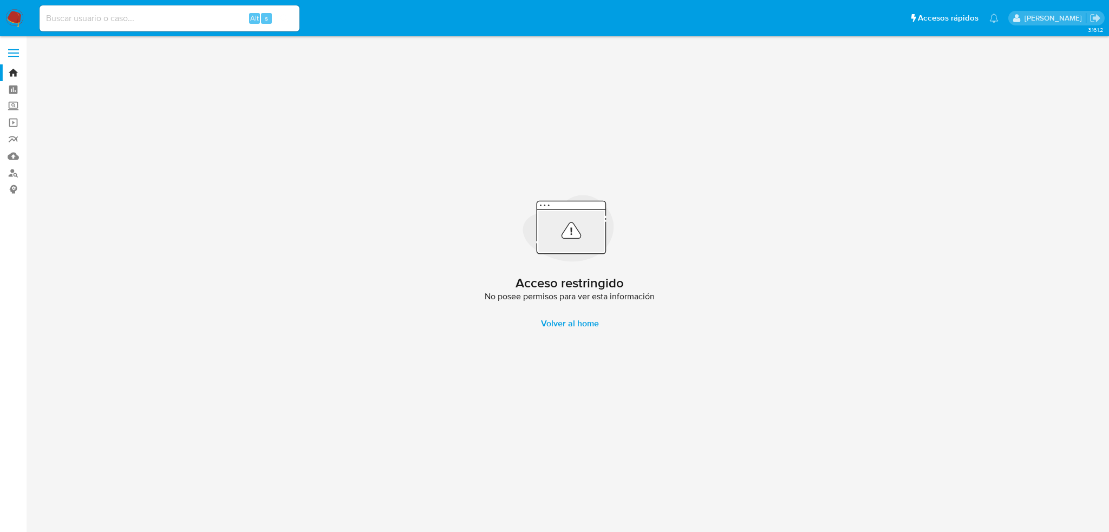
click at [192, 20] on input at bounding box center [170, 18] width 260 height 14
click at [168, 17] on input at bounding box center [170, 18] width 260 height 14
paste input "1528358776"
type input "1528358776"
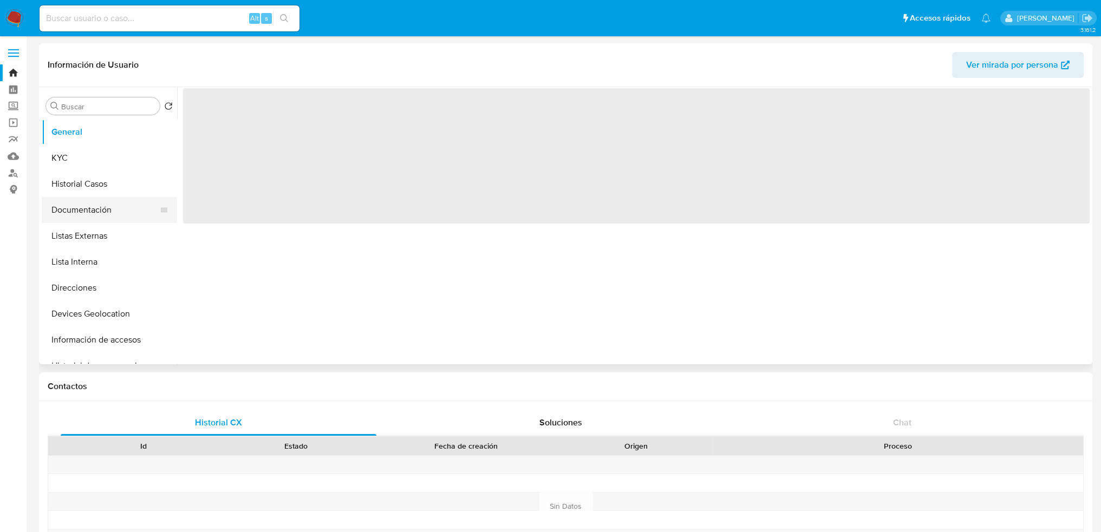
select select "10"
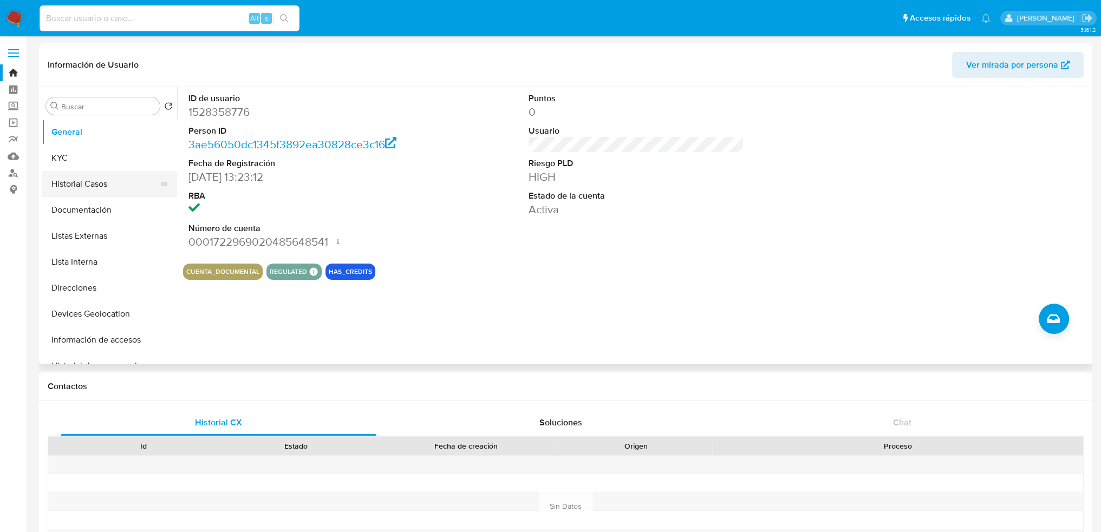
click at [104, 179] on button "Historial Casos" at bounding box center [105, 184] width 127 height 26
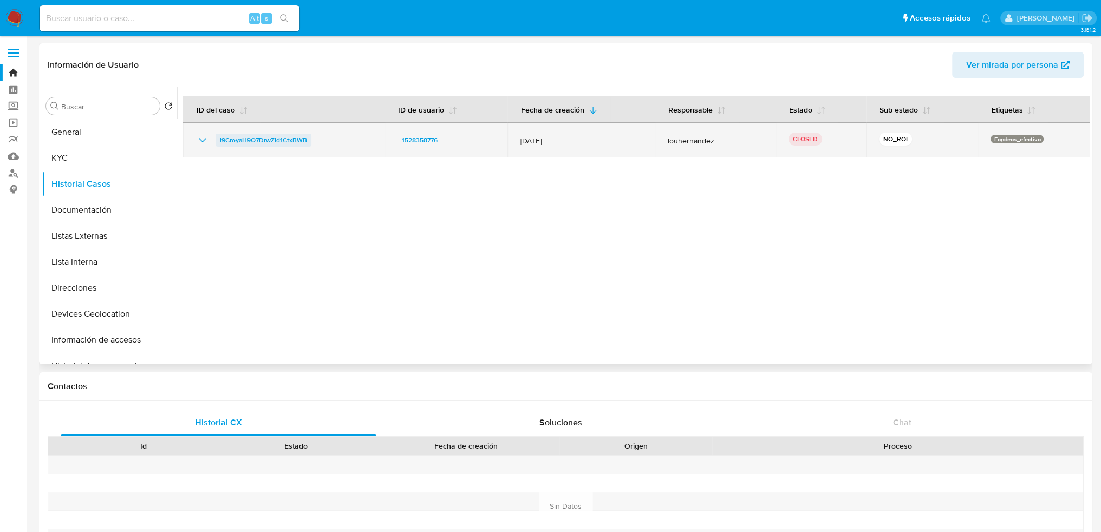
click at [287, 141] on span "I9CroyaH9O7DrwZld1CtxBWB" at bounding box center [263, 140] width 87 height 13
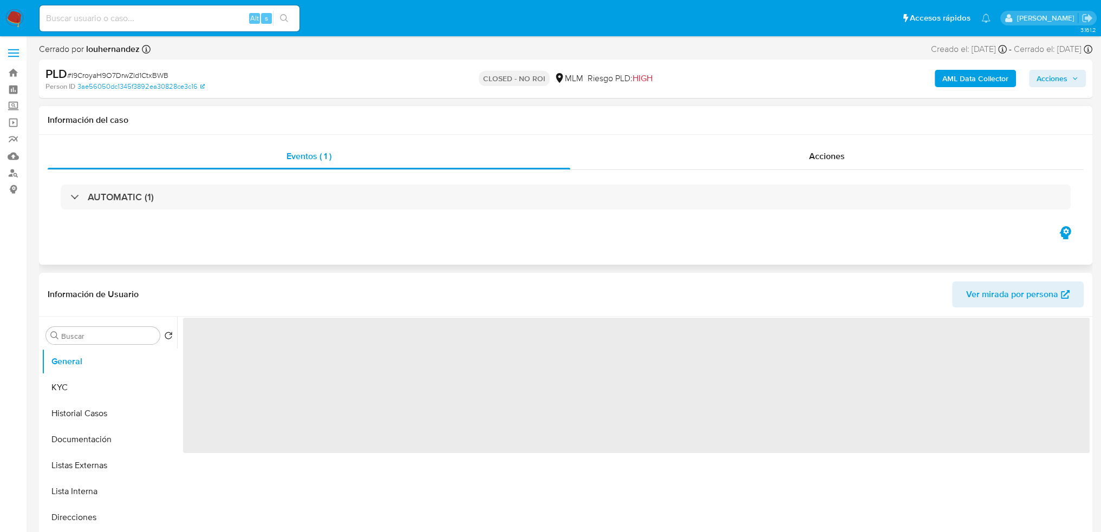
select select "10"
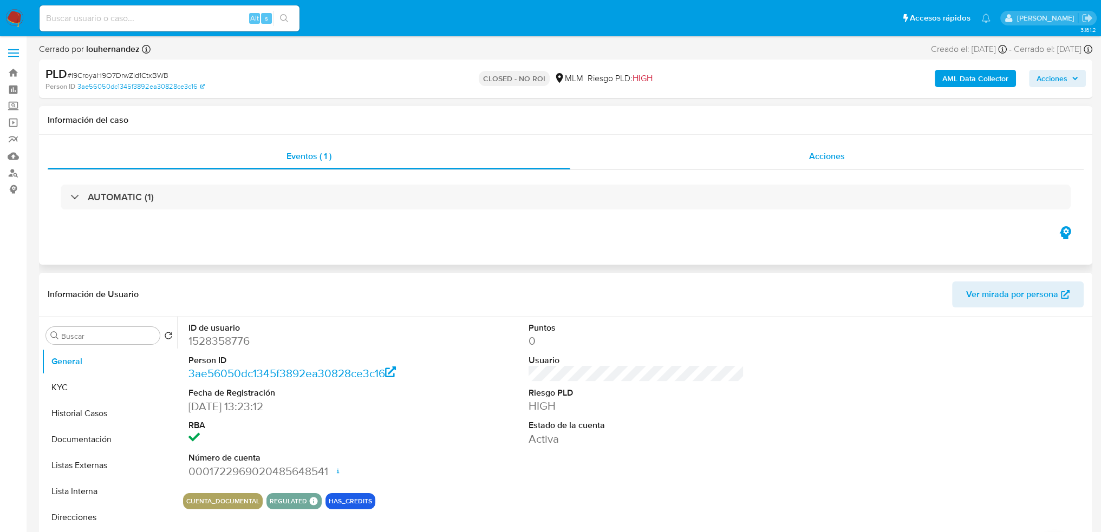
click at [841, 153] on span "Acciones" at bounding box center [827, 156] width 36 height 12
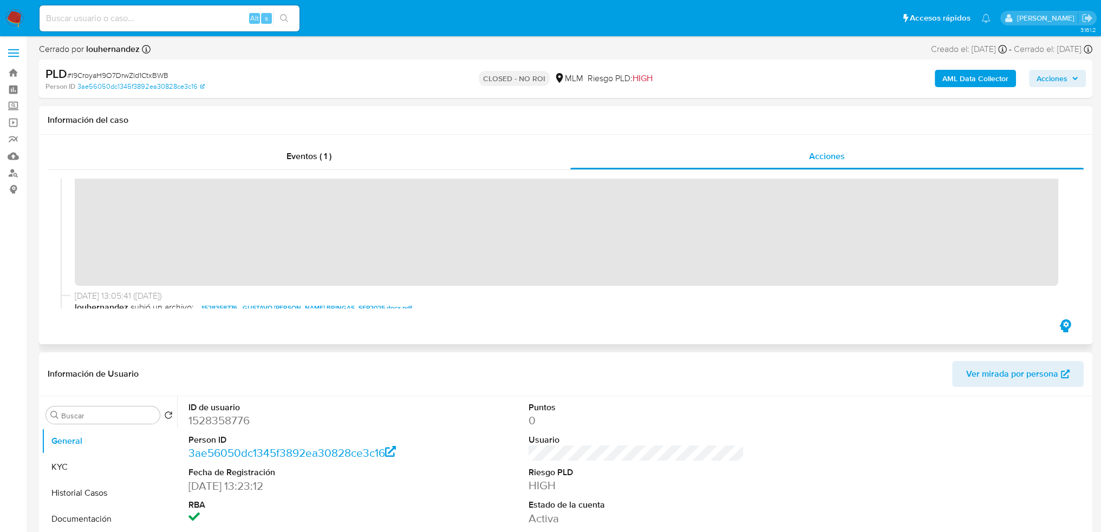
scroll to position [173, 0]
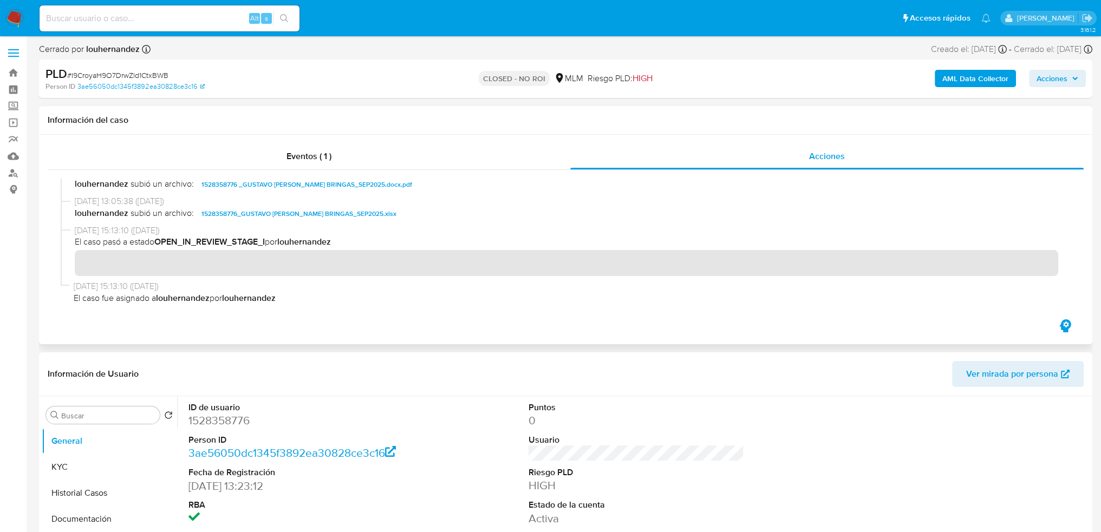
click at [265, 250] on div "06/10/2025 13:22:16 (hace un día) El caso pasó a estado CLOSED_NO_ROI por louhe…" at bounding box center [566, 244] width 1010 height 130
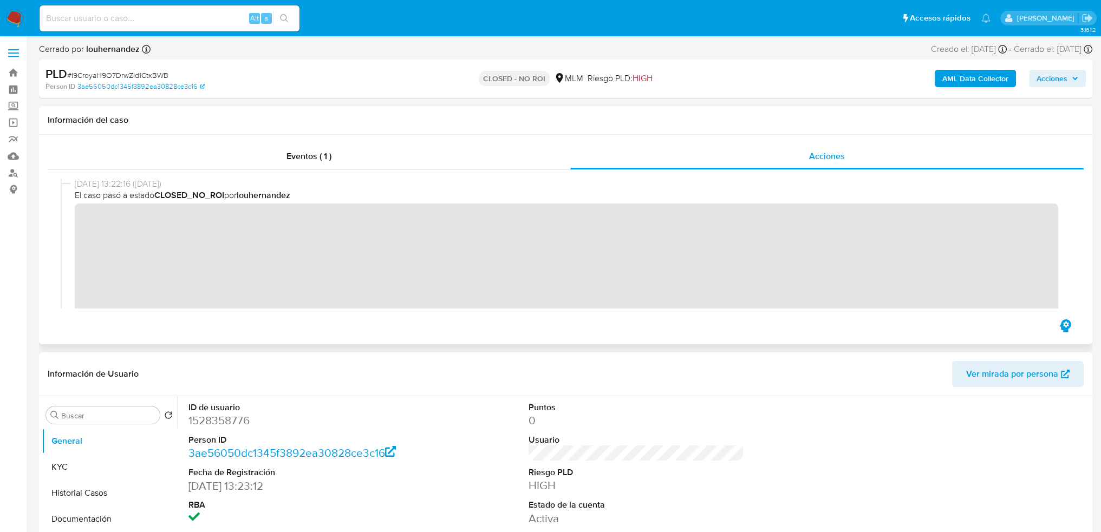
scroll to position [0, 0]
click at [10, 76] on link "Bandeja" at bounding box center [64, 72] width 129 height 17
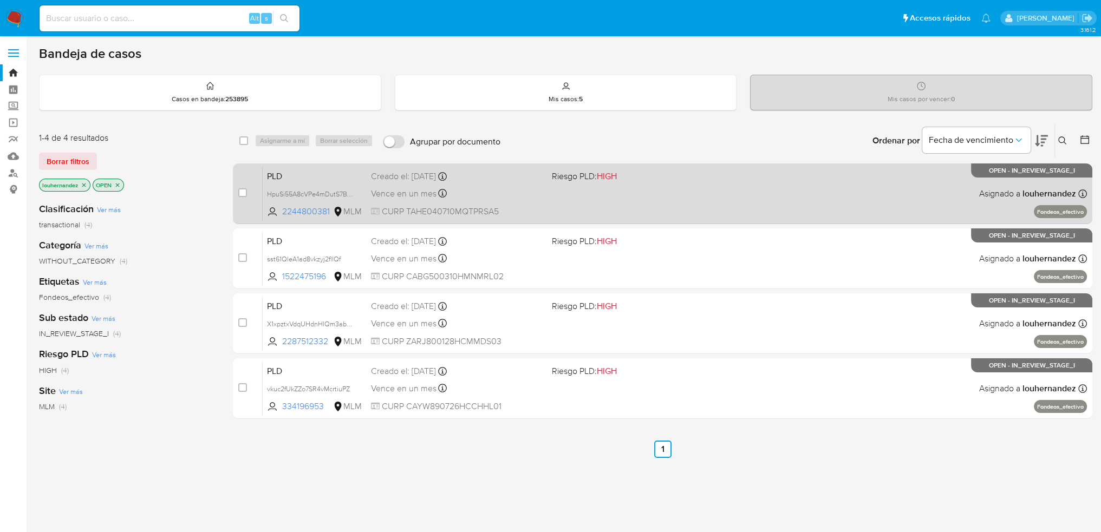
click at [517, 198] on div "Vence en un mes Vence el [DATE] 02:12:26" at bounding box center [457, 193] width 173 height 15
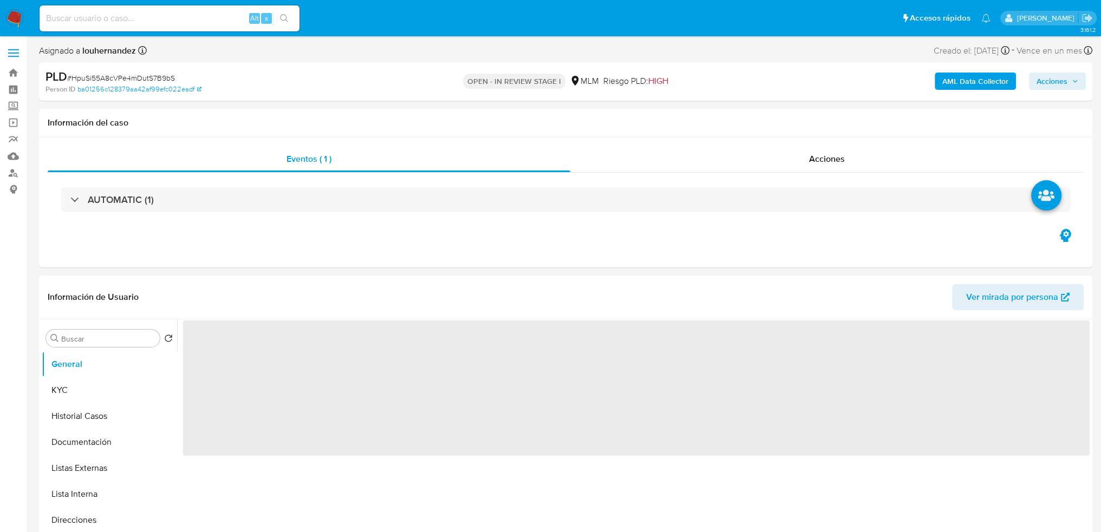
select select "10"
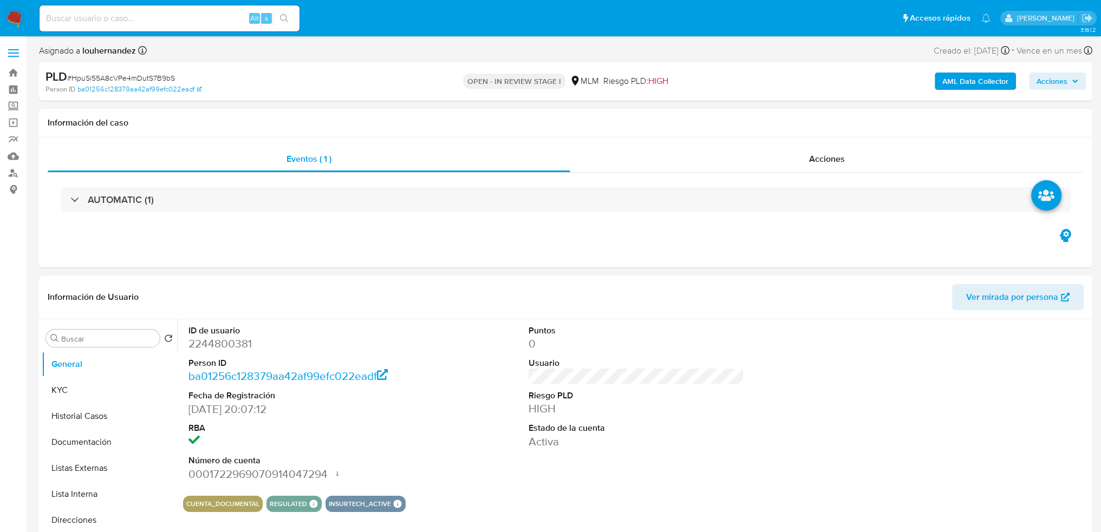
click at [1052, 84] on span "Acciones" at bounding box center [1052, 81] width 31 height 17
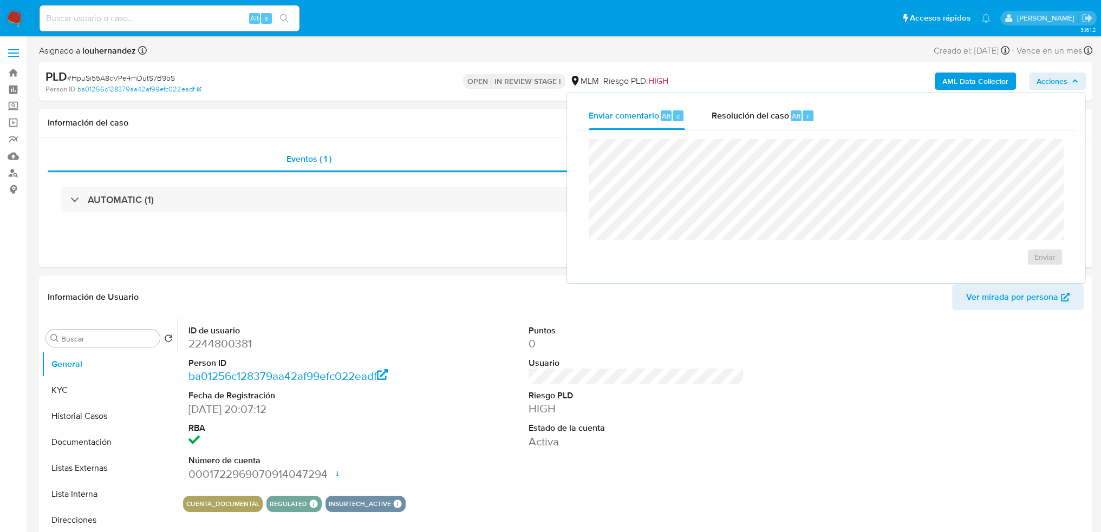
click at [1053, 75] on span "Acciones" at bounding box center [1052, 81] width 31 height 17
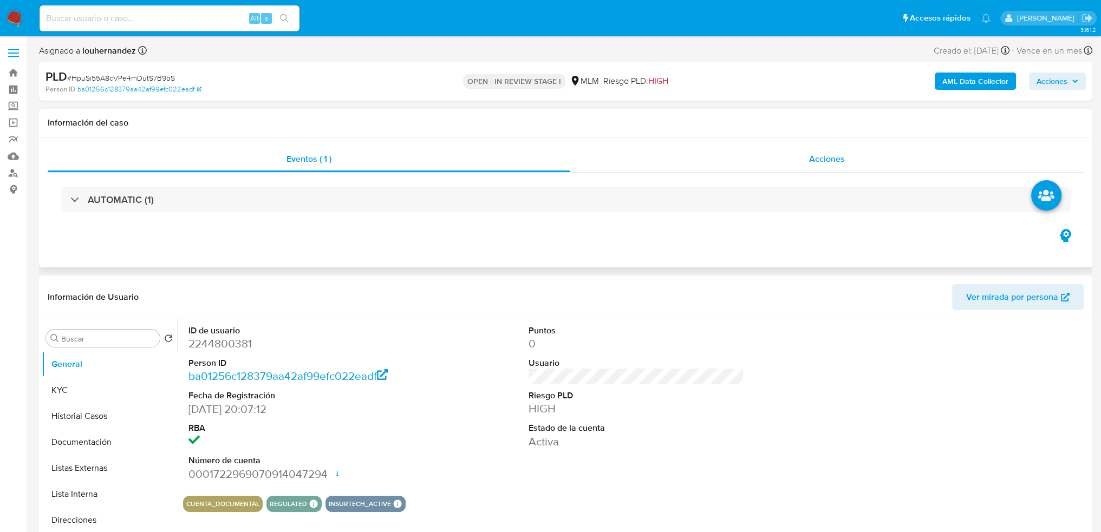
click at [815, 161] on span "Acciones" at bounding box center [827, 159] width 36 height 12
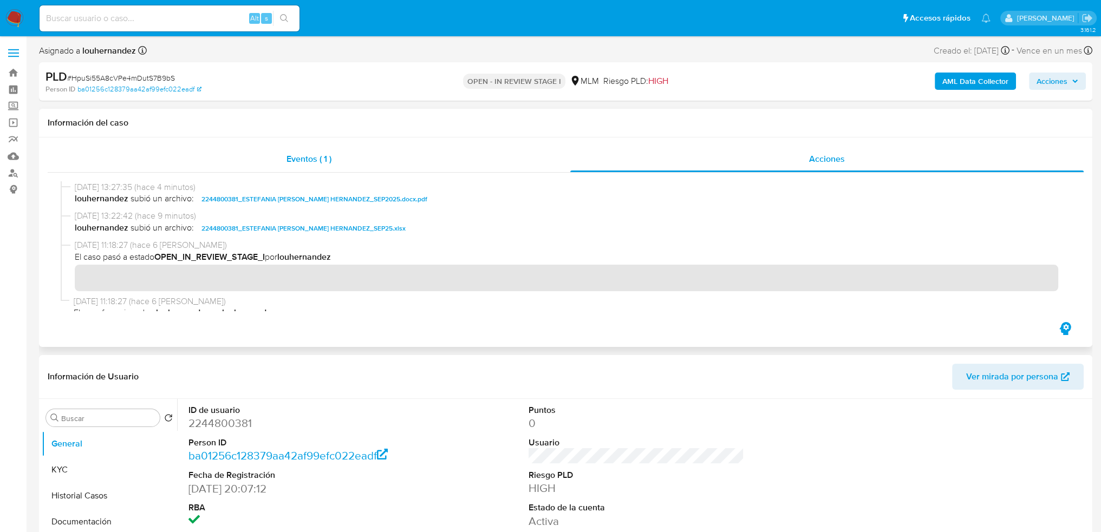
click at [319, 155] on span "Eventos ( 1 )" at bounding box center [309, 159] width 45 height 12
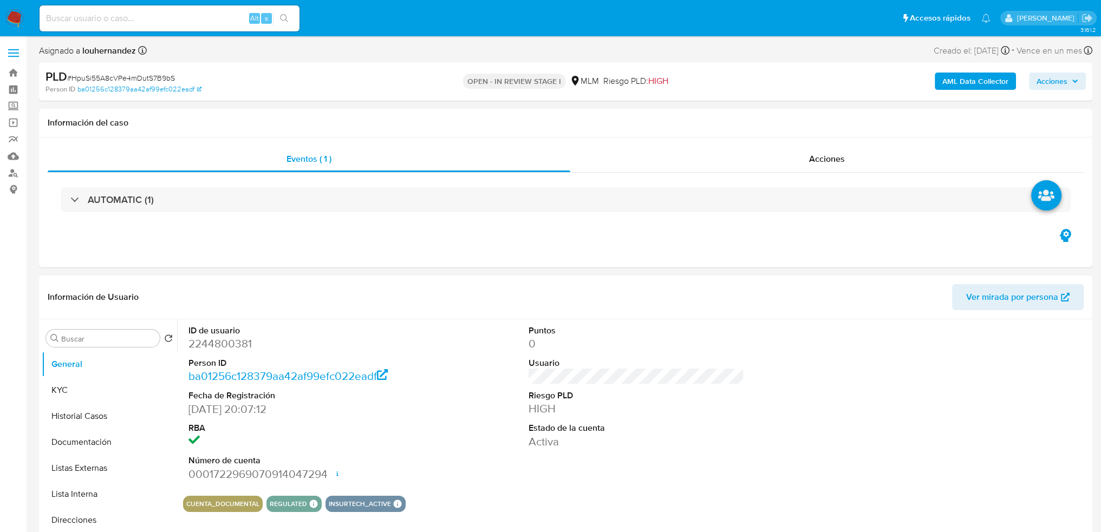
click at [1060, 86] on span "Acciones" at bounding box center [1052, 81] width 31 height 17
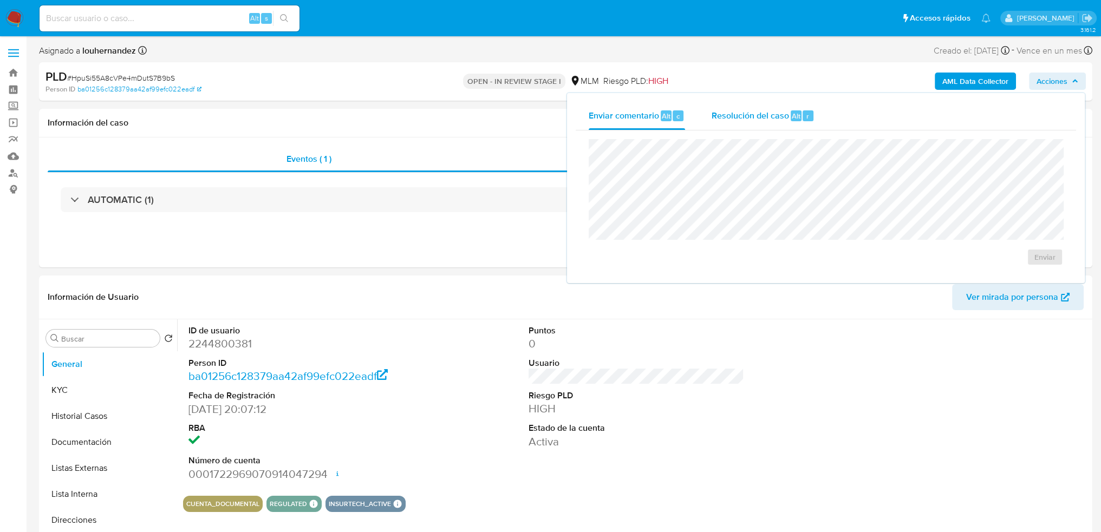
click at [755, 119] on span "Resolución del caso" at bounding box center [749, 115] width 77 height 12
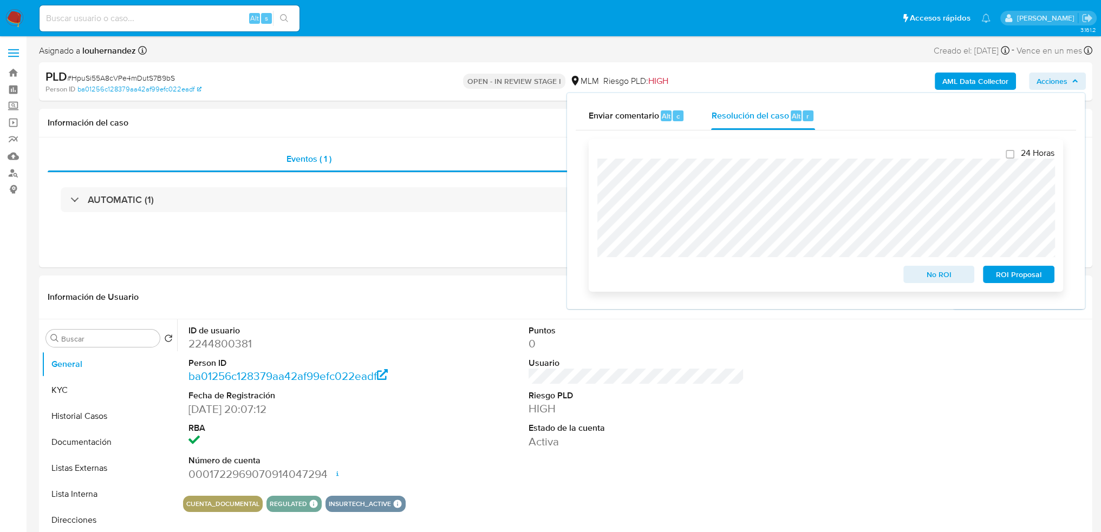
click at [1015, 271] on span "ROI Proposal" at bounding box center [1019, 274] width 56 height 15
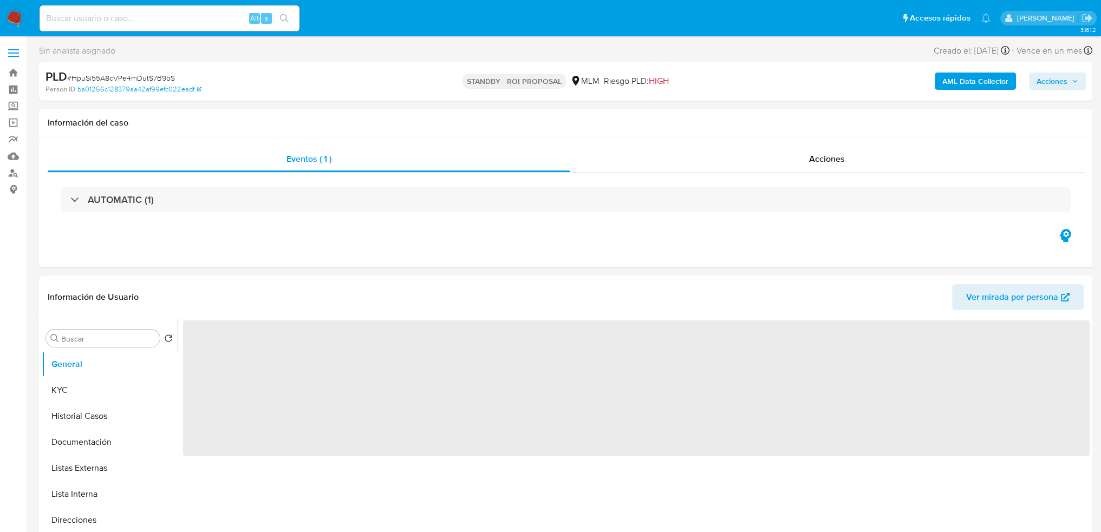
select select "10"
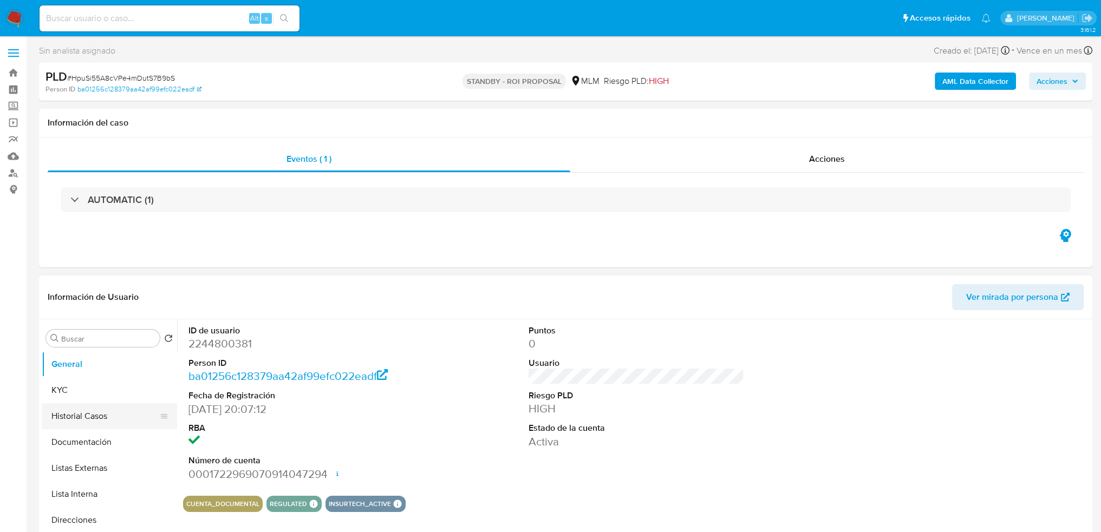
click at [82, 419] on button "Historial Casos" at bounding box center [105, 417] width 127 height 26
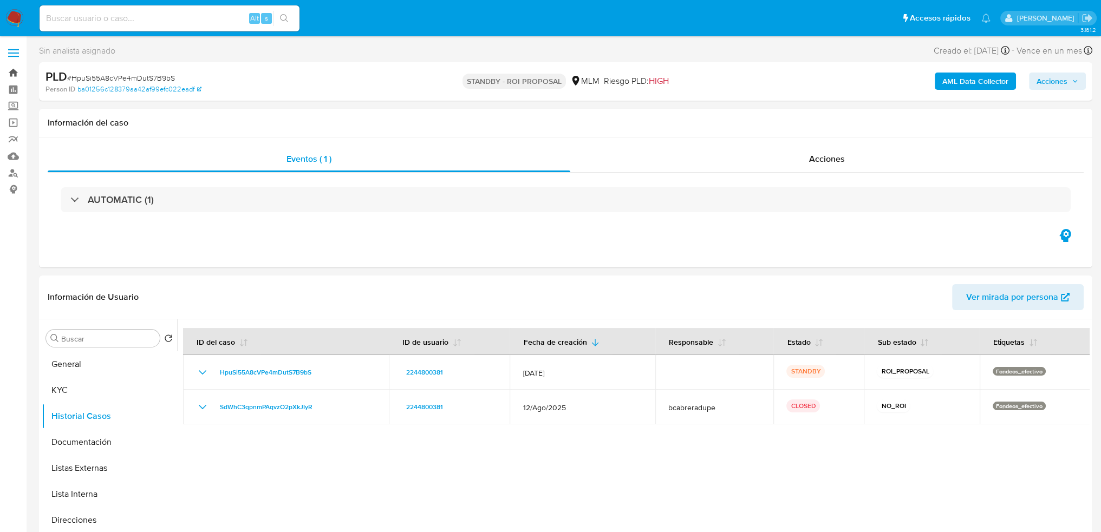
click at [14, 71] on link "Bandeja" at bounding box center [64, 72] width 129 height 17
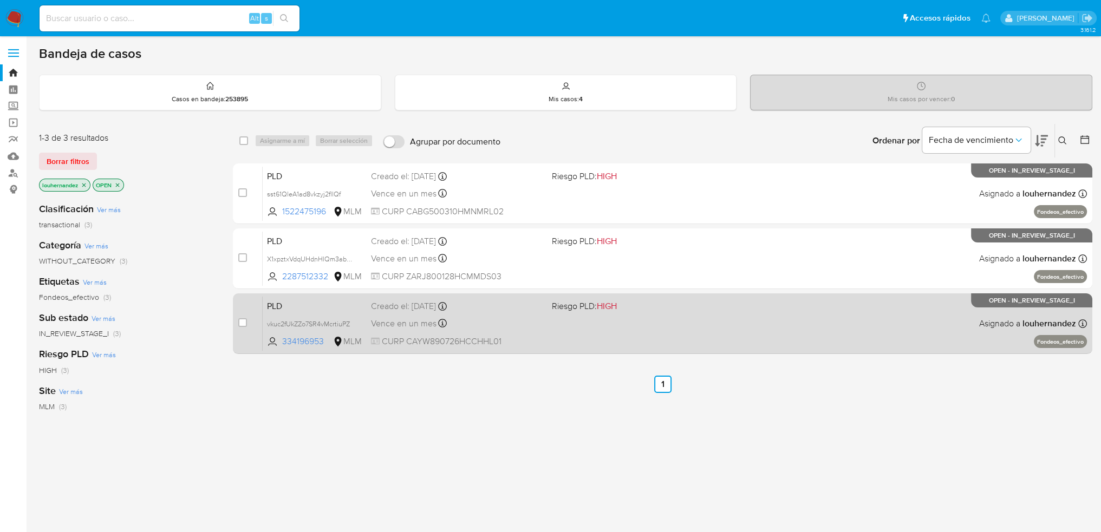
click at [502, 321] on div "Vence en un mes Vence el 11/11/2025 02:09:06" at bounding box center [457, 323] width 173 height 15
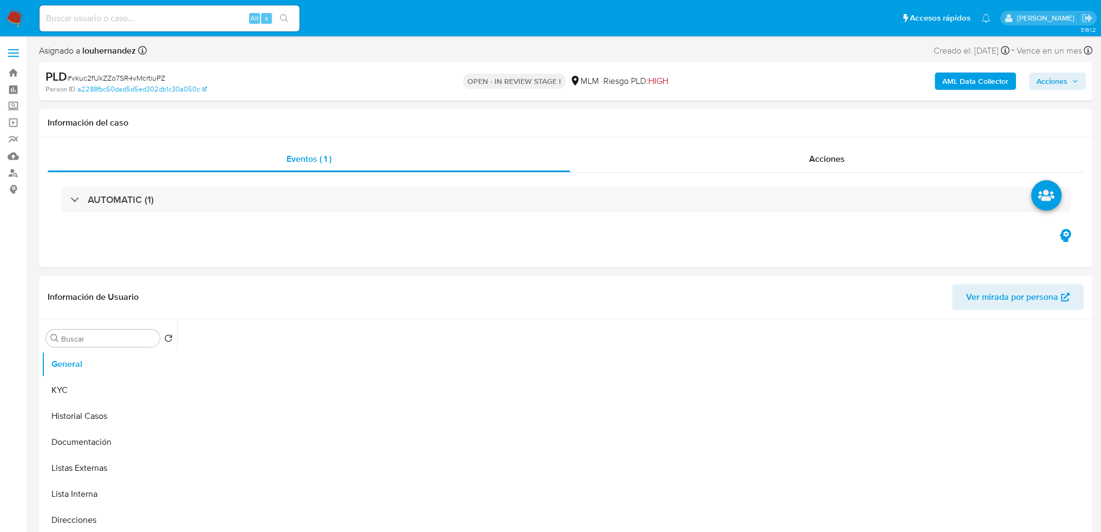
select select "10"
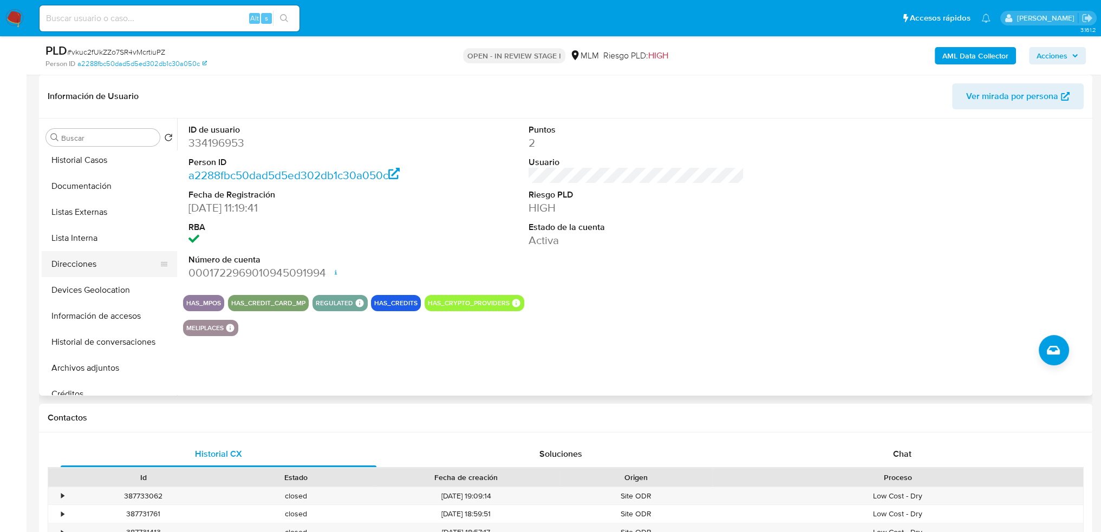
scroll to position [108, 0]
click at [98, 320] on button "Archivos adjuntos" at bounding box center [105, 315] width 127 height 26
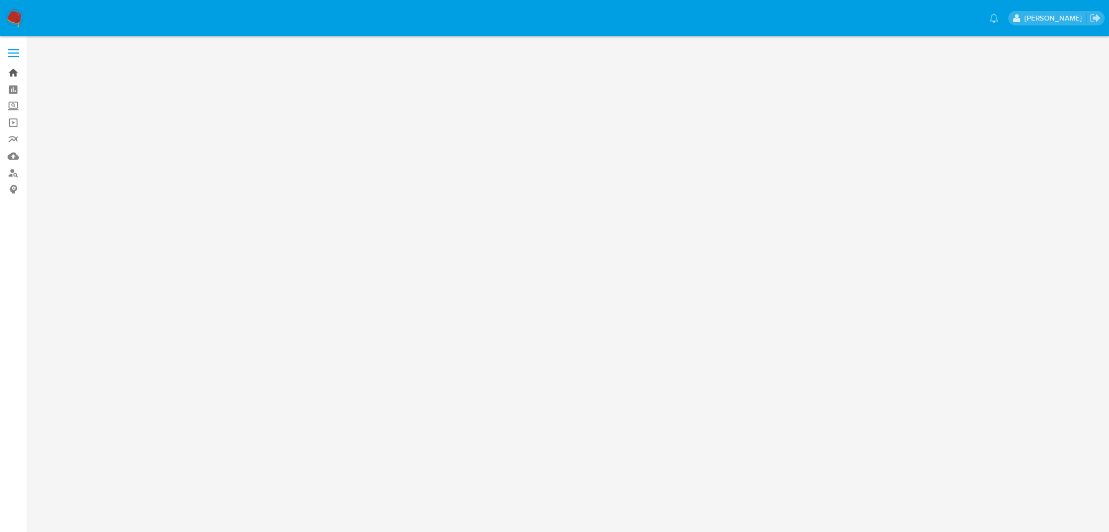
click at [17, 73] on link "Bandeja" at bounding box center [64, 72] width 129 height 17
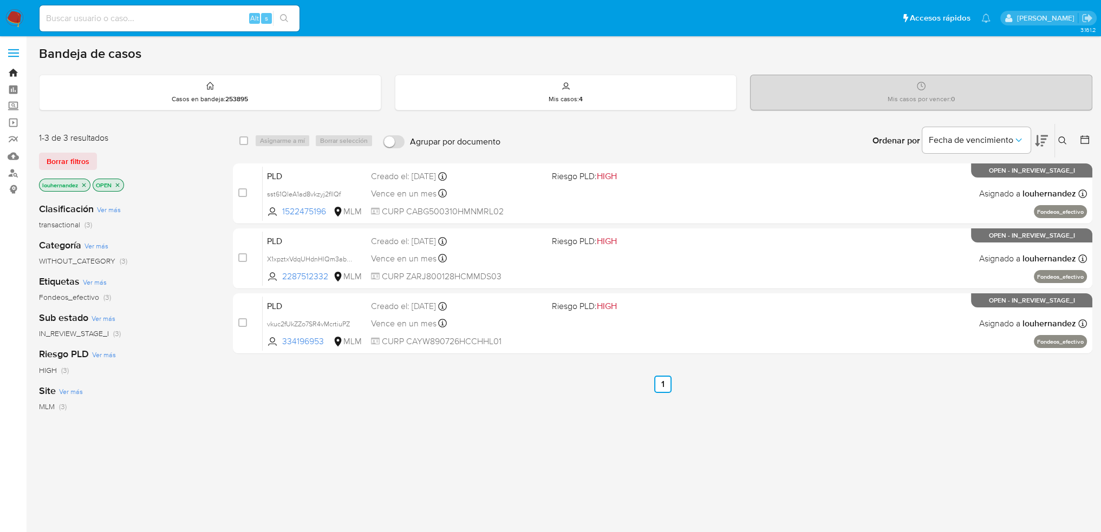
click at [9, 69] on link "Bandeja" at bounding box center [64, 72] width 129 height 17
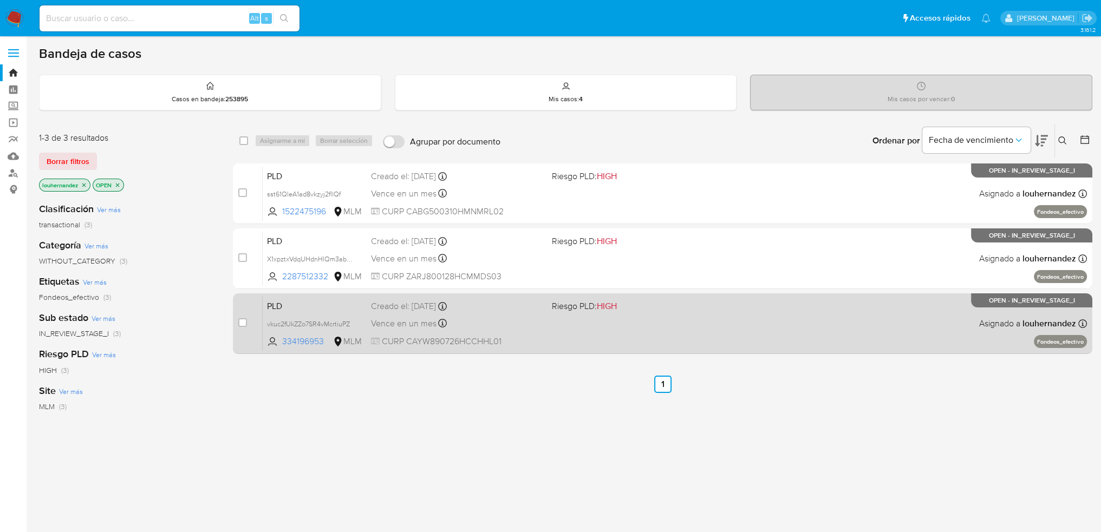
click at [483, 328] on div "Vence en un mes Vence el [DATE] 02:09:06" at bounding box center [457, 323] width 173 height 15
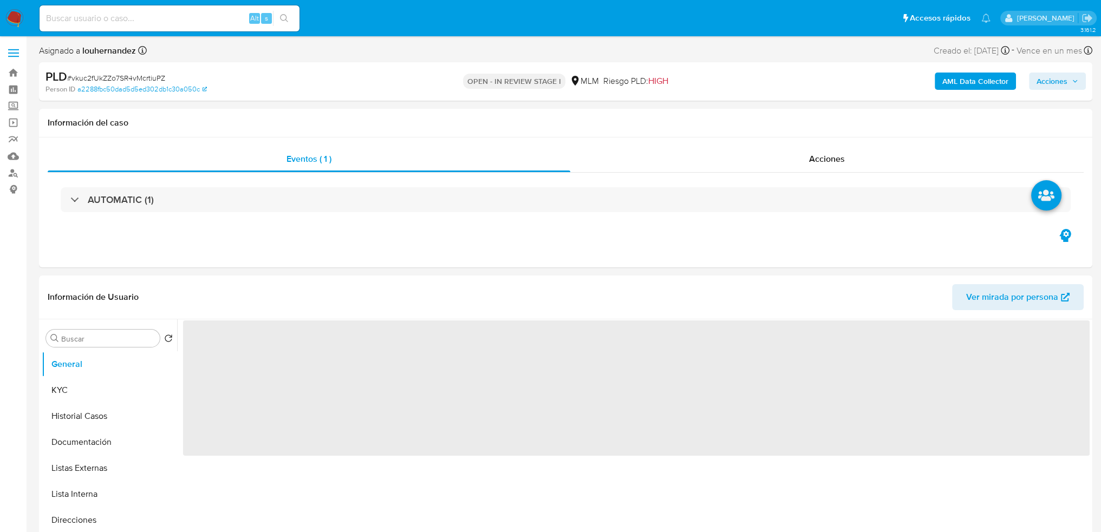
select select "10"
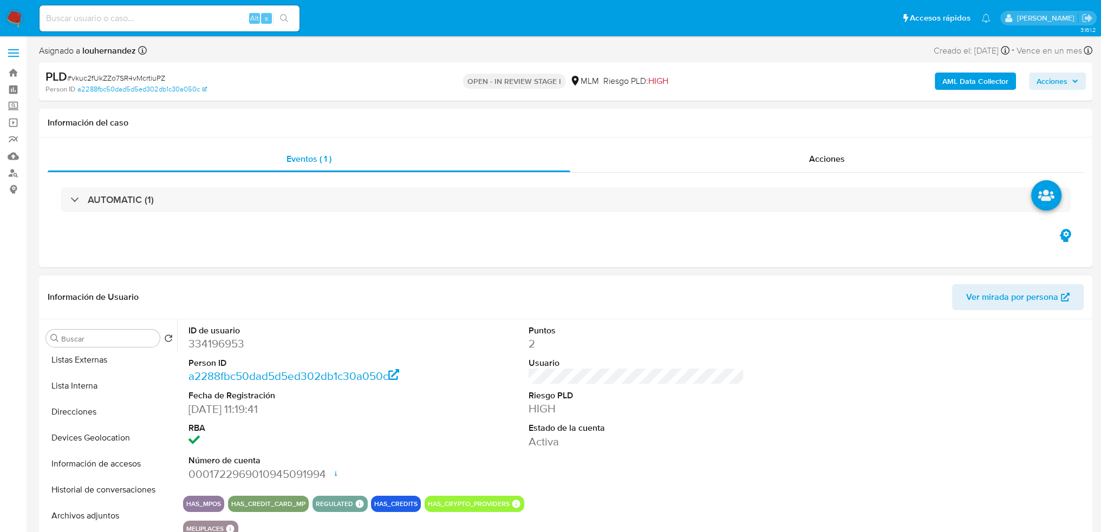
scroll to position [217, 0]
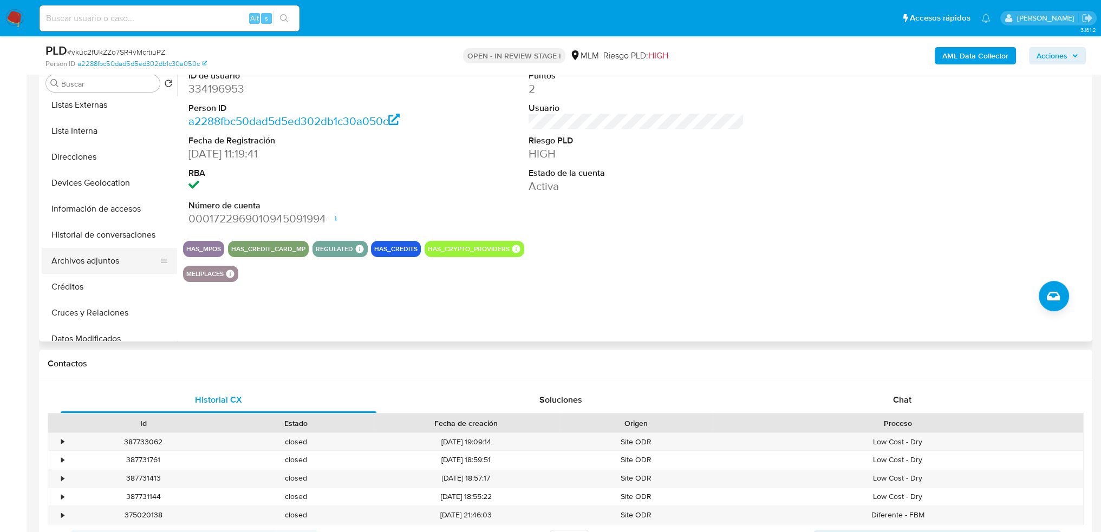
click at [92, 264] on button "Archivos adjuntos" at bounding box center [105, 261] width 127 height 26
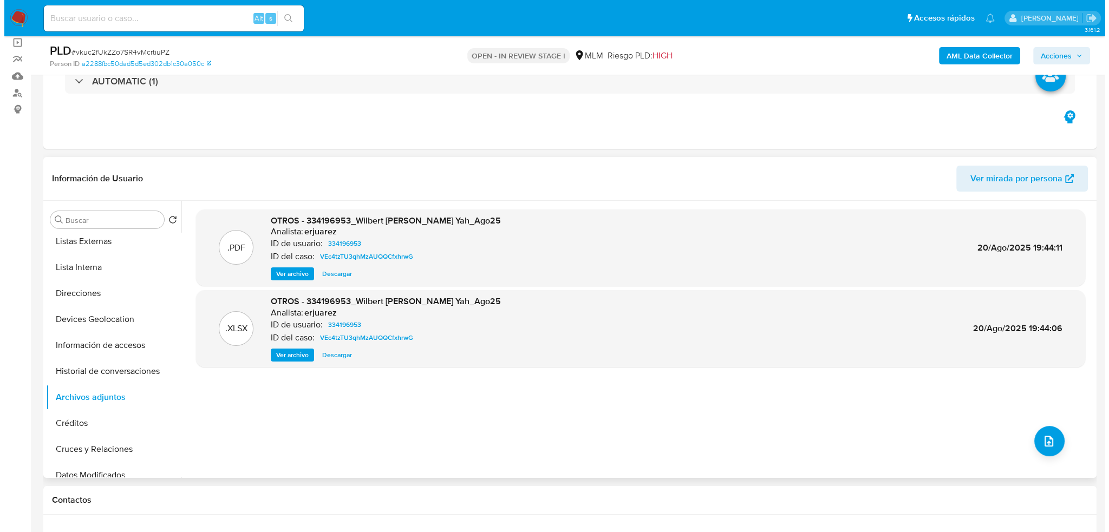
scroll to position [54, 0]
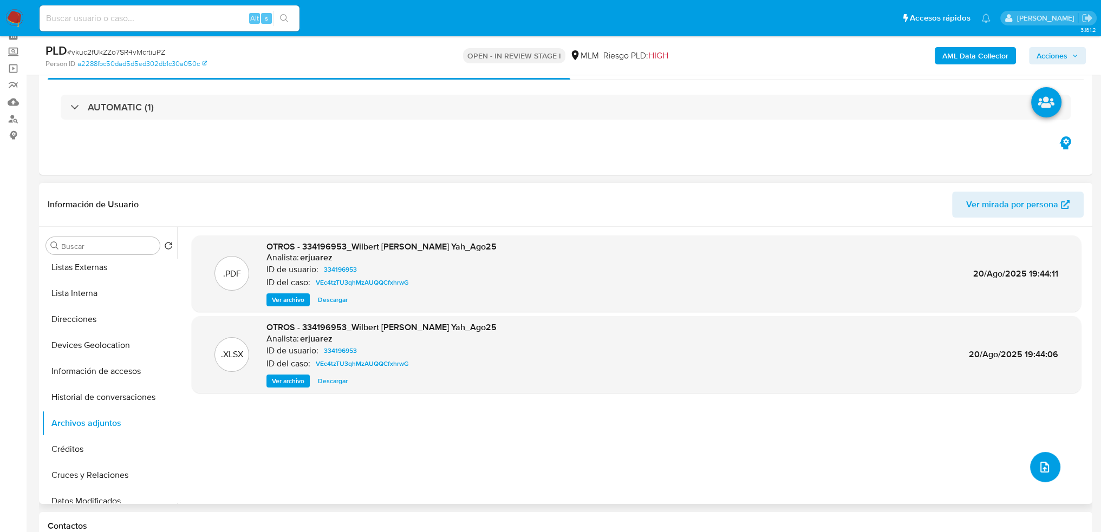
click at [1041, 461] on icon "upload-file" at bounding box center [1044, 467] width 13 height 13
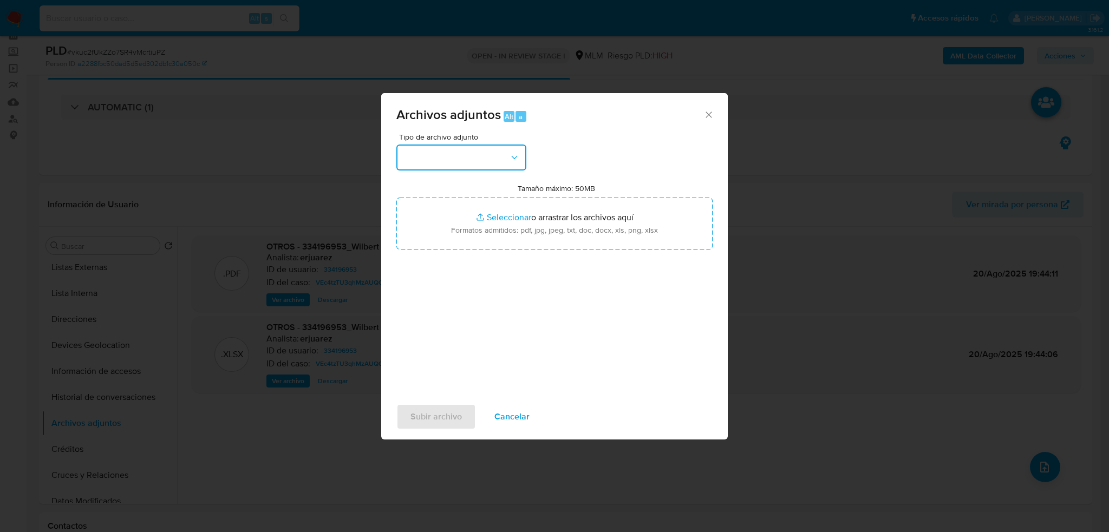
click at [481, 157] on button "button" at bounding box center [462, 158] width 130 height 26
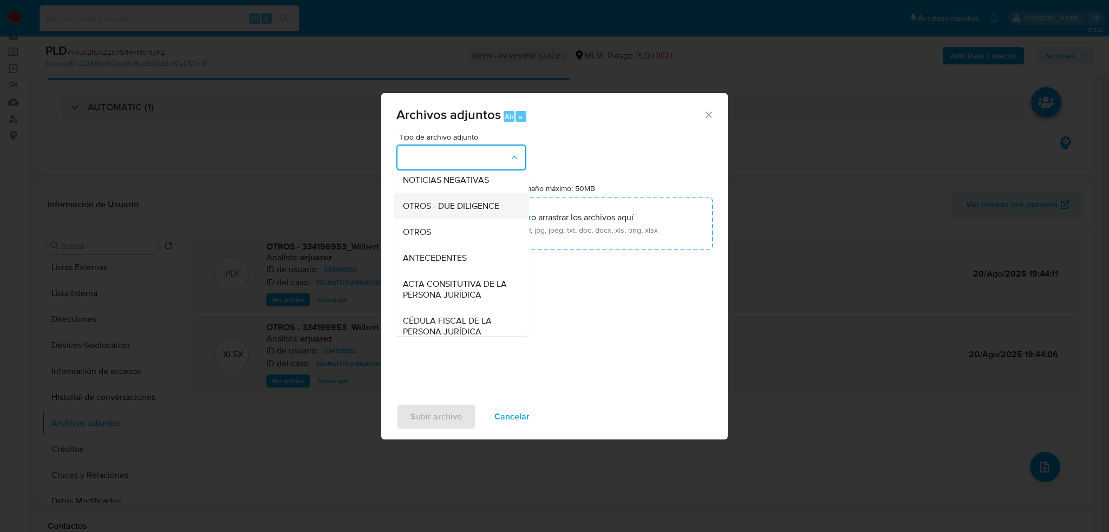
scroll to position [108, 0]
click at [449, 274] on div "OTROS" at bounding box center [458, 261] width 111 height 26
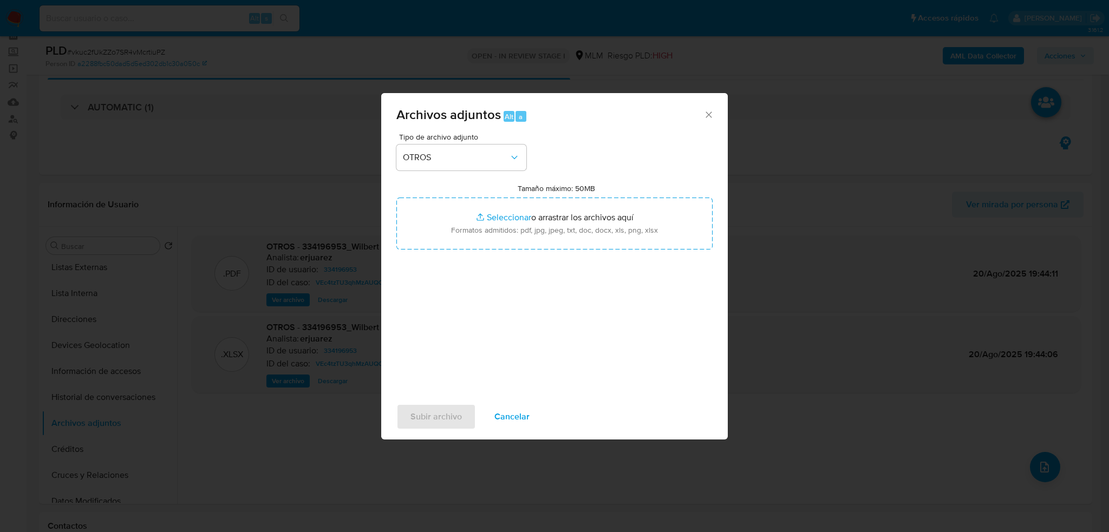
click at [527, 155] on div "Tipo de archivo adjunto OTROS Tamaño máximo: 50MB Seleccionar archivos Seleccio…" at bounding box center [555, 261] width 316 height 256
click at [516, 155] on icon "button" at bounding box center [514, 157] width 11 height 11
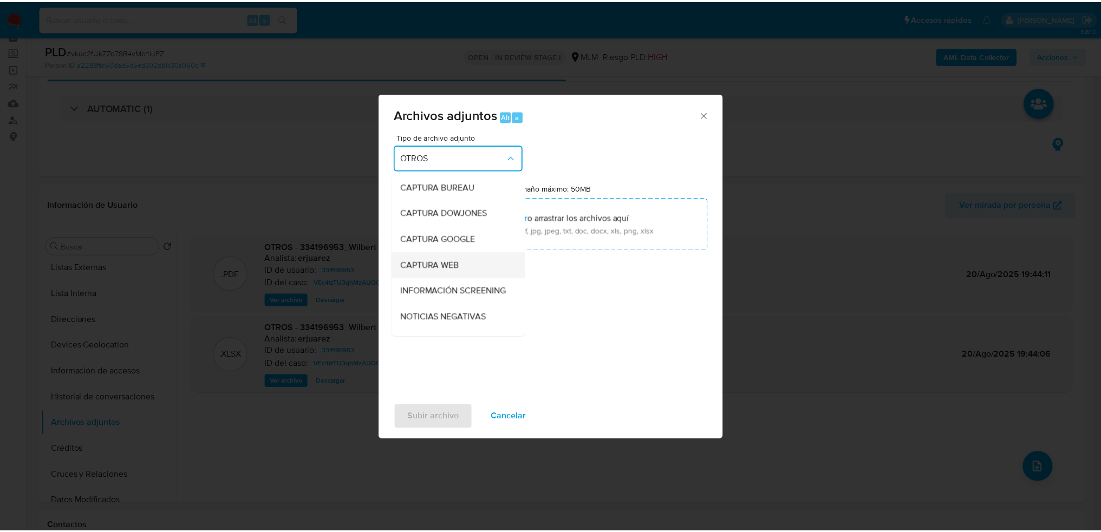
scroll to position [54, 0]
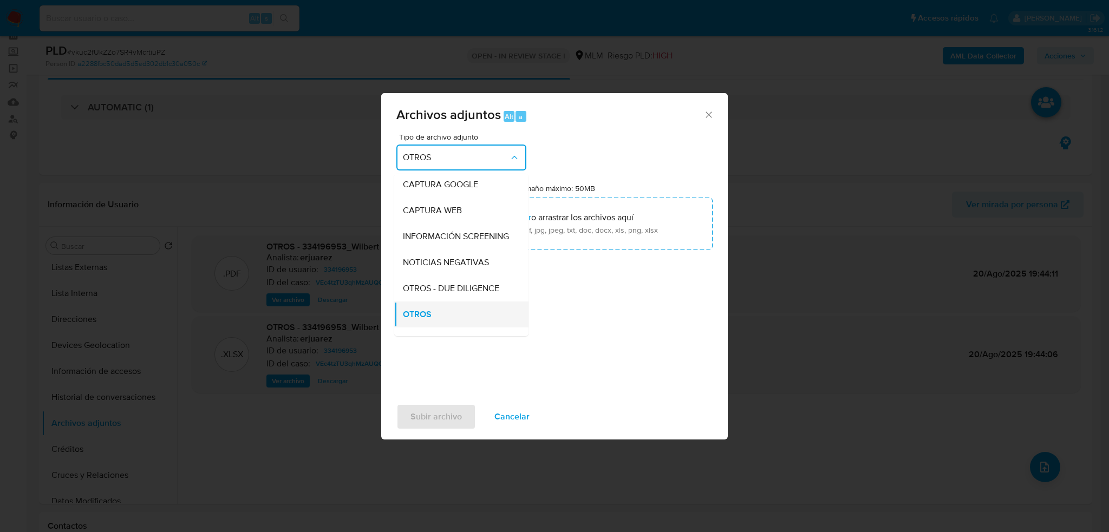
click at [423, 320] on span "OTROS" at bounding box center [417, 314] width 29 height 11
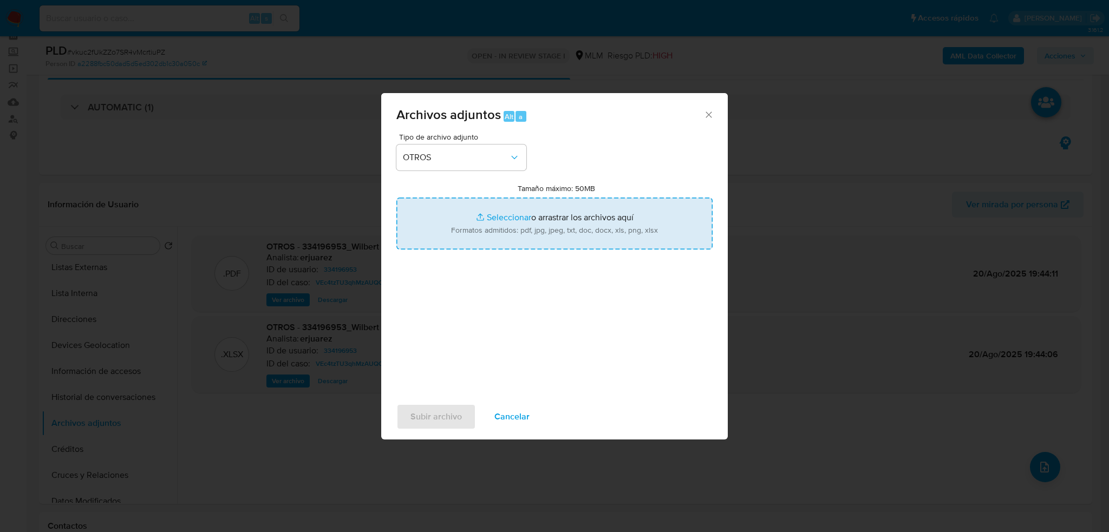
click at [511, 218] on input "Tamaño máximo: 50MB Seleccionar archivos" at bounding box center [555, 224] width 316 height 52
type input "C:\fakepath\334196953_WILBERT [PERSON_NAME] YAH_SEP2025.docx.pdf"
click at [495, 218] on input "Tamaño máximo: 50MB Seleccionar archivos" at bounding box center [555, 224] width 316 height 52
type input "C:\fakepath\334196953_WILBERT [PERSON_NAME] YAH_SEP2025.xlsx"
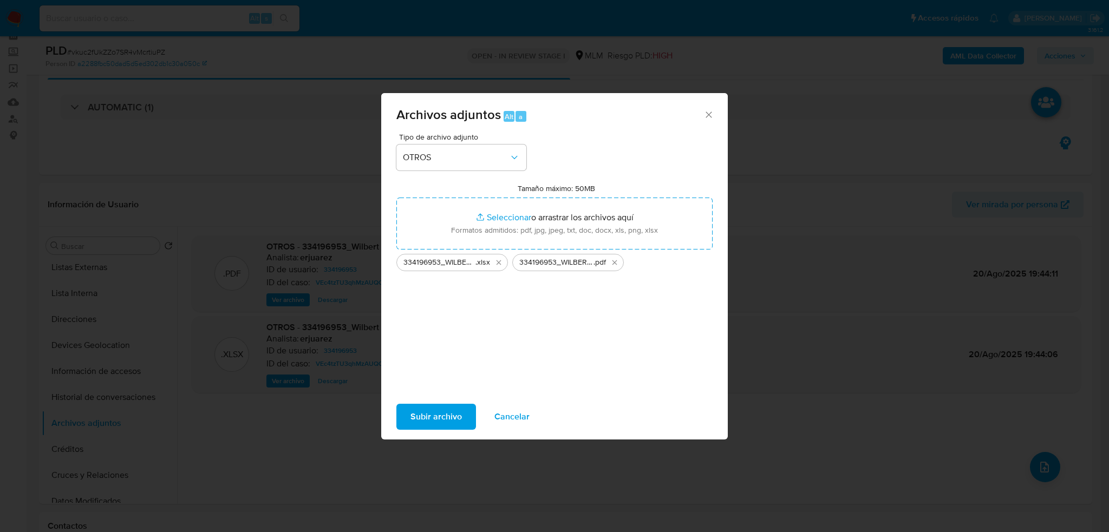
click at [436, 409] on span "Subir archivo" at bounding box center [436, 417] width 51 height 24
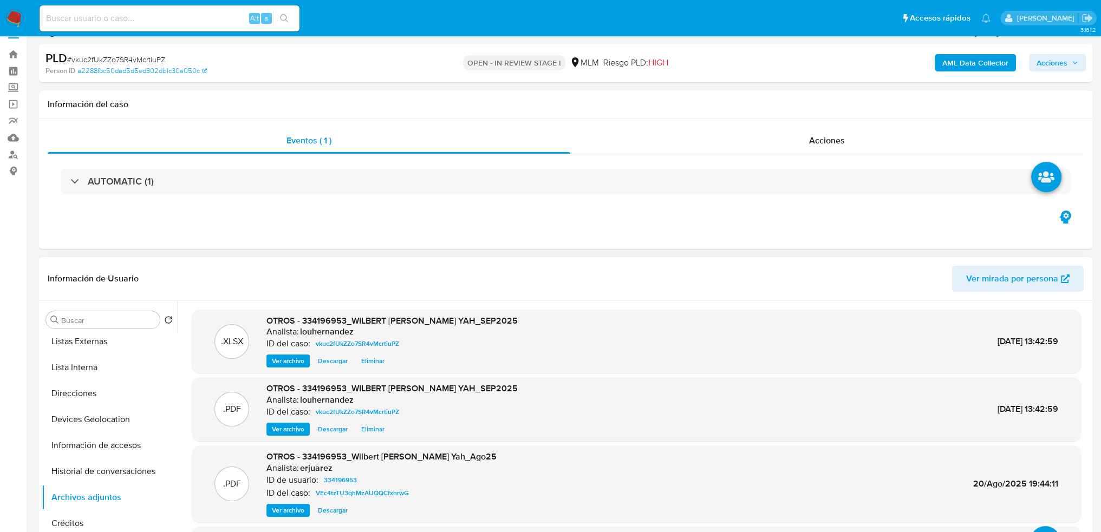
scroll to position [0, 0]
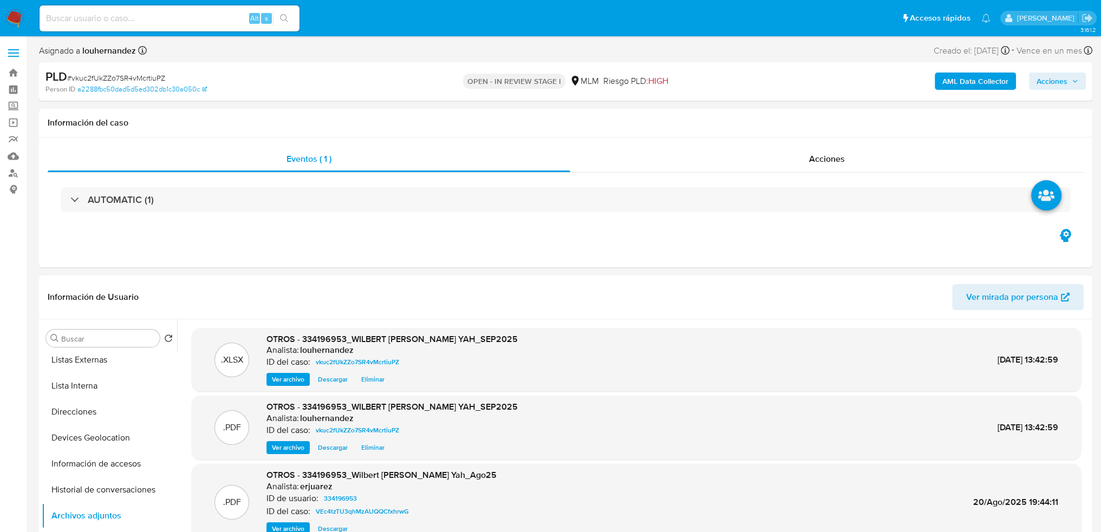
click at [1061, 80] on span "Acciones" at bounding box center [1052, 81] width 31 height 17
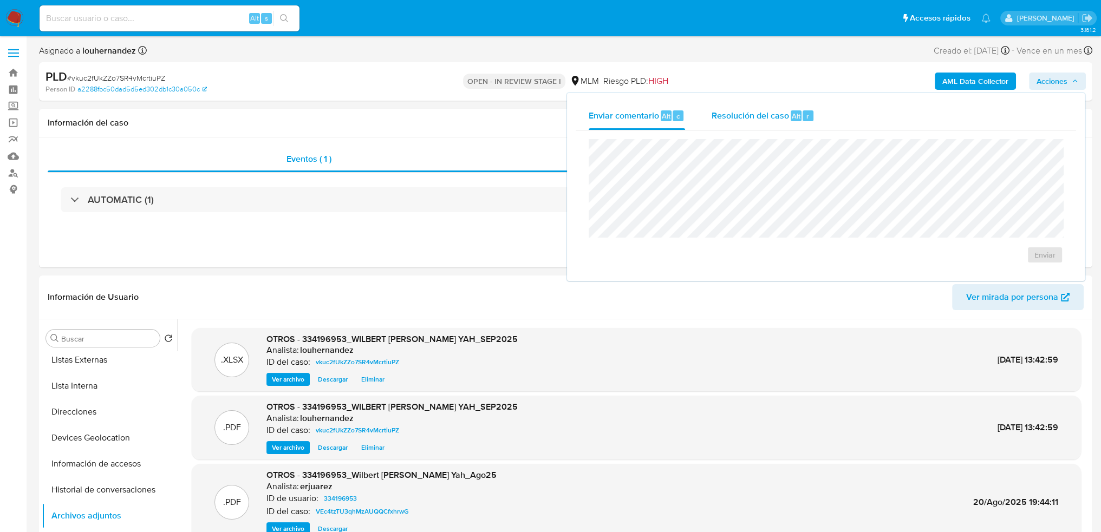
click at [756, 115] on span "Resolución del caso" at bounding box center [749, 115] width 77 height 12
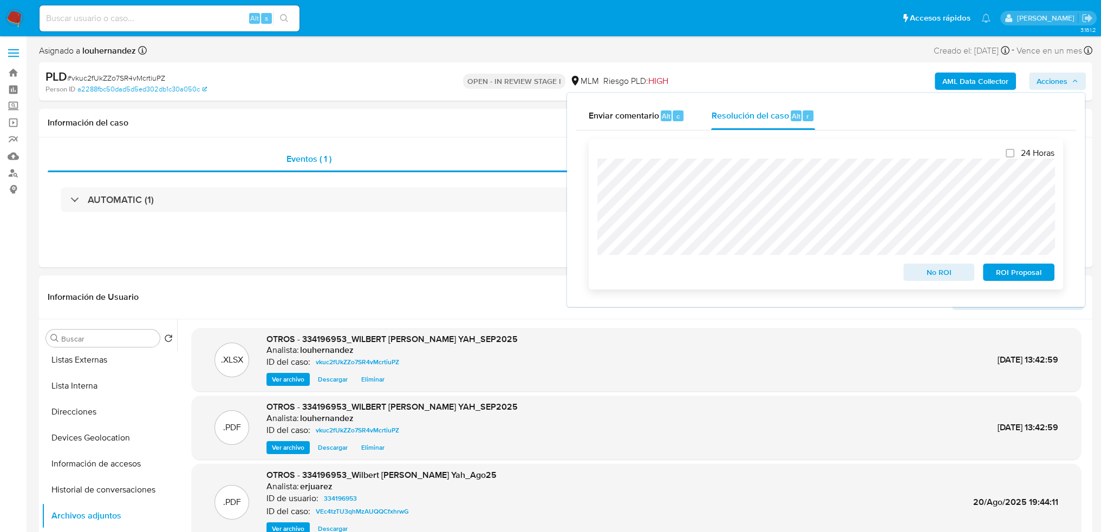
click at [951, 277] on span "No ROI" at bounding box center [939, 272] width 56 height 15
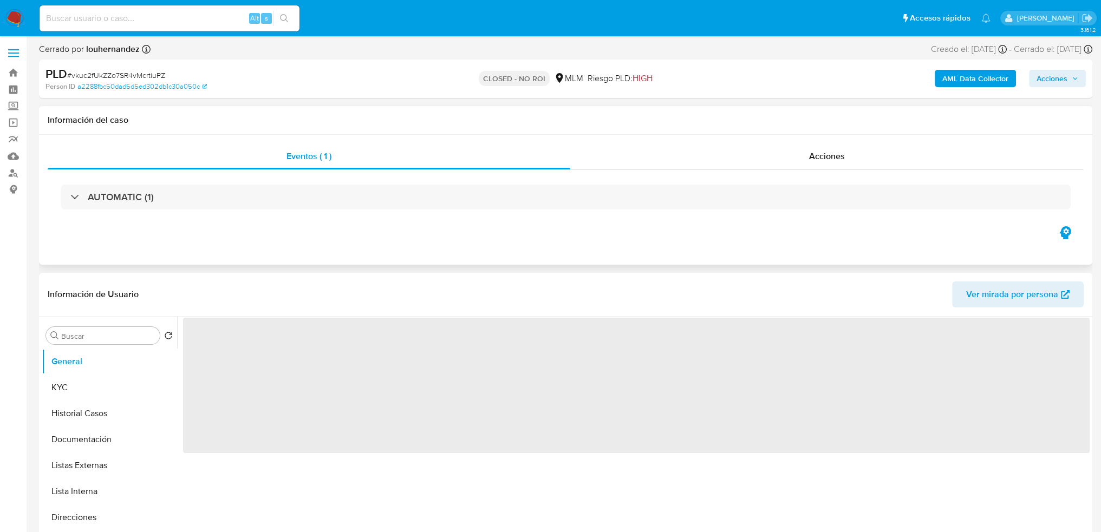
select select "10"
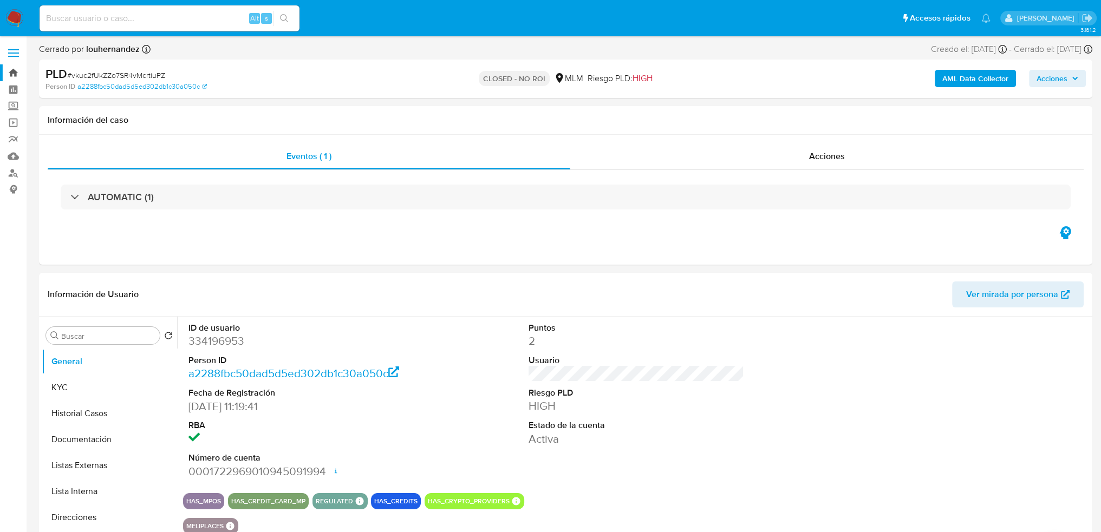
click at [20, 67] on link "Bandeja" at bounding box center [64, 72] width 129 height 17
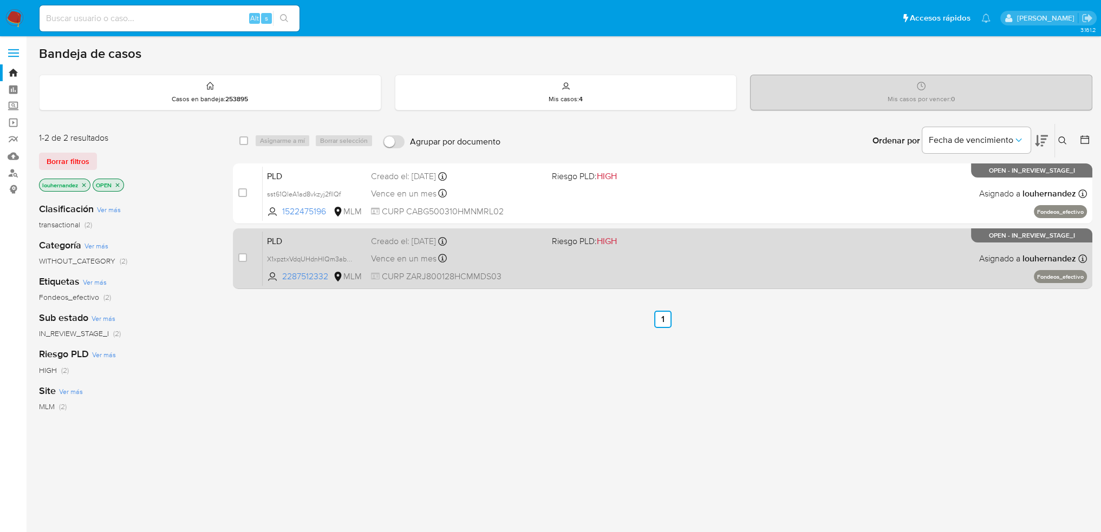
click at [507, 265] on div "Vence en un mes Vence el 11/11/2025 02:09:11" at bounding box center [457, 258] width 173 height 15
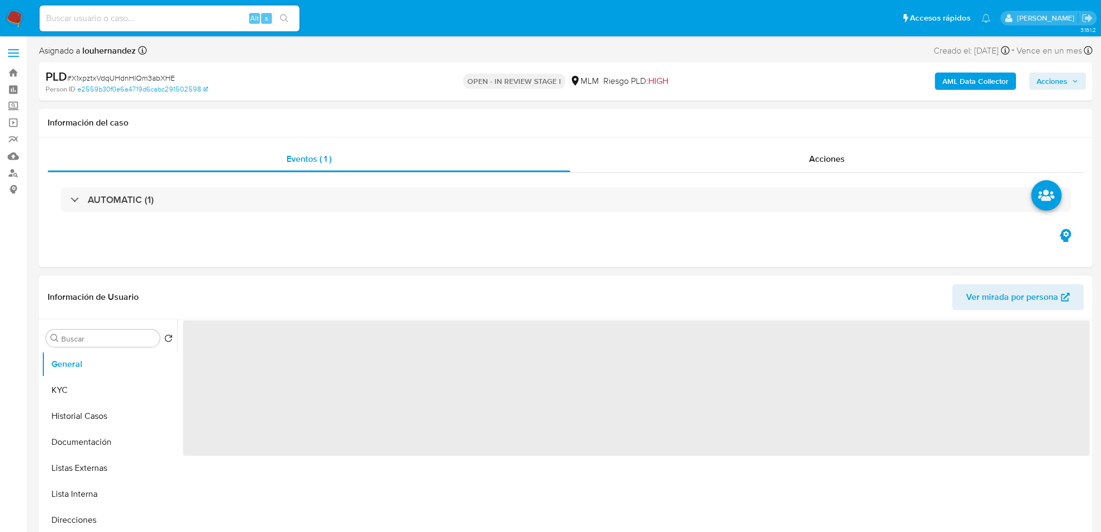
select select "10"
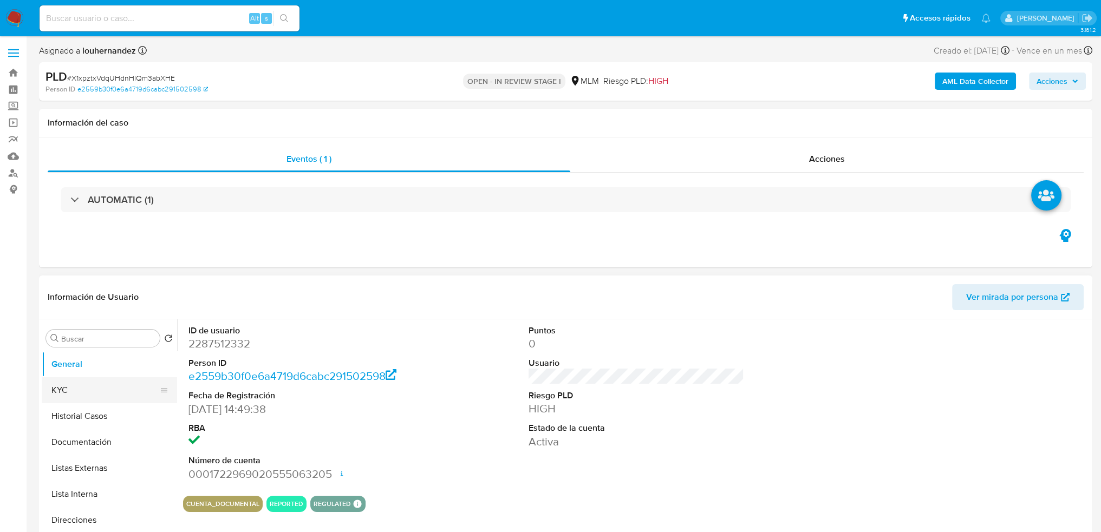
click at [126, 402] on button "KYC" at bounding box center [105, 391] width 127 height 26
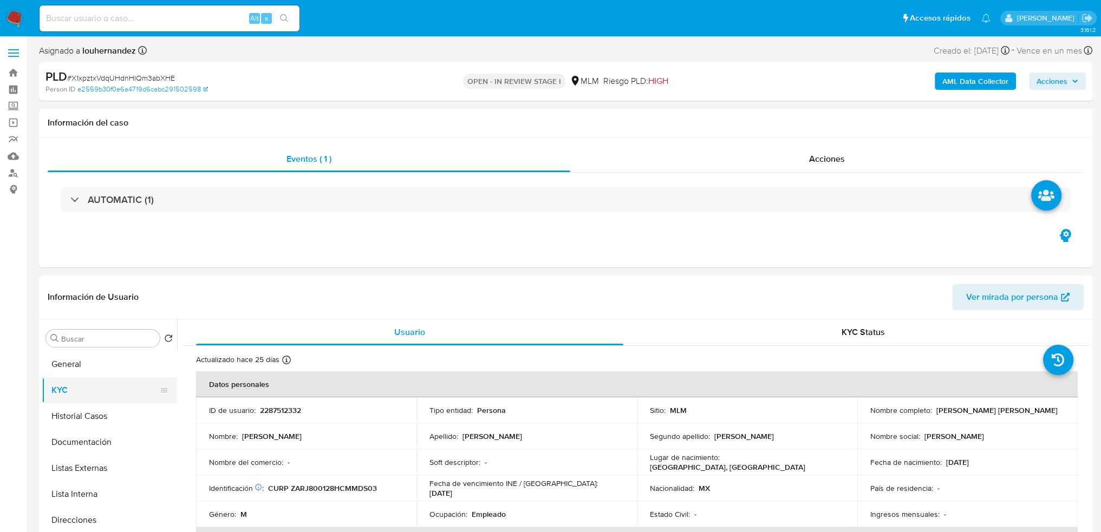
click at [108, 386] on button "KYC" at bounding box center [105, 391] width 127 height 26
